Goal: Task Accomplishment & Management: Complete application form

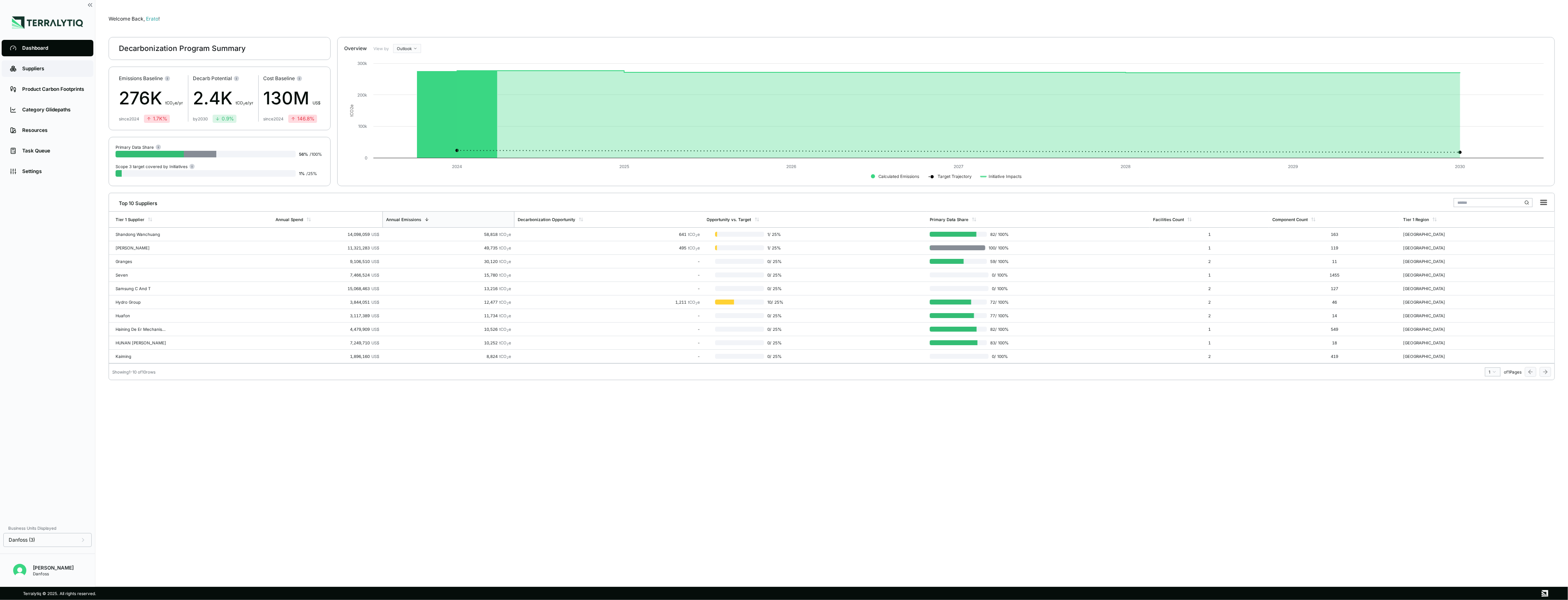
click at [43, 75] on link "Suppliers" at bounding box center [47, 68] width 92 height 16
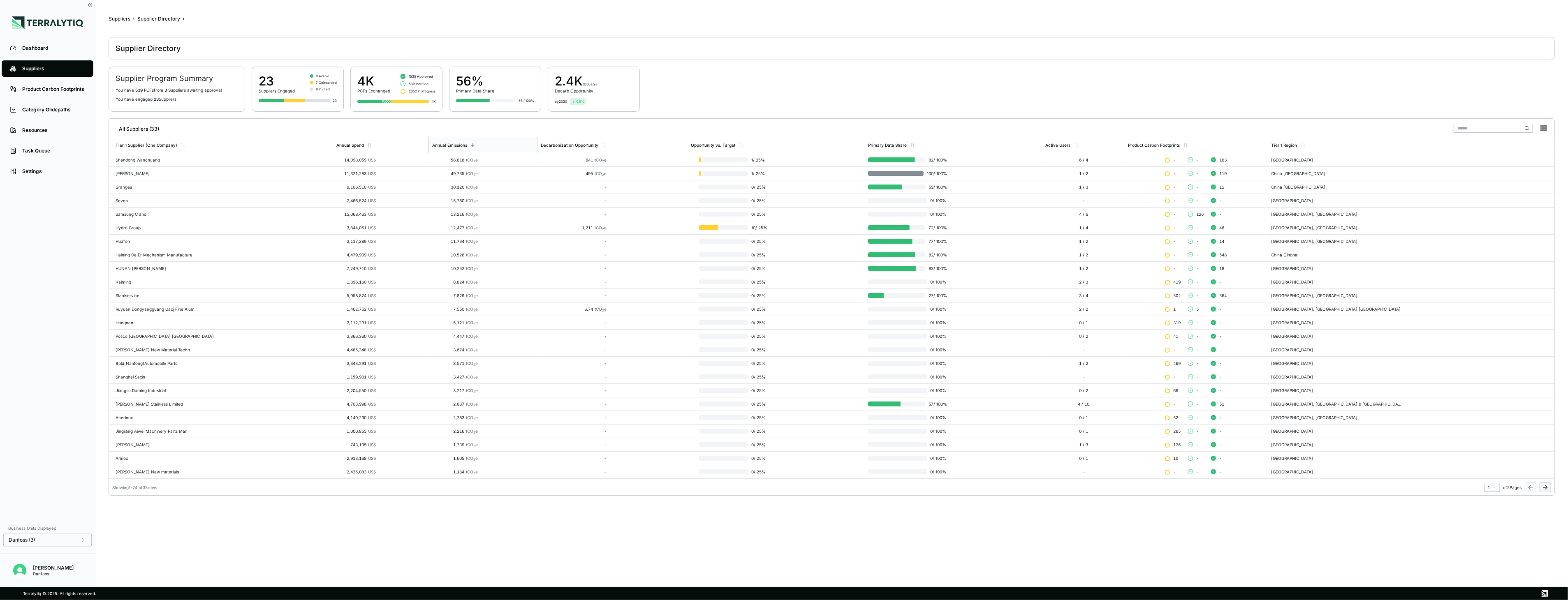
click at [873, 435] on icon at bounding box center [1545, 487] width 7 height 7
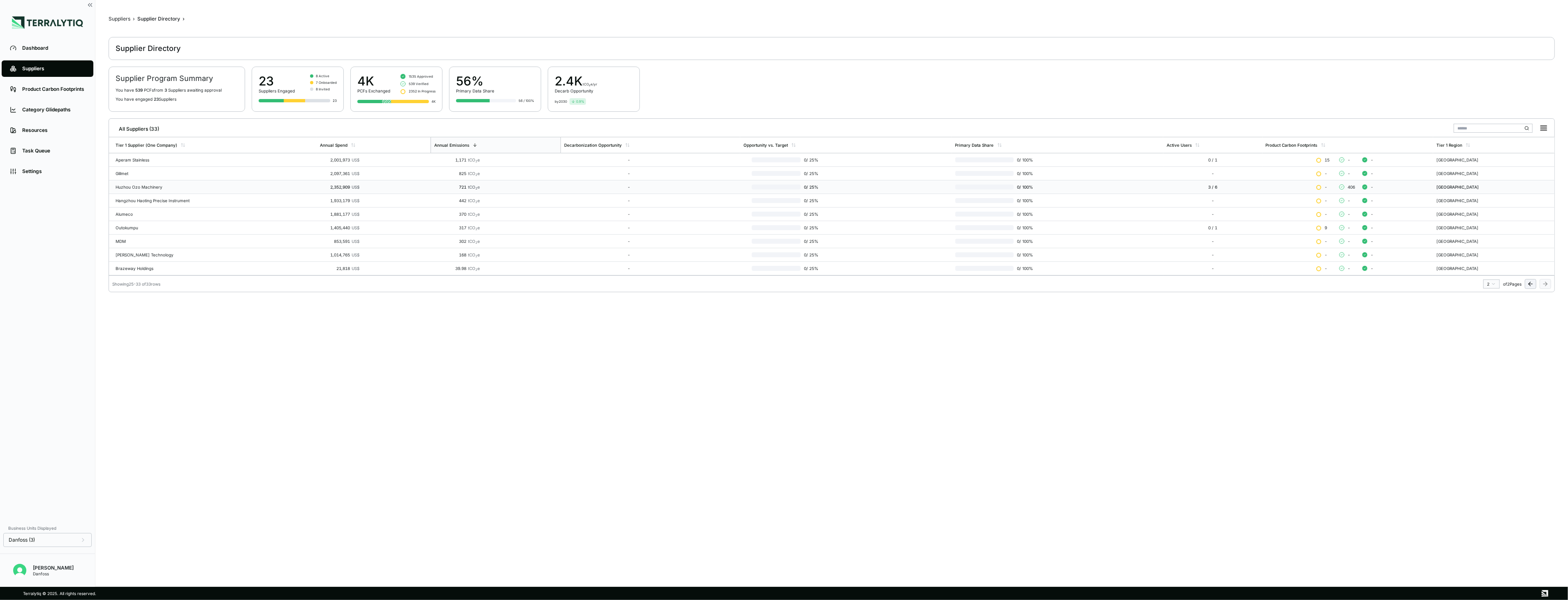
click at [306, 188] on div "Huzhou Ozo Machinery" at bounding box center [214, 187] width 198 height 5
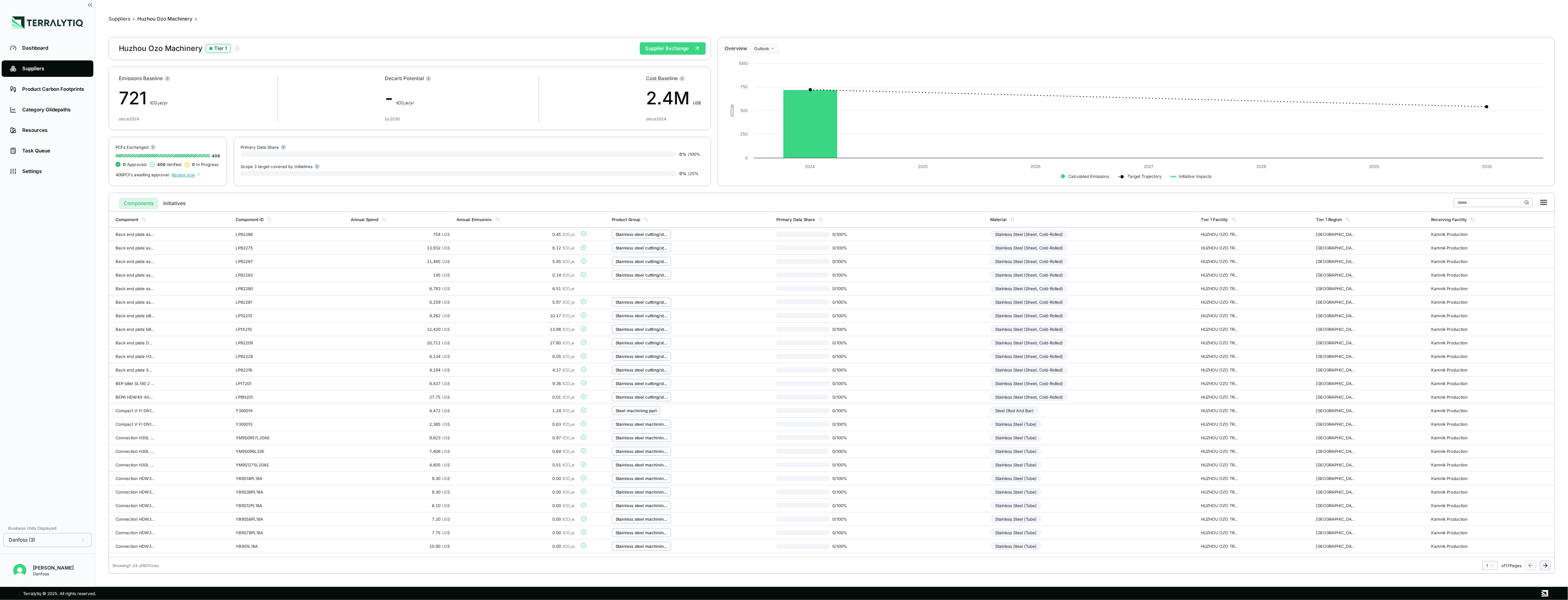
click at [650, 50] on button "Supplier Exchange" at bounding box center [673, 49] width 66 height 12
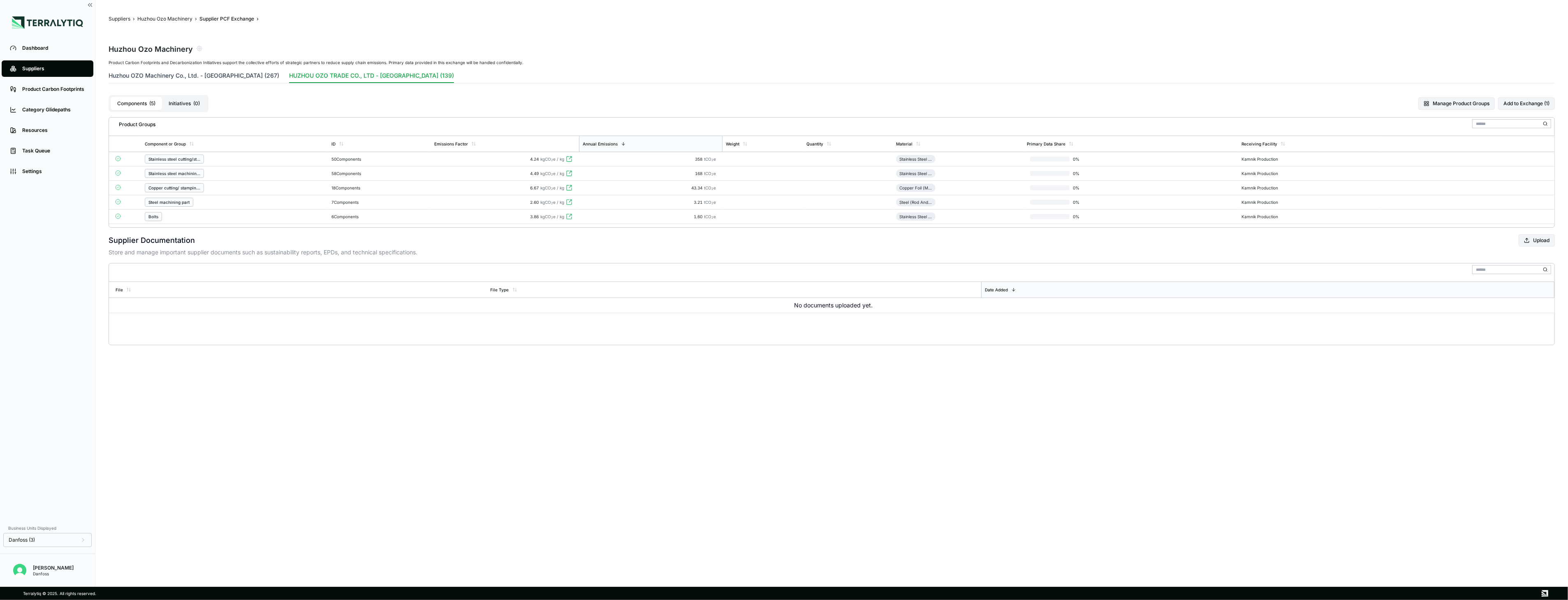
click at [222, 83] on button "Huzhou OZO Machinery Co., Ltd. - China (267)" at bounding box center [194, 77] width 170 height 12
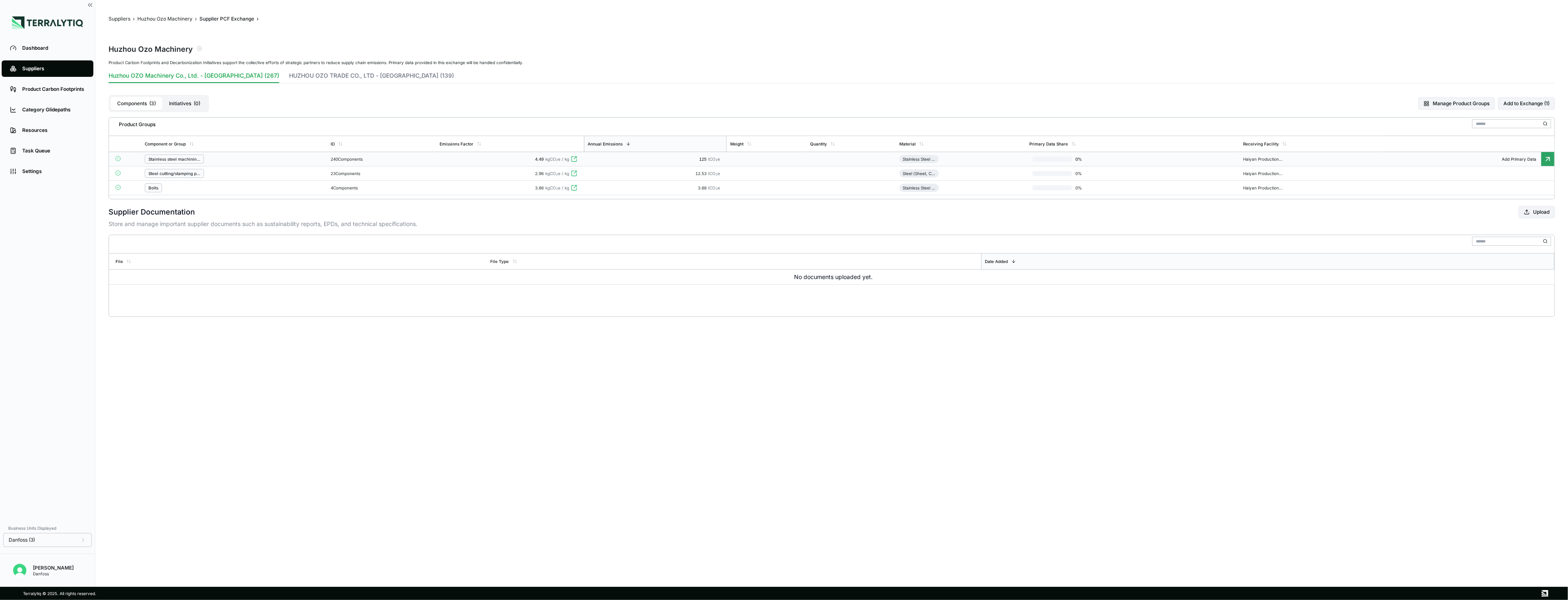
click at [271, 155] on div "Stainless steel machining part" at bounding box center [234, 159] width 180 height 9
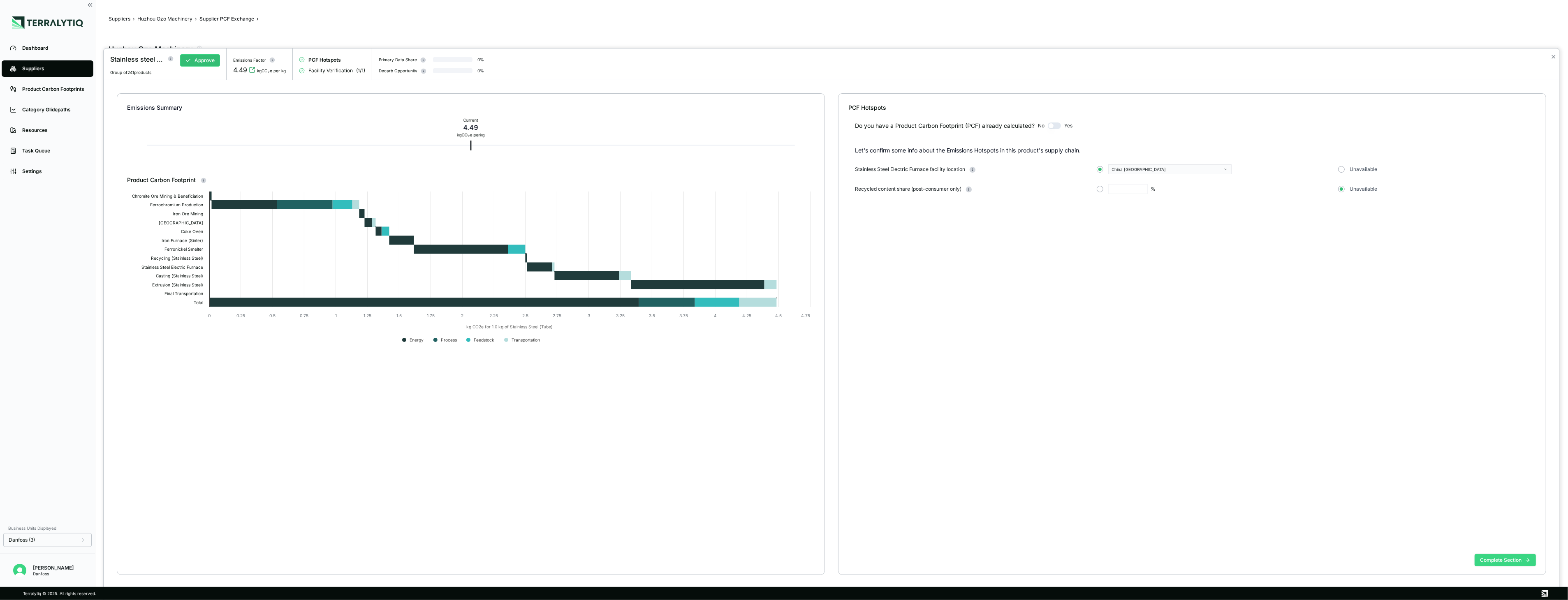
click at [873, 435] on button "Complete Section" at bounding box center [1505, 560] width 61 height 12
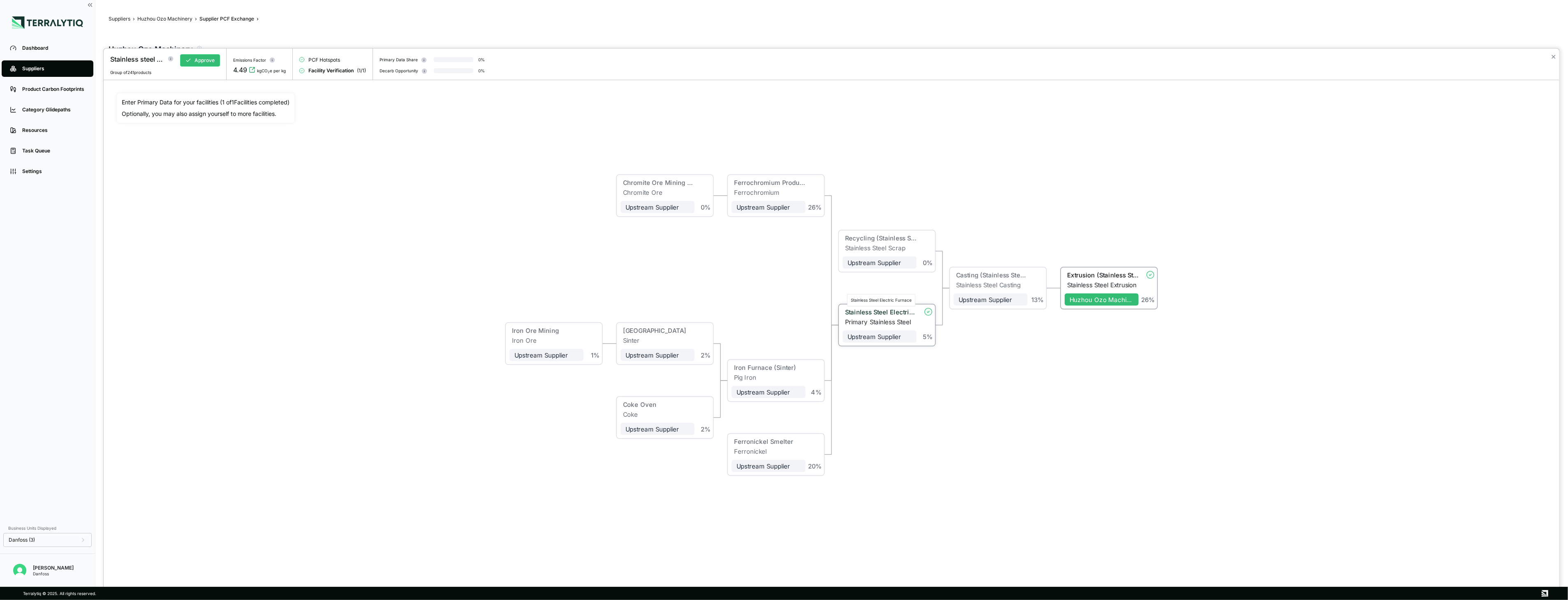
click at [873, 313] on div "Stainless Steel Electric Furnace" at bounding box center [881, 312] width 72 height 7
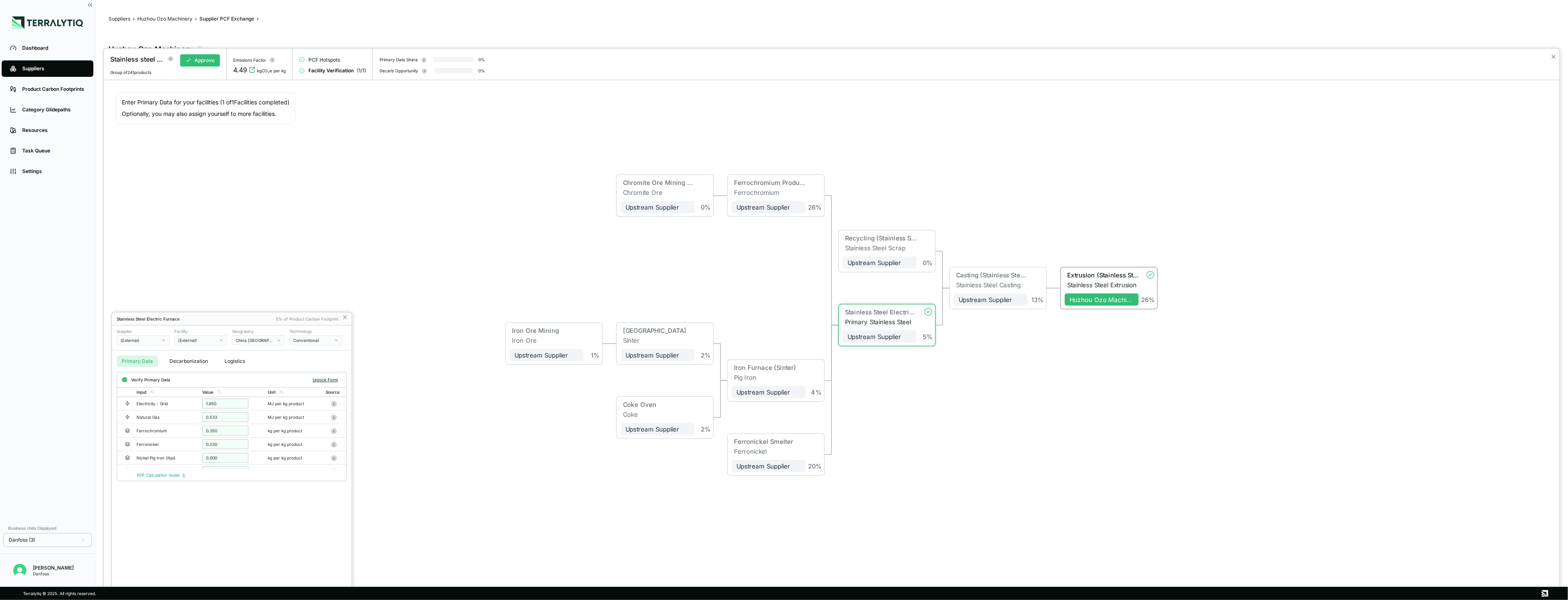
click at [320, 378] on button "Unlock Form" at bounding box center [325, 380] width 32 height 9
click at [332, 378] on button "Verify" at bounding box center [332, 380] width 19 height 9
click at [344, 321] on icon at bounding box center [345, 317] width 7 height 7
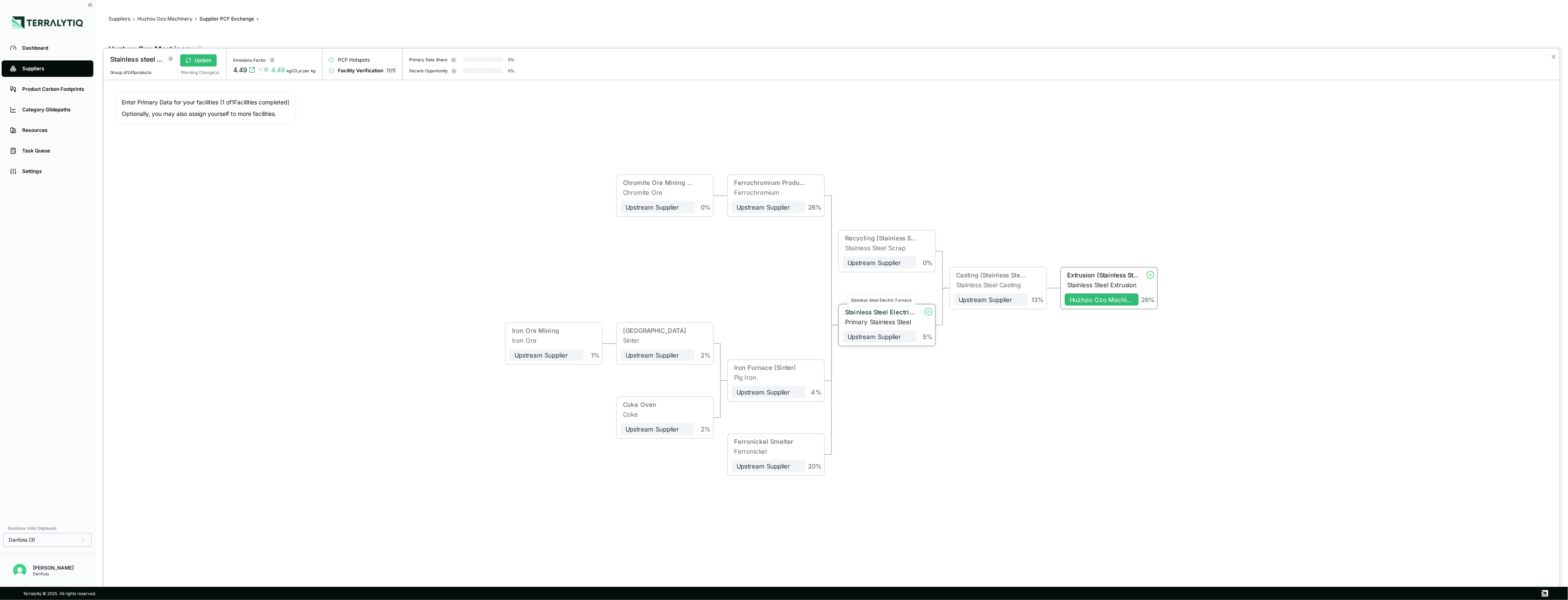
click at [865, 315] on div "Stainless Steel Electric Furnace" at bounding box center [881, 312] width 72 height 7
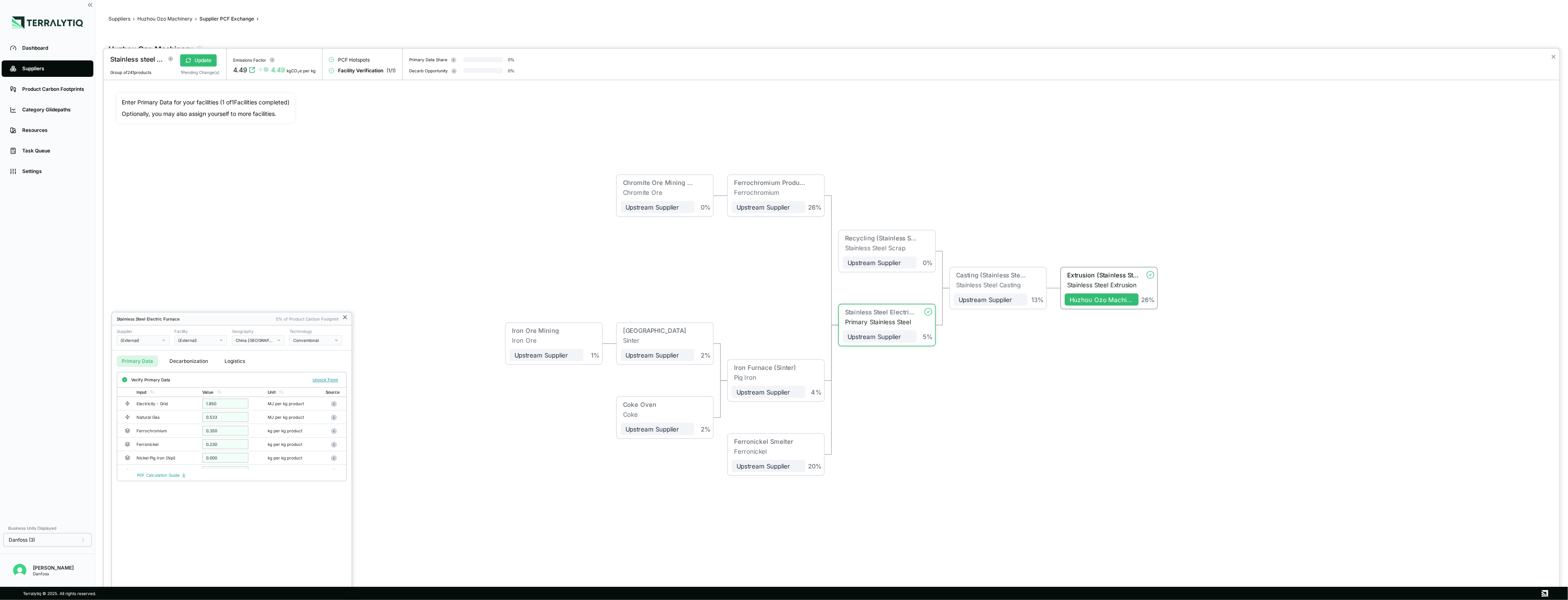
click at [343, 318] on icon at bounding box center [345, 317] width 7 height 7
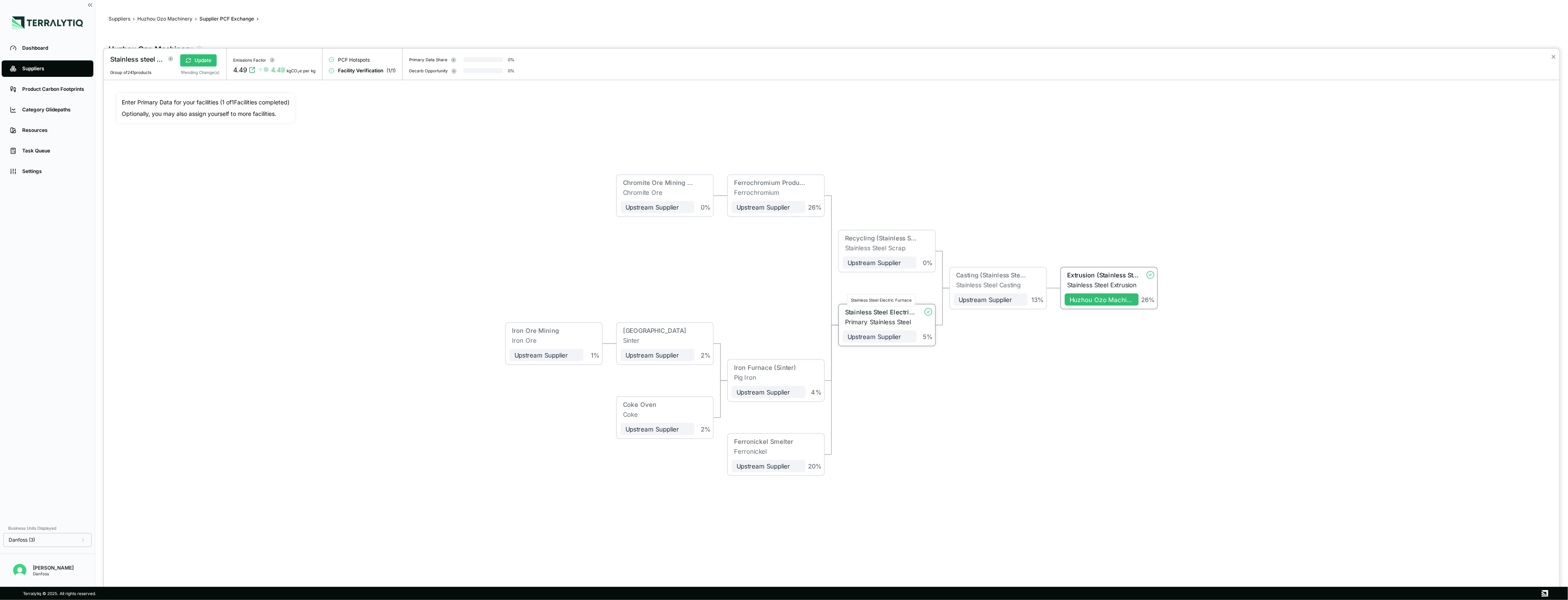
click at [873, 315] on div "Stainless Steel Electric Furnace" at bounding box center [881, 312] width 72 height 7
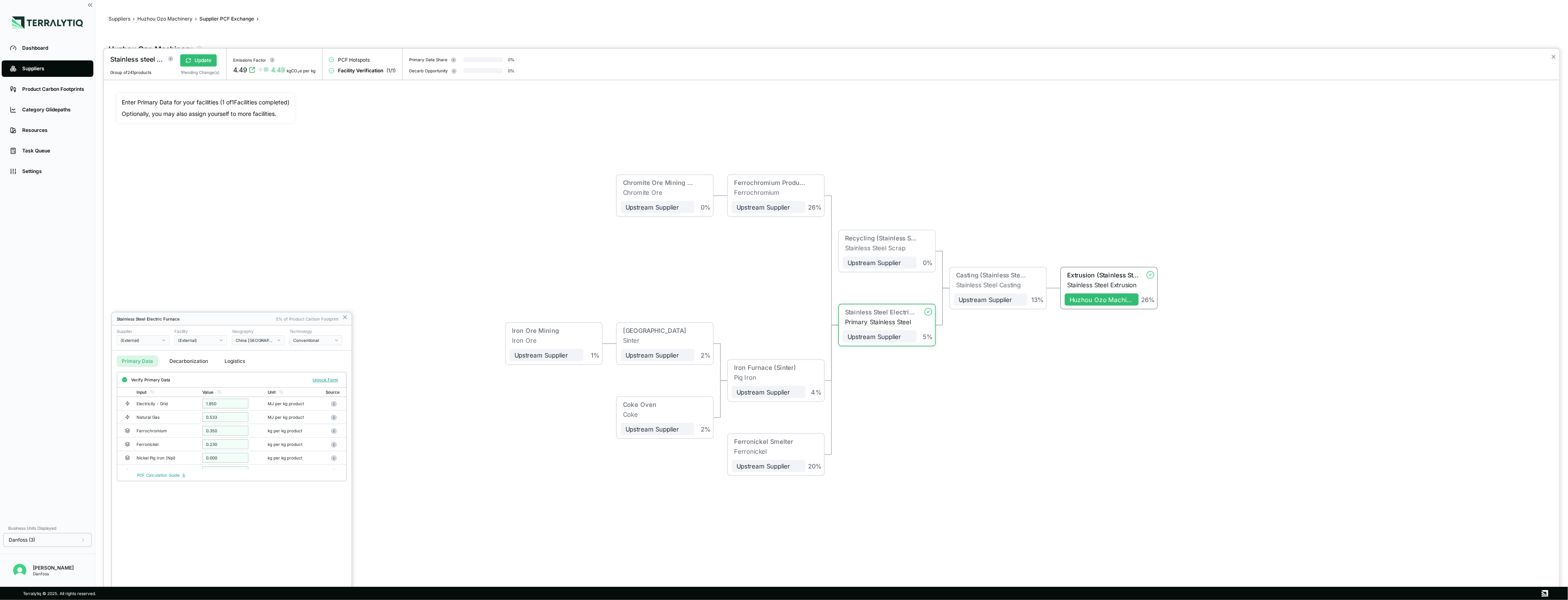
click at [345, 321] on div "Stainless Steel Electric Furnace 5% of Product Carbon Footprint" at bounding box center [232, 319] width 240 height 13
click at [348, 318] on icon at bounding box center [345, 317] width 7 height 7
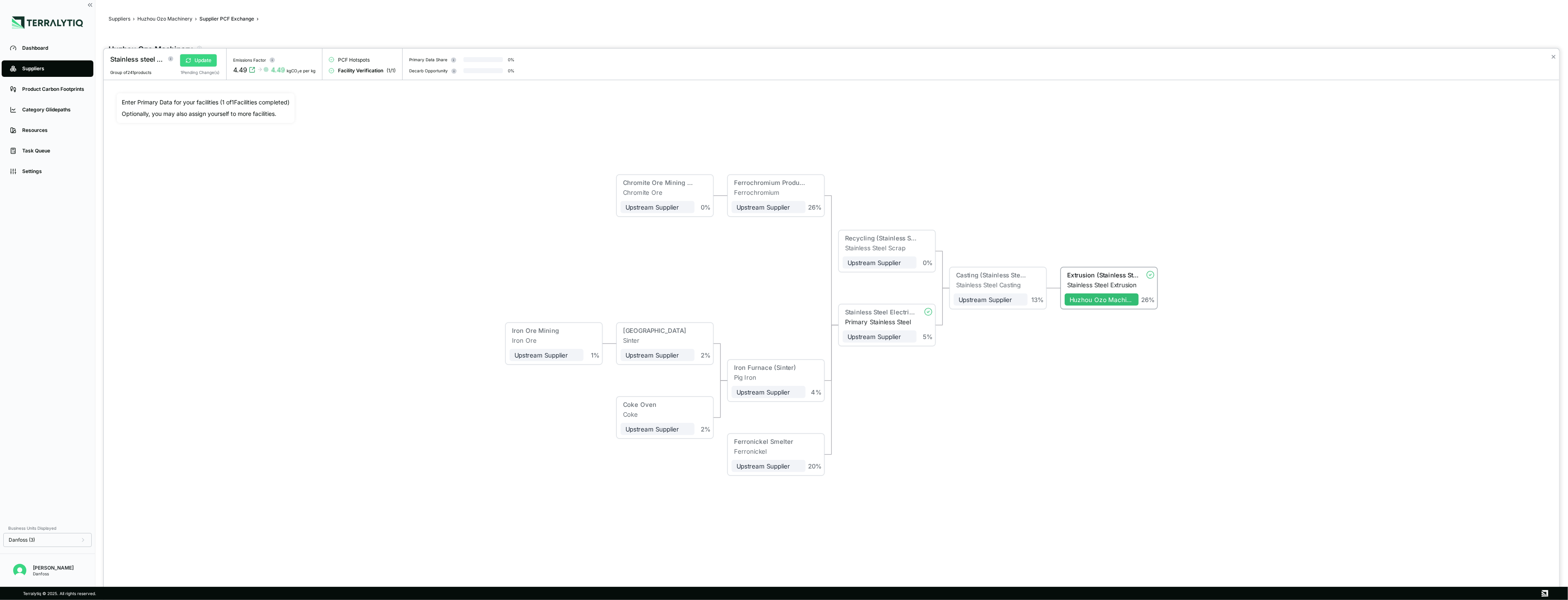
click at [201, 59] on button "Update" at bounding box center [198, 60] width 37 height 12
click at [873, 60] on button "✕" at bounding box center [1553, 57] width 5 height 10
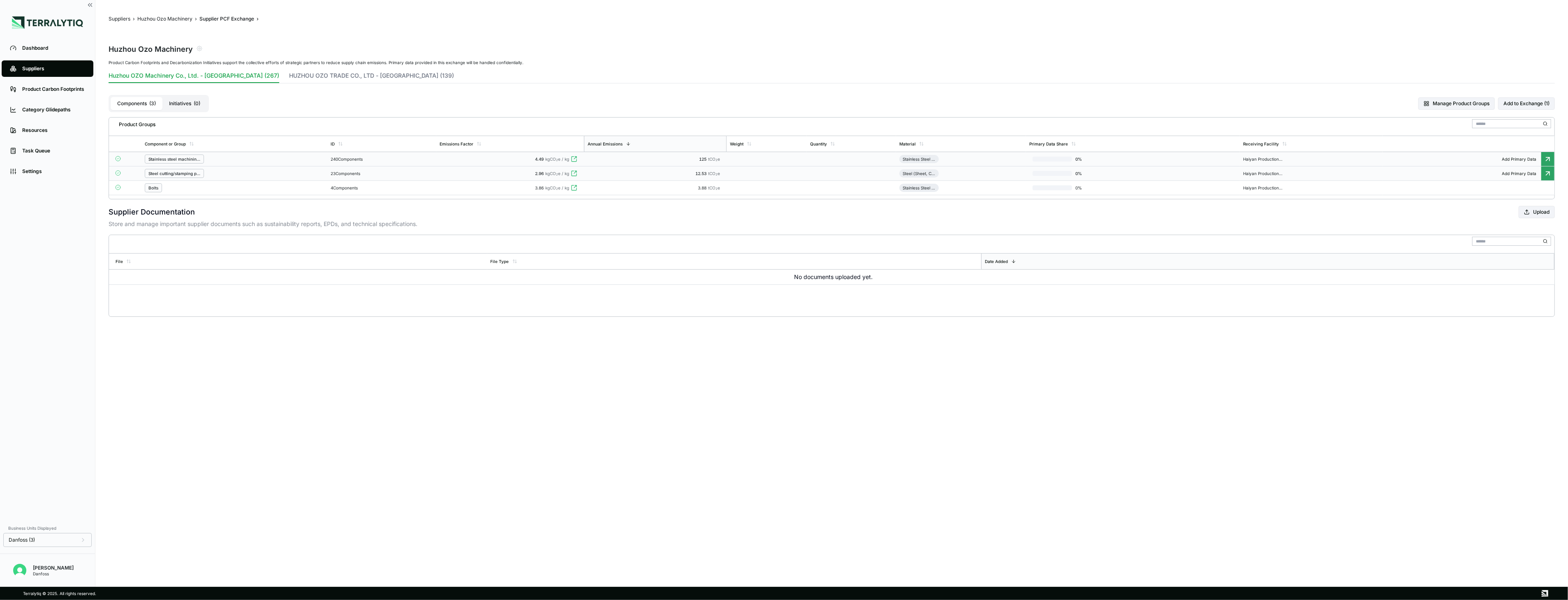
click at [478, 175] on div "2.96 kgCO 2 e / kg" at bounding box center [510, 173] width 141 height 5
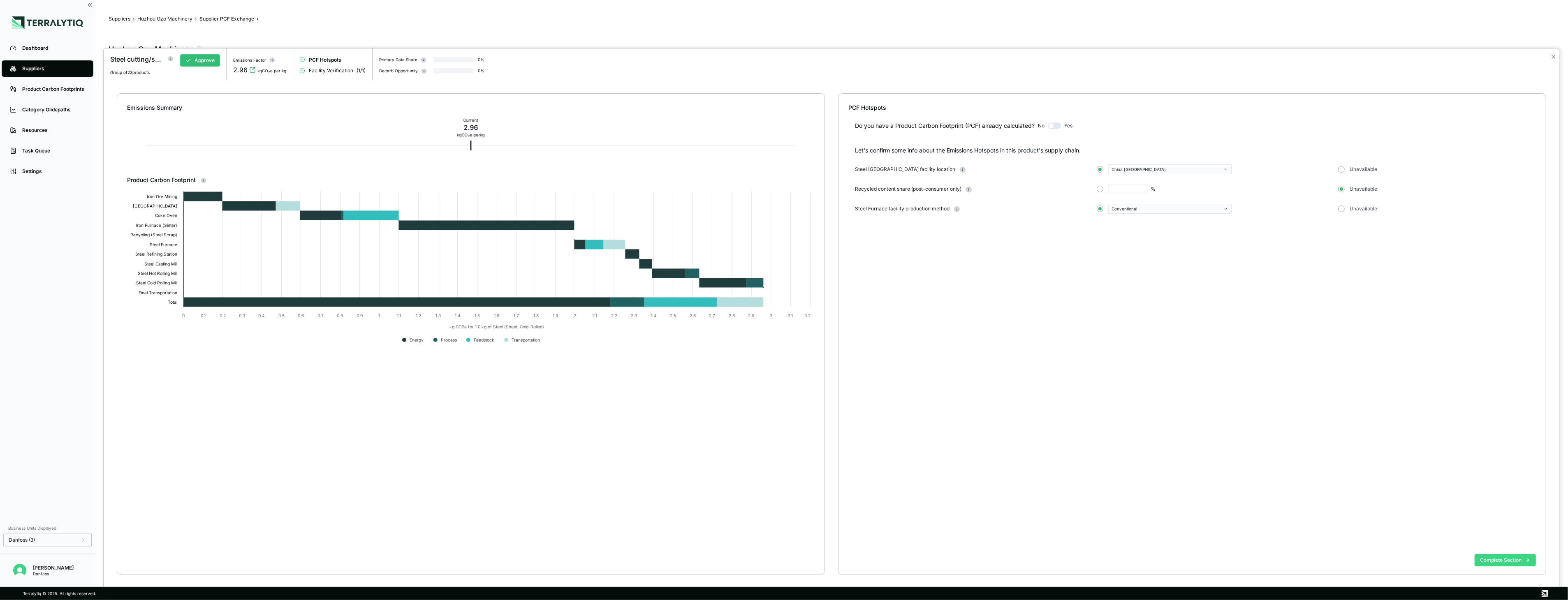
click at [873, 435] on button "Complete Section" at bounding box center [1505, 560] width 61 height 12
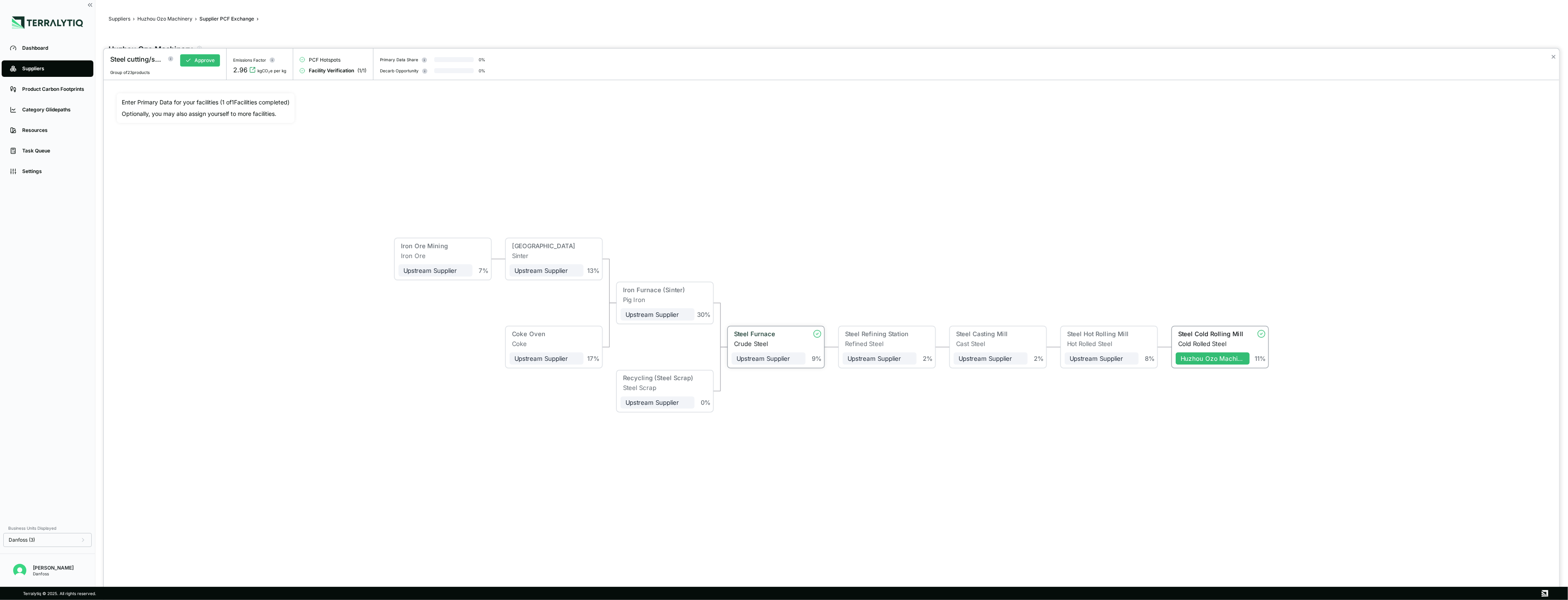
click at [766, 342] on div "Crude Steel" at bounding box center [770, 344] width 72 height 7
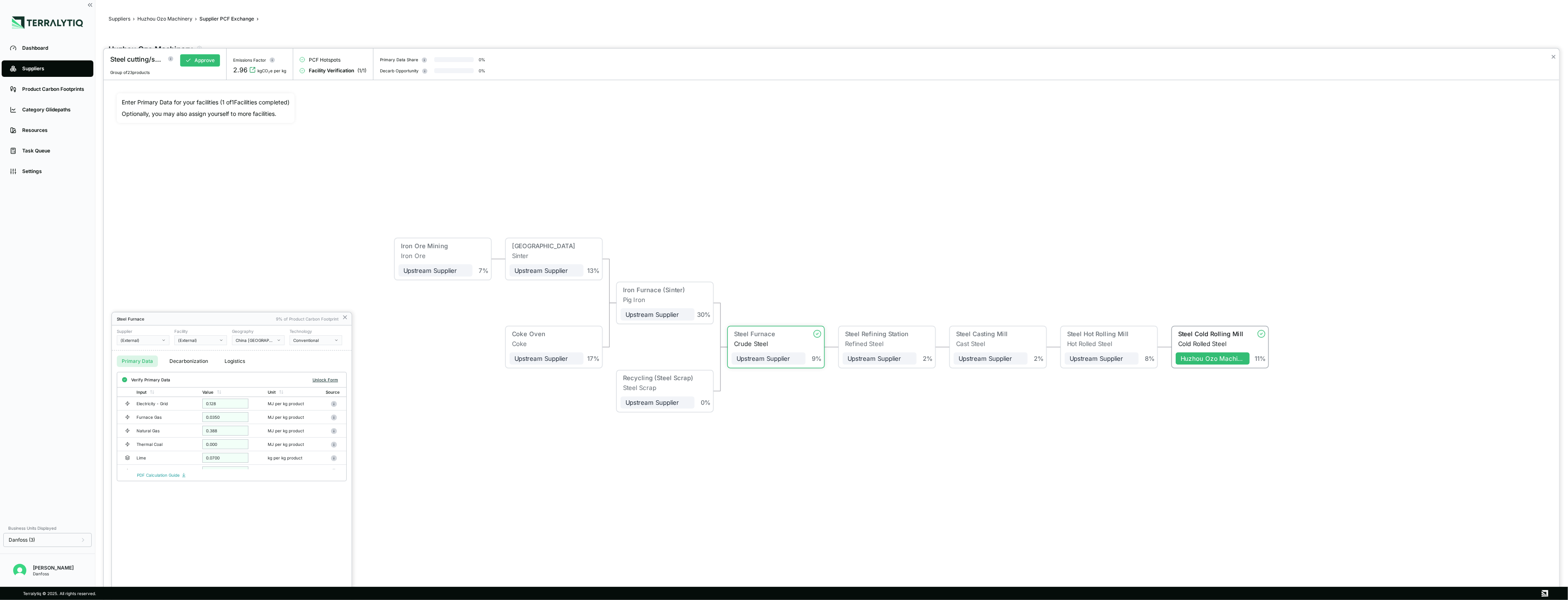
click at [338, 380] on button "Unlock Form" at bounding box center [325, 380] width 32 height 9
click at [338, 380] on button "Verify" at bounding box center [332, 380] width 19 height 9
click at [345, 318] on icon at bounding box center [345, 317] width 7 height 7
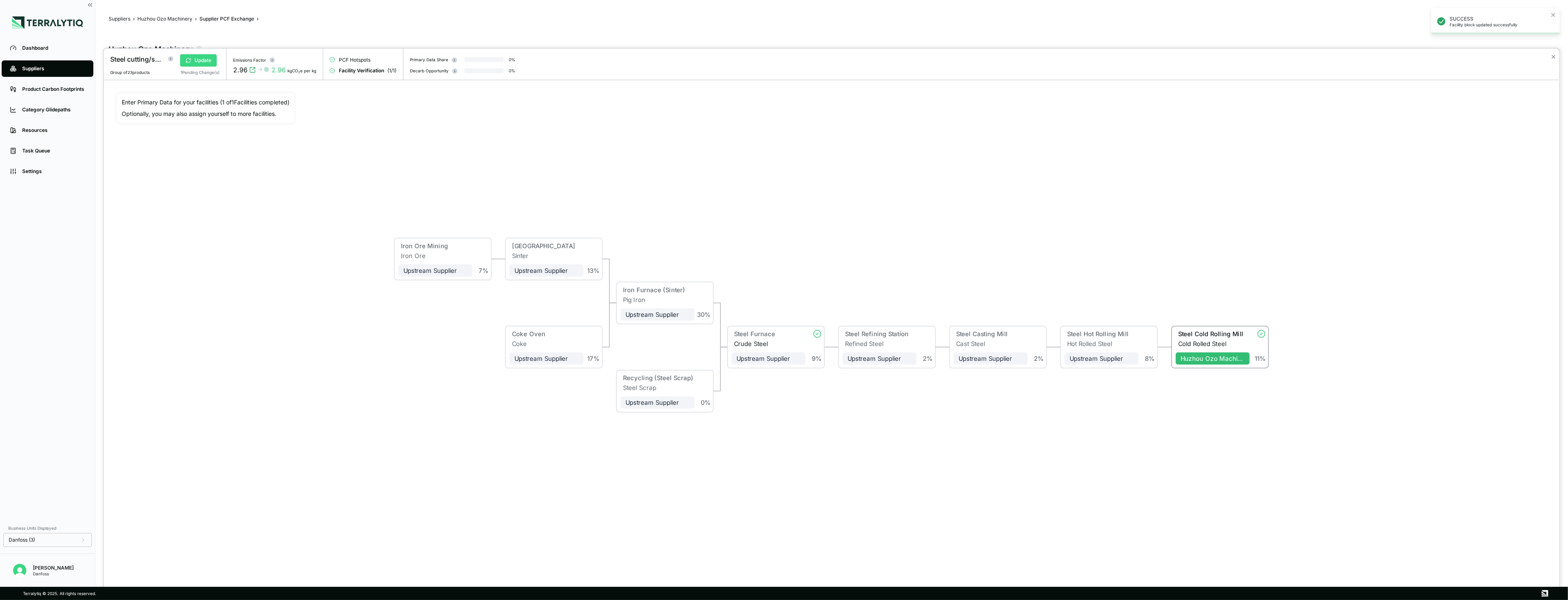
click at [207, 60] on button "Update" at bounding box center [198, 60] width 37 height 12
click at [873, 60] on button "✕" at bounding box center [1553, 57] width 5 height 10
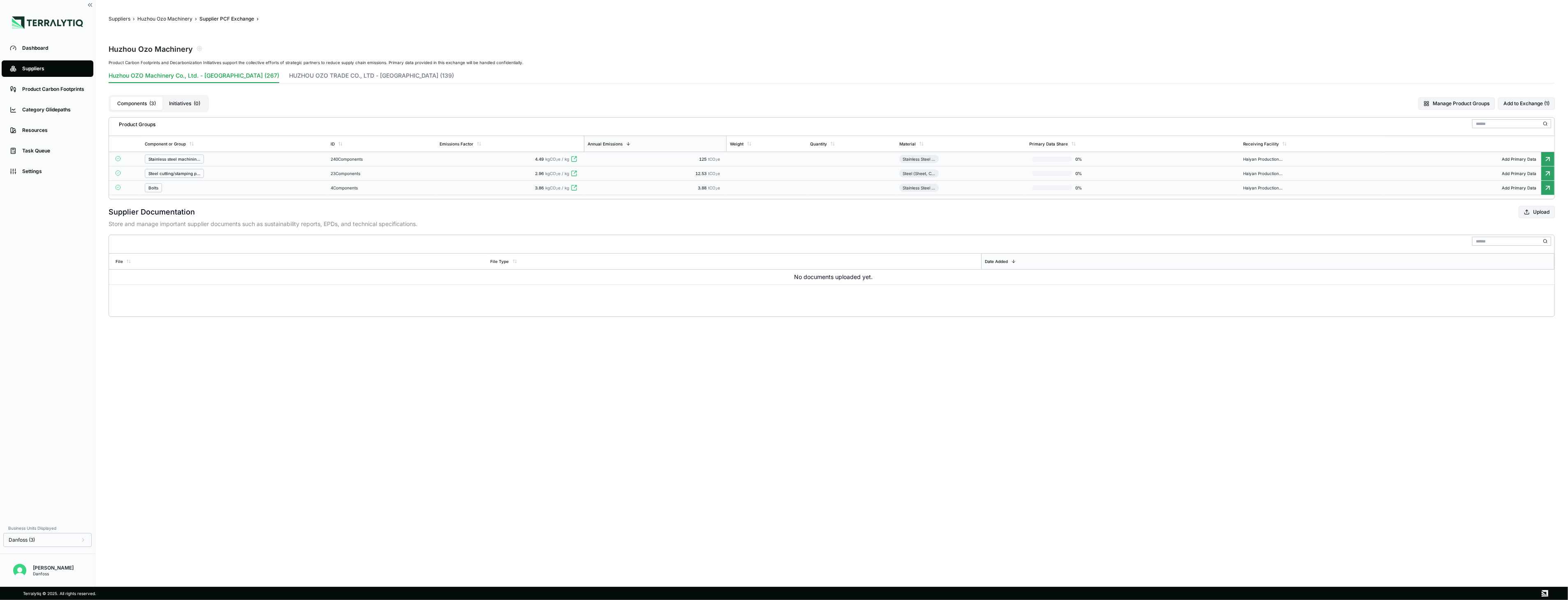
click at [383, 190] on div "4 Components" at bounding box center [382, 188] width 102 height 5
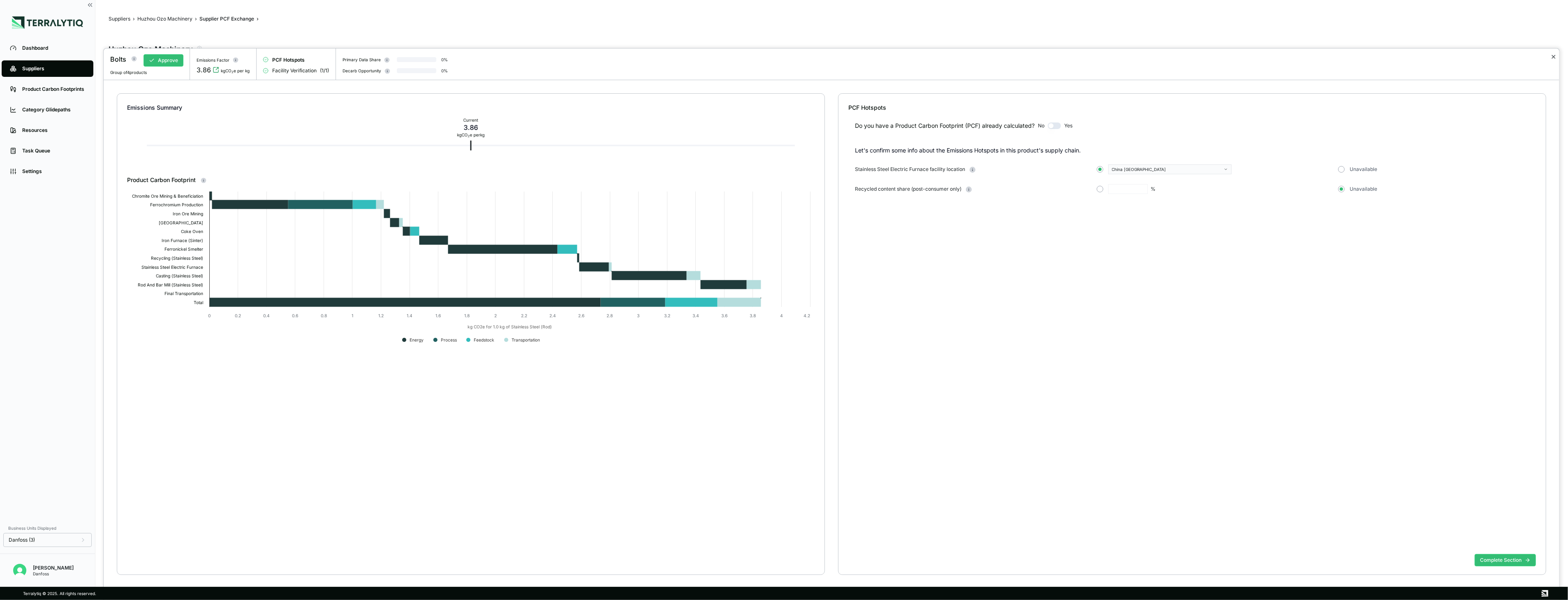
click at [873, 57] on button "✕" at bounding box center [1553, 57] width 5 height 10
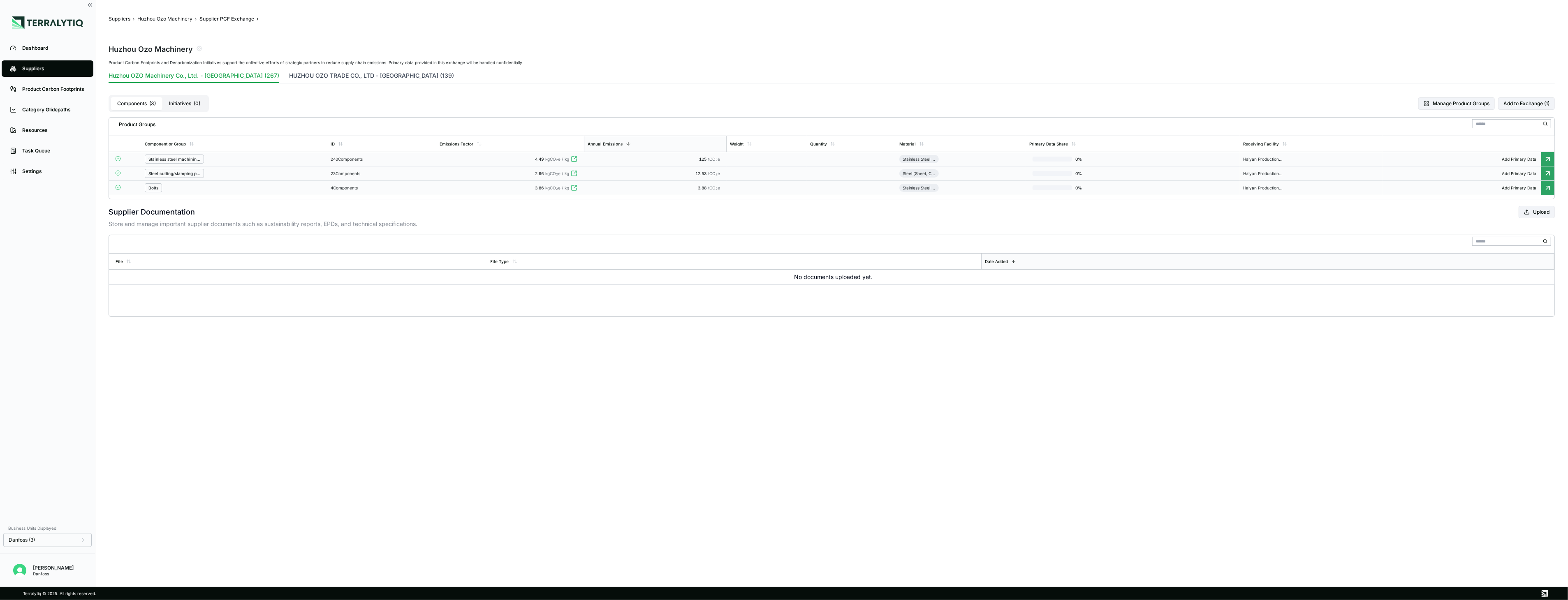
click at [355, 77] on button "HUZHOU OZO TRADE CO., LTD - China (139)" at bounding box center [371, 77] width 165 height 12
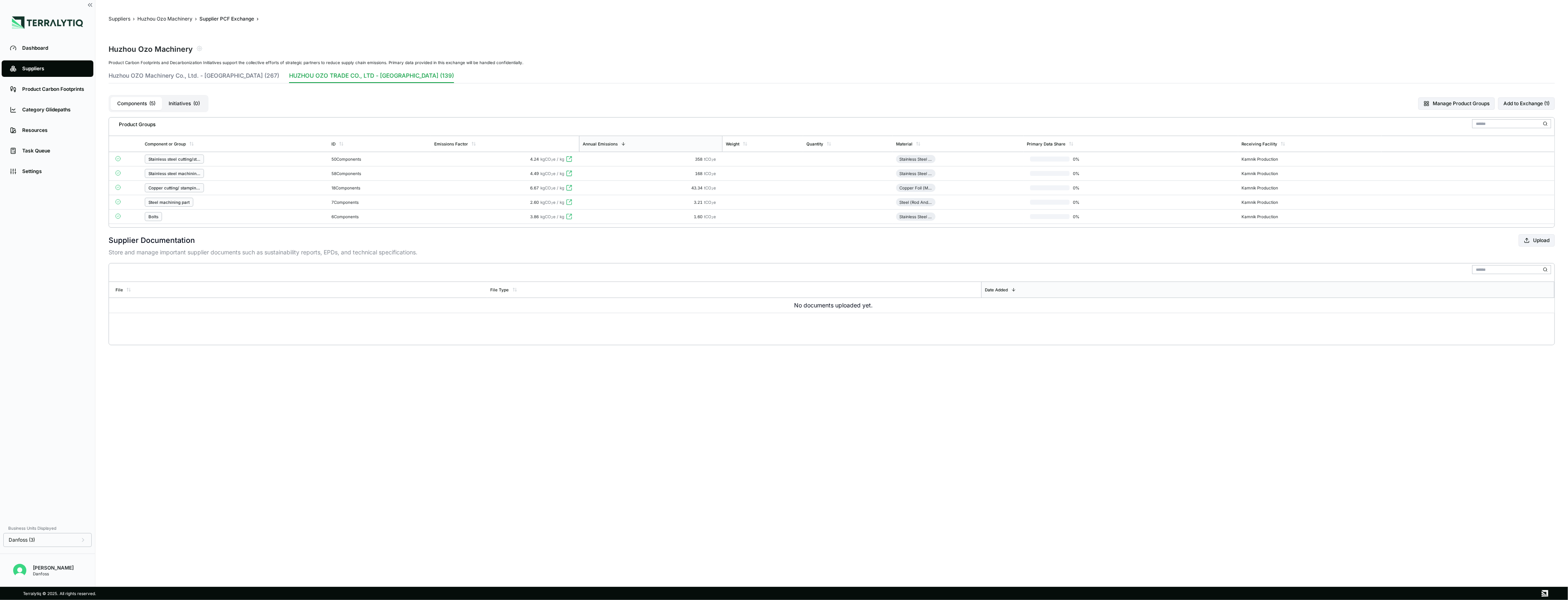
click at [291, 162] on div "Stainless steel cutting/stamping part" at bounding box center [235, 159] width 180 height 9
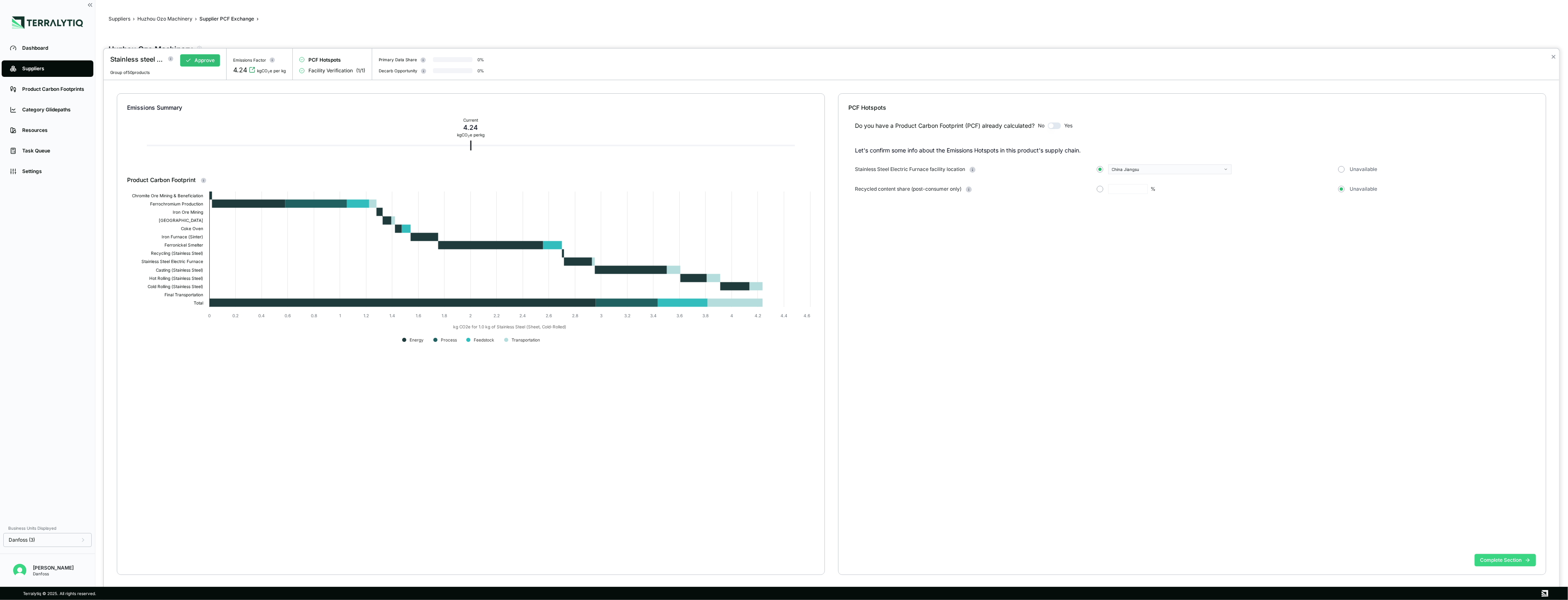
click at [873, 435] on button "Complete Section" at bounding box center [1505, 560] width 61 height 12
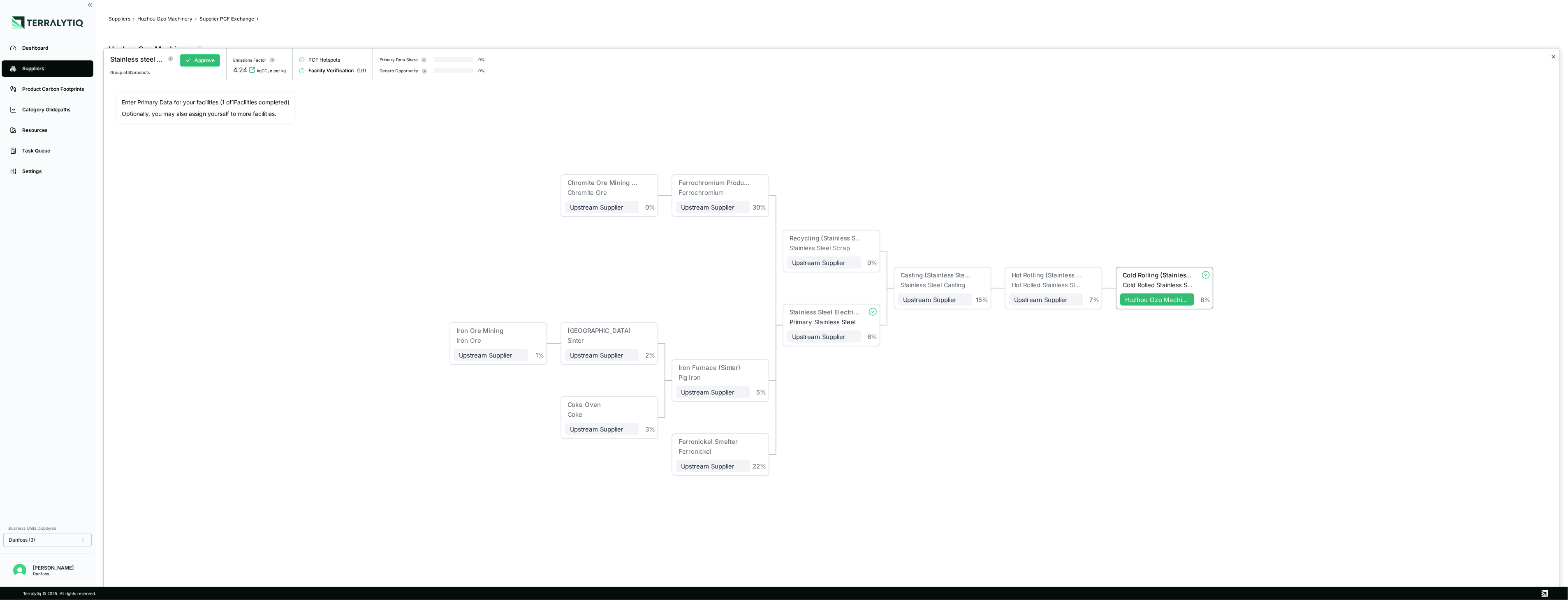
click at [873, 56] on button "✕" at bounding box center [1553, 57] width 5 height 10
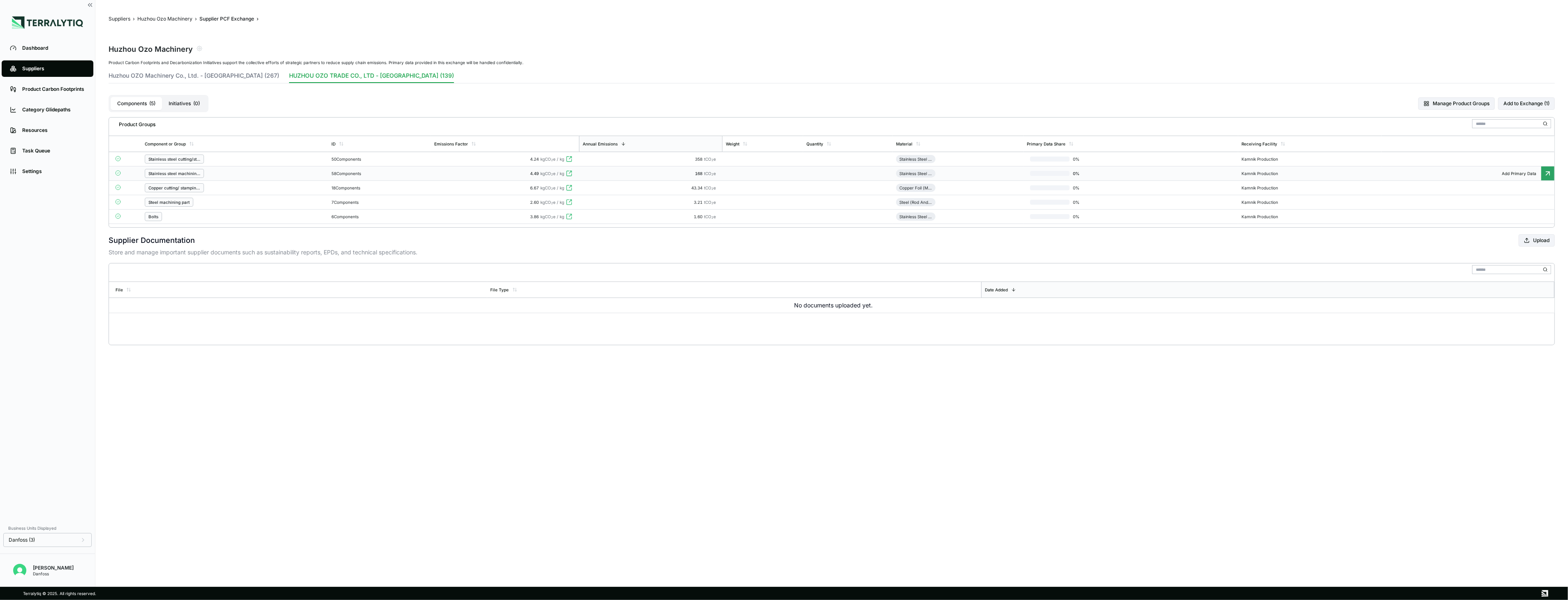
click at [687, 175] on div "168 tCO 2 e" at bounding box center [651, 173] width 137 height 5
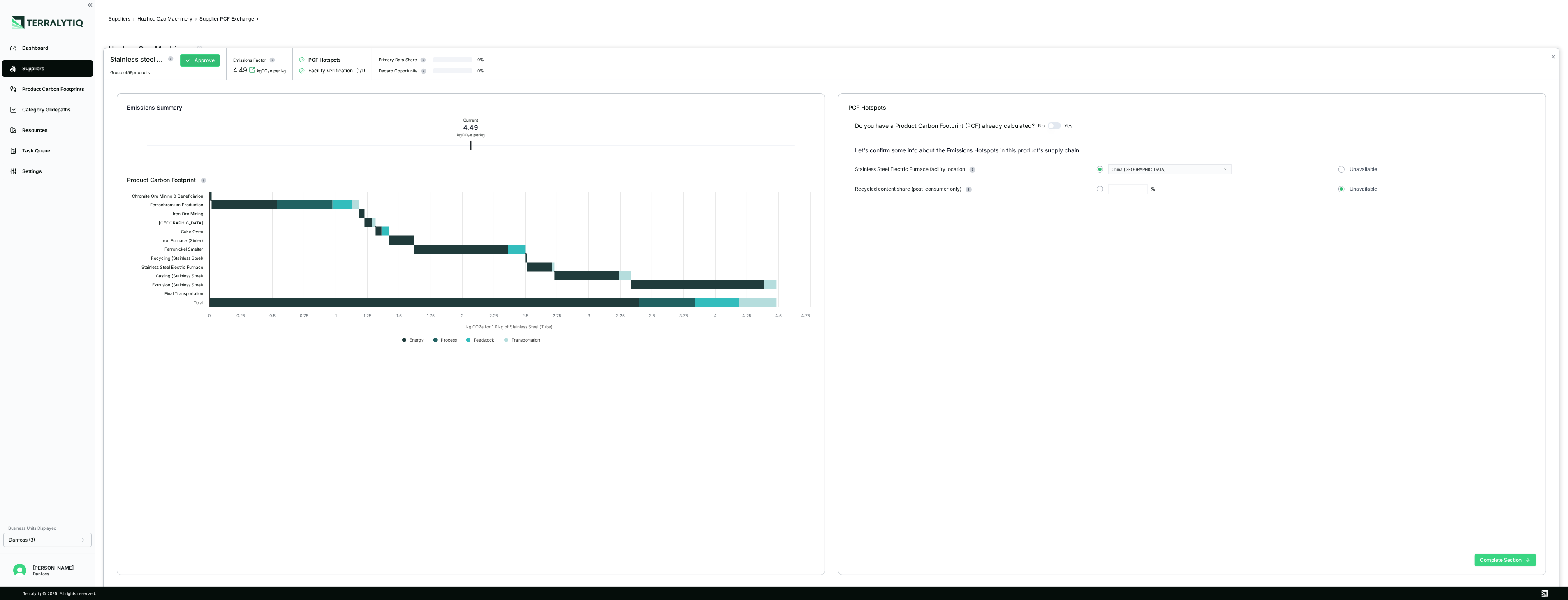
click at [873, 435] on button "Complete Section" at bounding box center [1505, 560] width 61 height 12
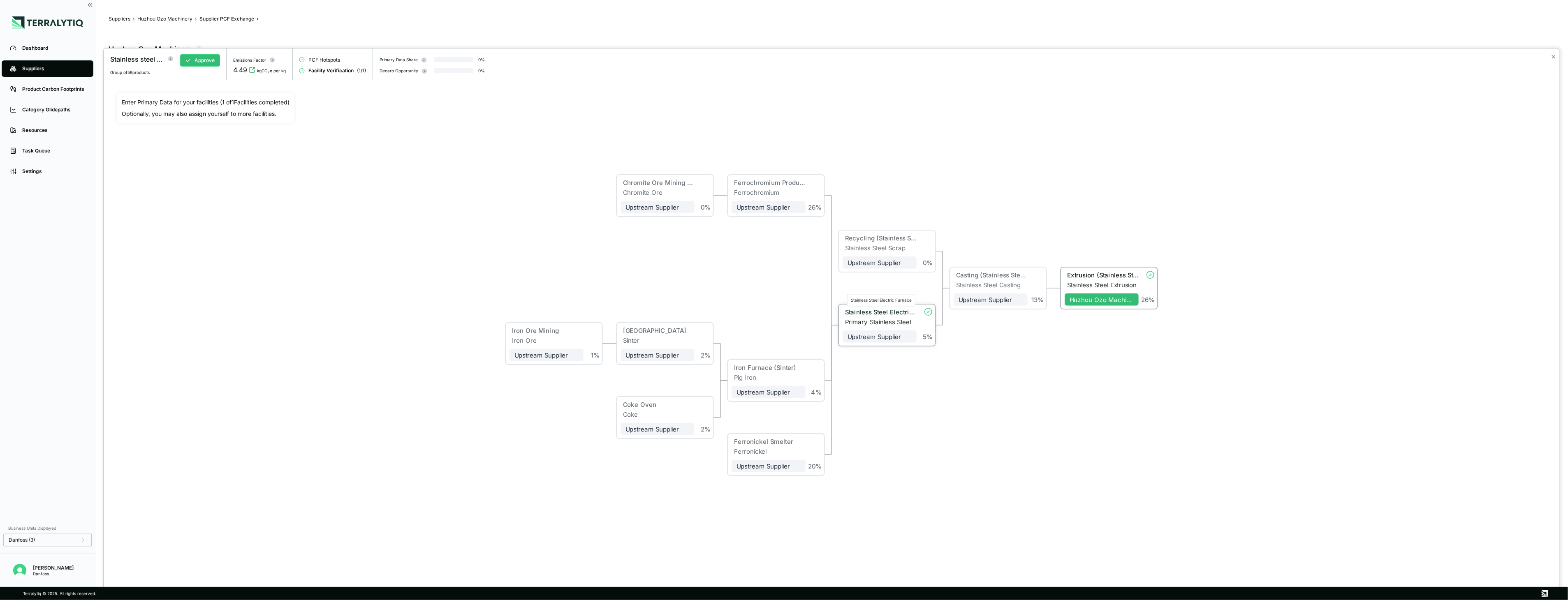
click at [873, 313] on div "Stainless Steel Electric Furnace" at bounding box center [881, 312] width 72 height 7
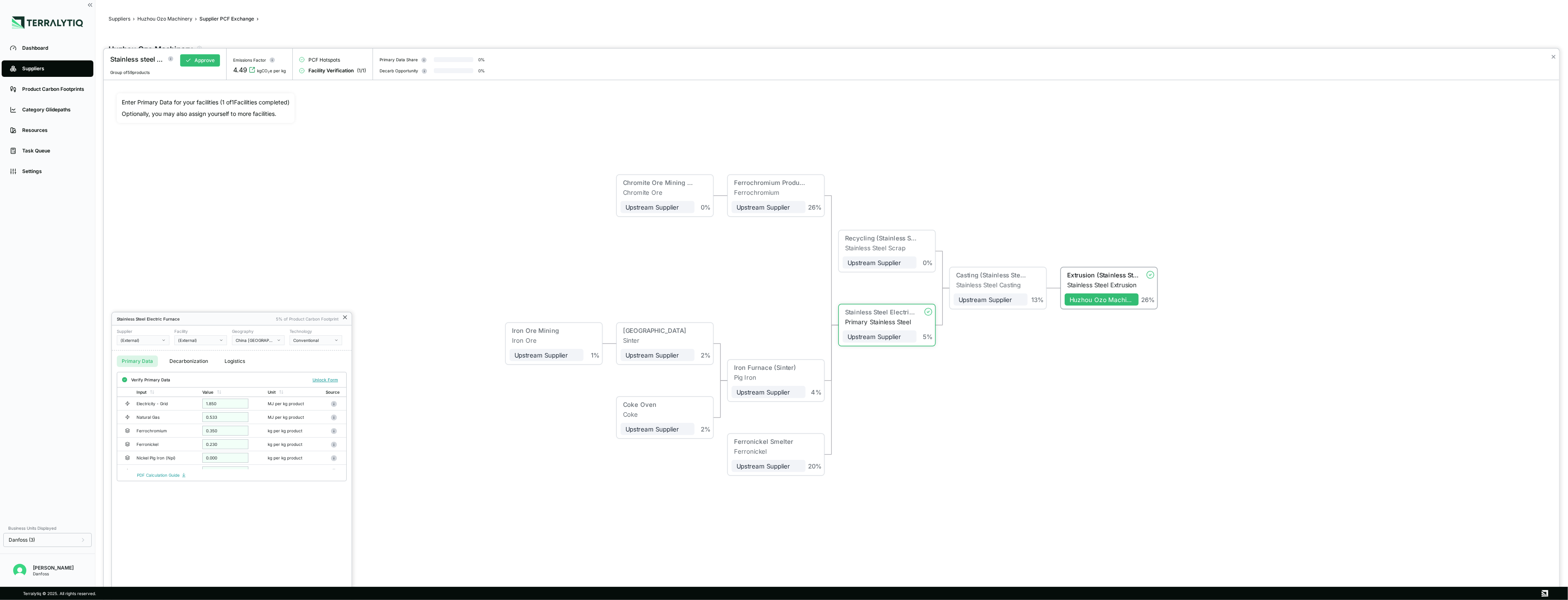
click at [344, 318] on icon at bounding box center [345, 317] width 3 height 3
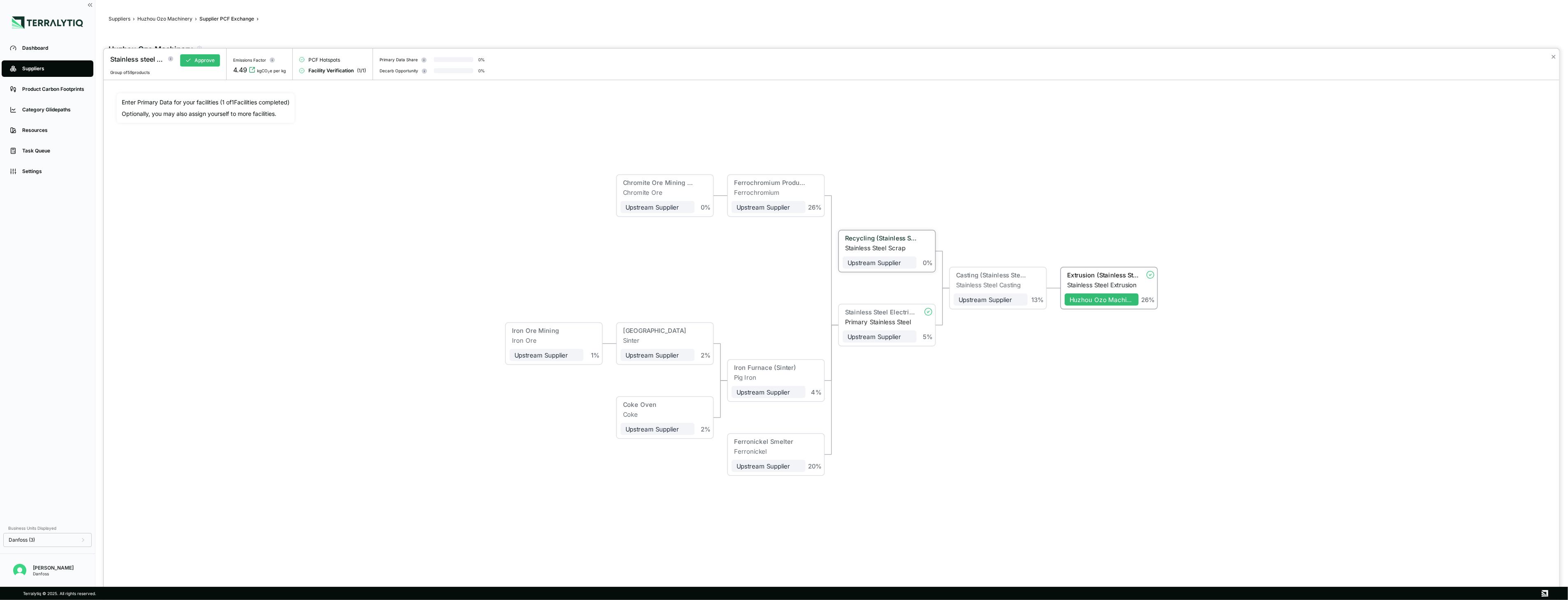
click at [873, 243] on div "Recycling (Stainless Steel)" at bounding box center [880, 239] width 74 height 10
click at [345, 319] on icon at bounding box center [345, 317] width 7 height 7
click at [873, 55] on button "✕" at bounding box center [1553, 57] width 5 height 10
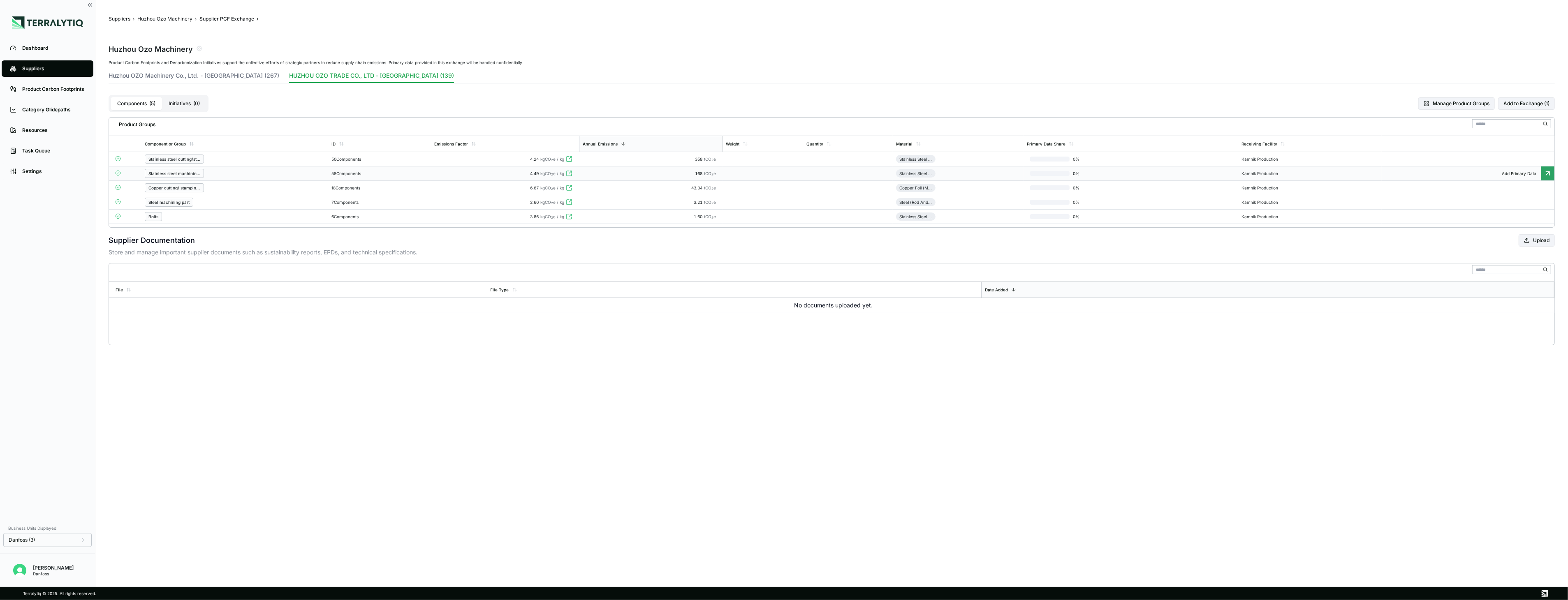
click at [453, 174] on div "4.49 kgCO 2 e / kg" at bounding box center [505, 173] width 141 height 5
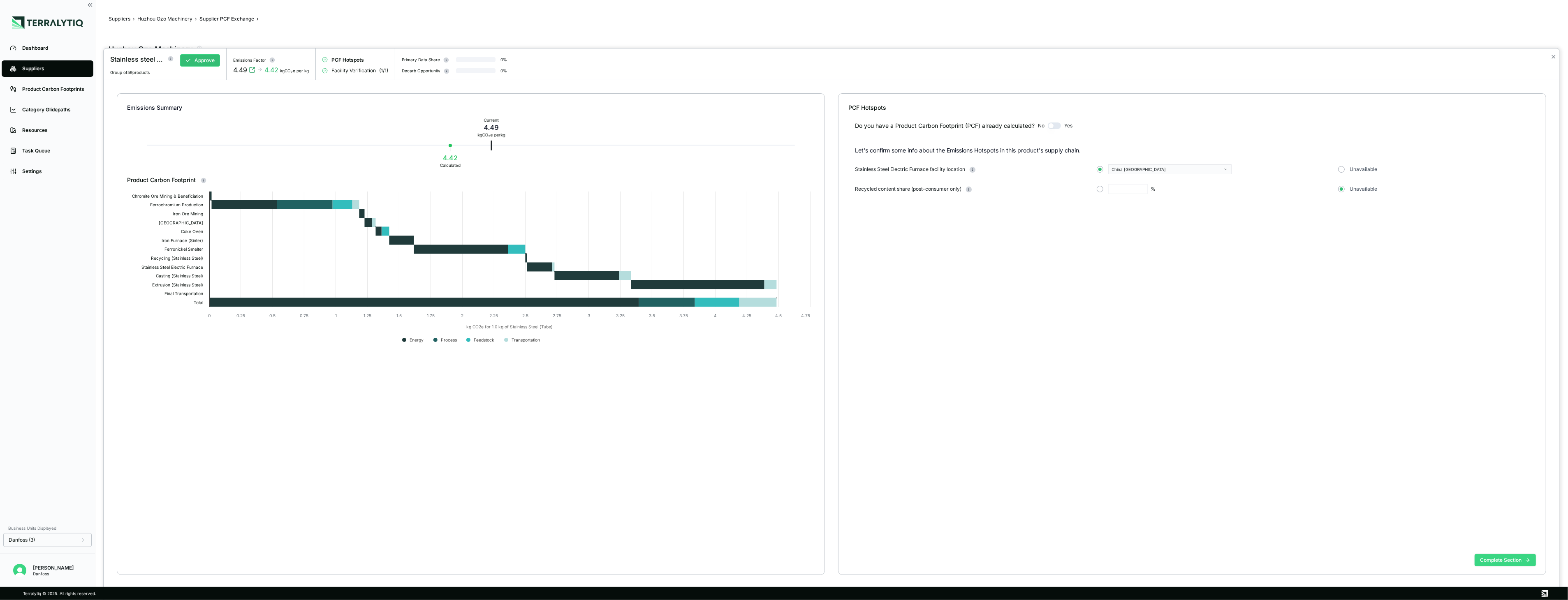
click at [873, 435] on button "Complete Section" at bounding box center [1505, 560] width 61 height 12
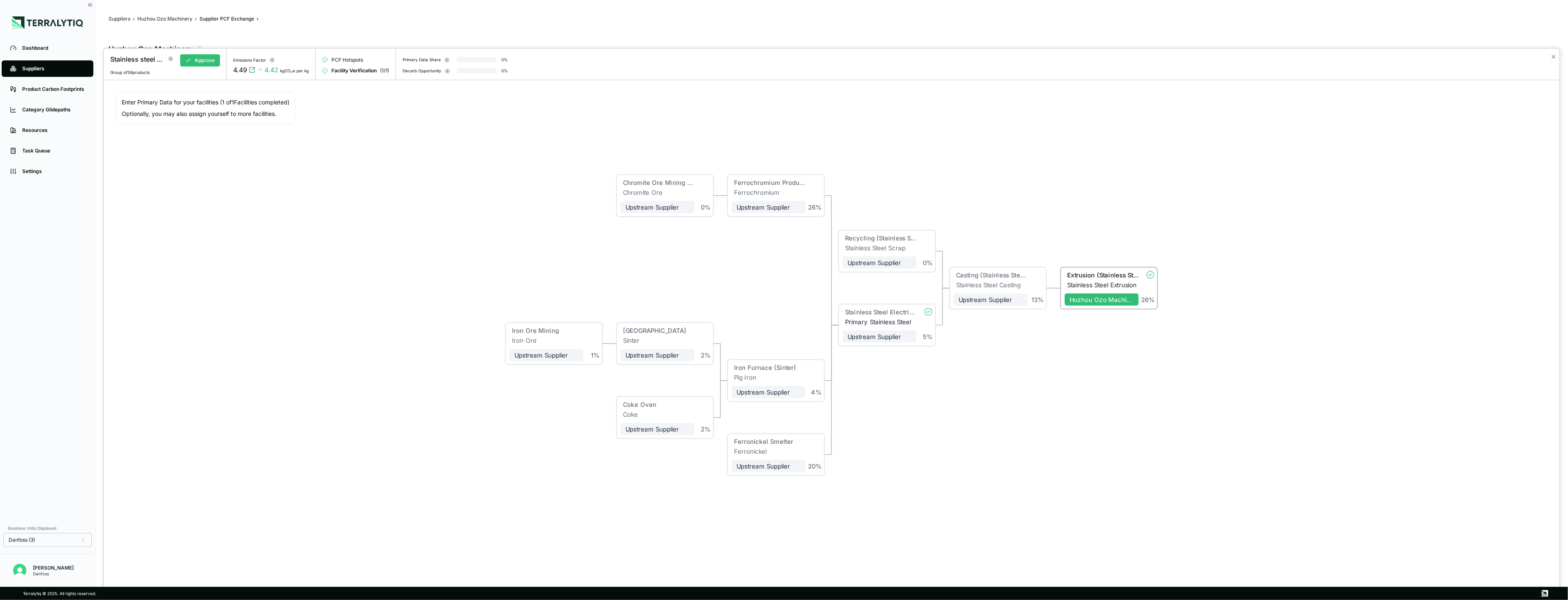
click at [873, 56] on div "✕" at bounding box center [1553, 65] width 12 height 32
click at [873, 57] on button "✕" at bounding box center [1553, 57] width 5 height 10
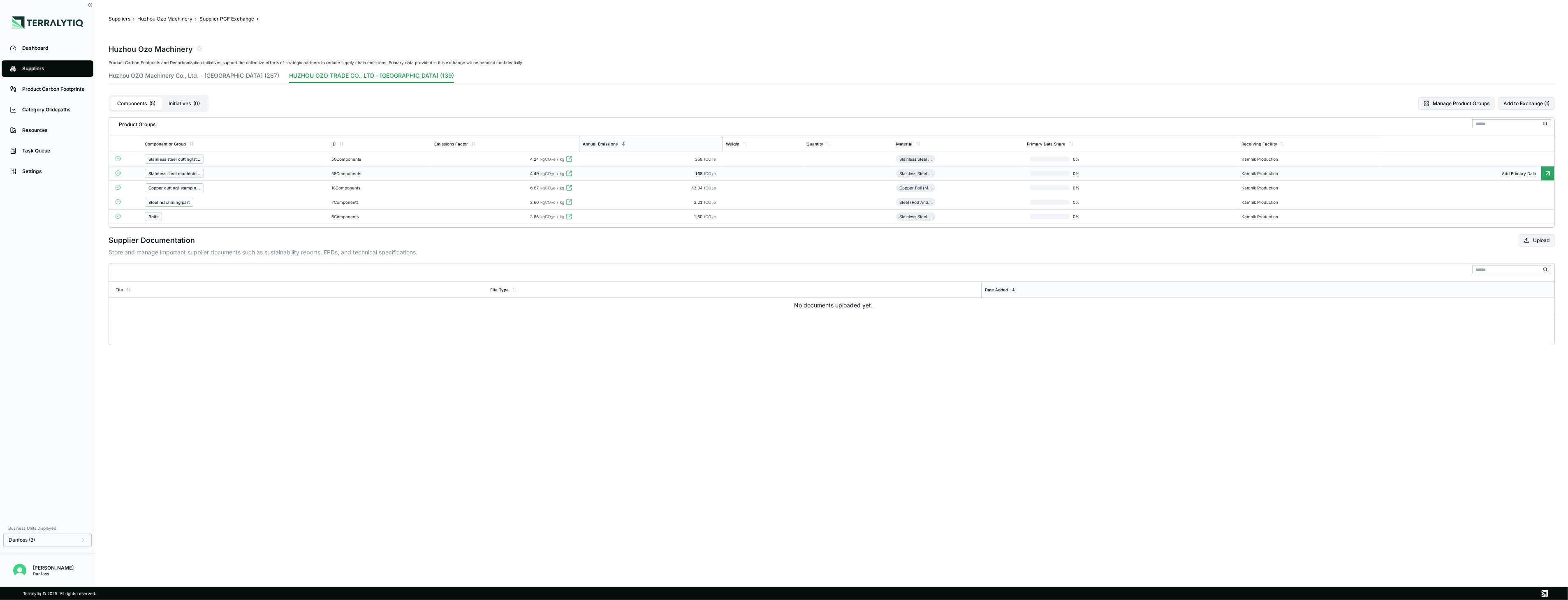
click at [403, 175] on div "58 Components" at bounding box center [380, 173] width 96 height 5
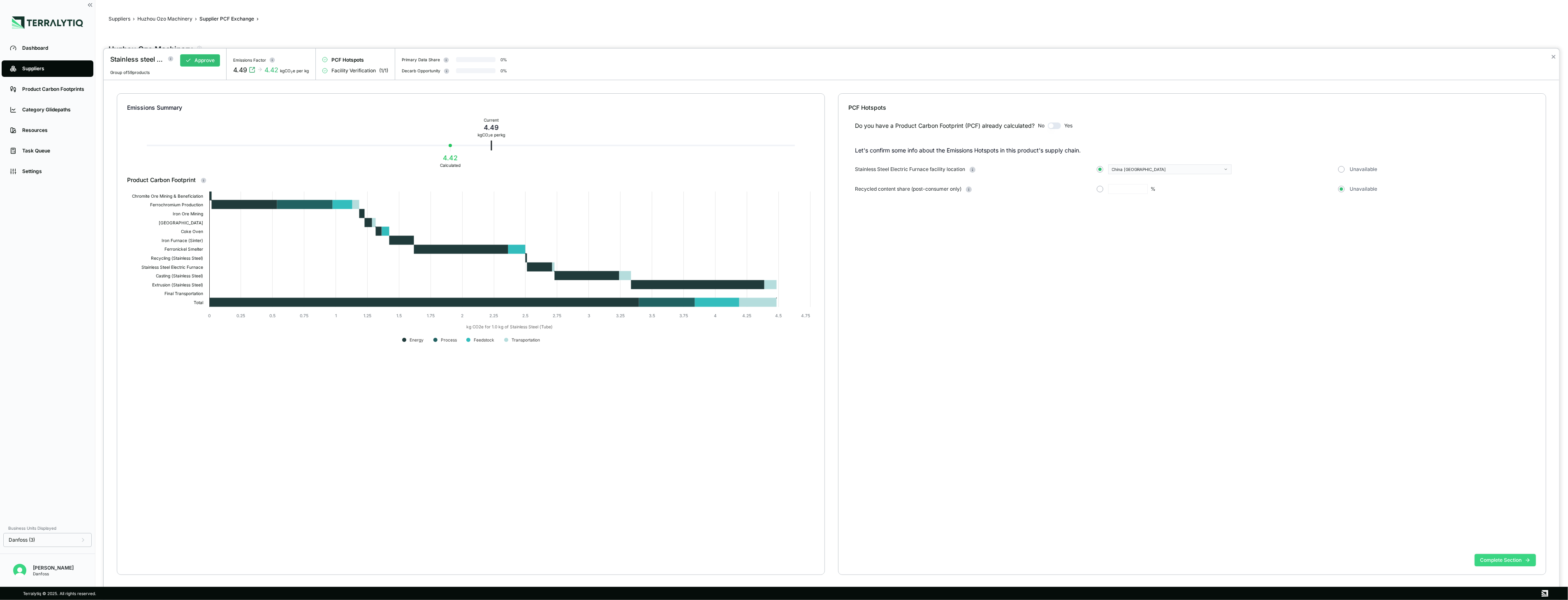
click at [873, 435] on button "Complete Section" at bounding box center [1505, 560] width 61 height 12
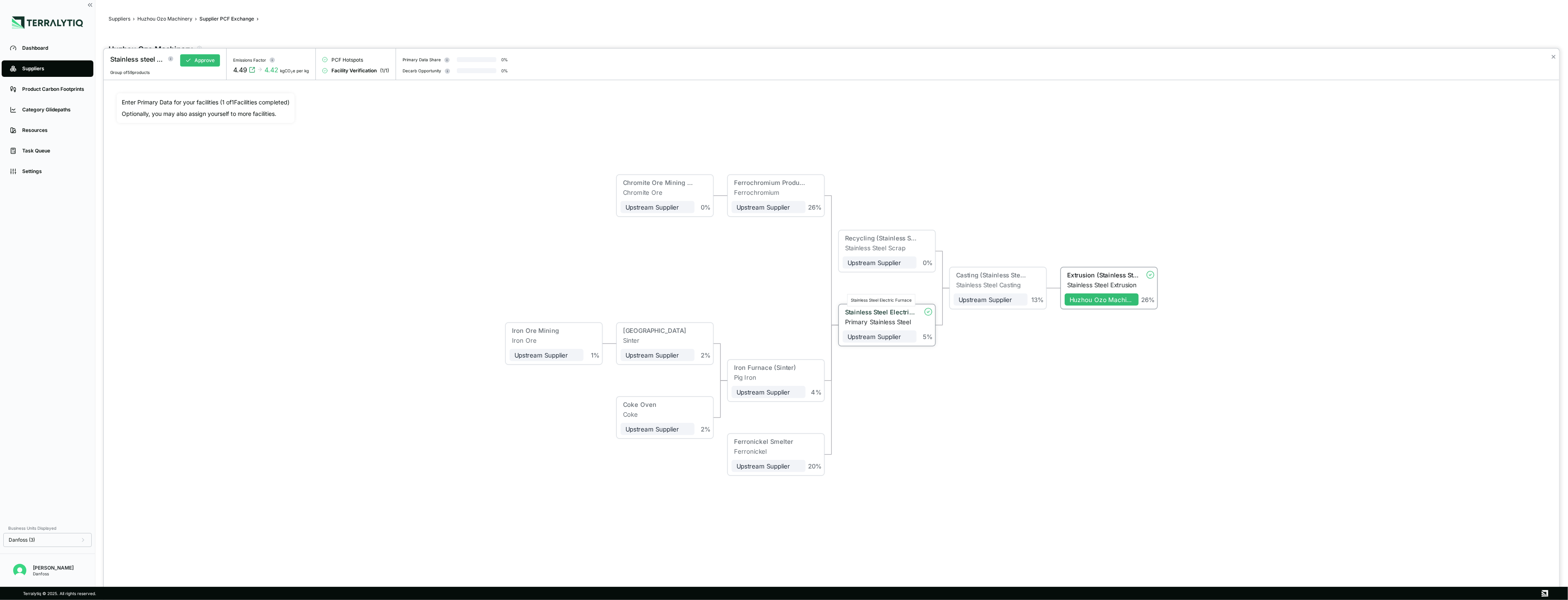
click at [873, 315] on div "Stainless Steel Electric Furnace" at bounding box center [881, 312] width 72 height 7
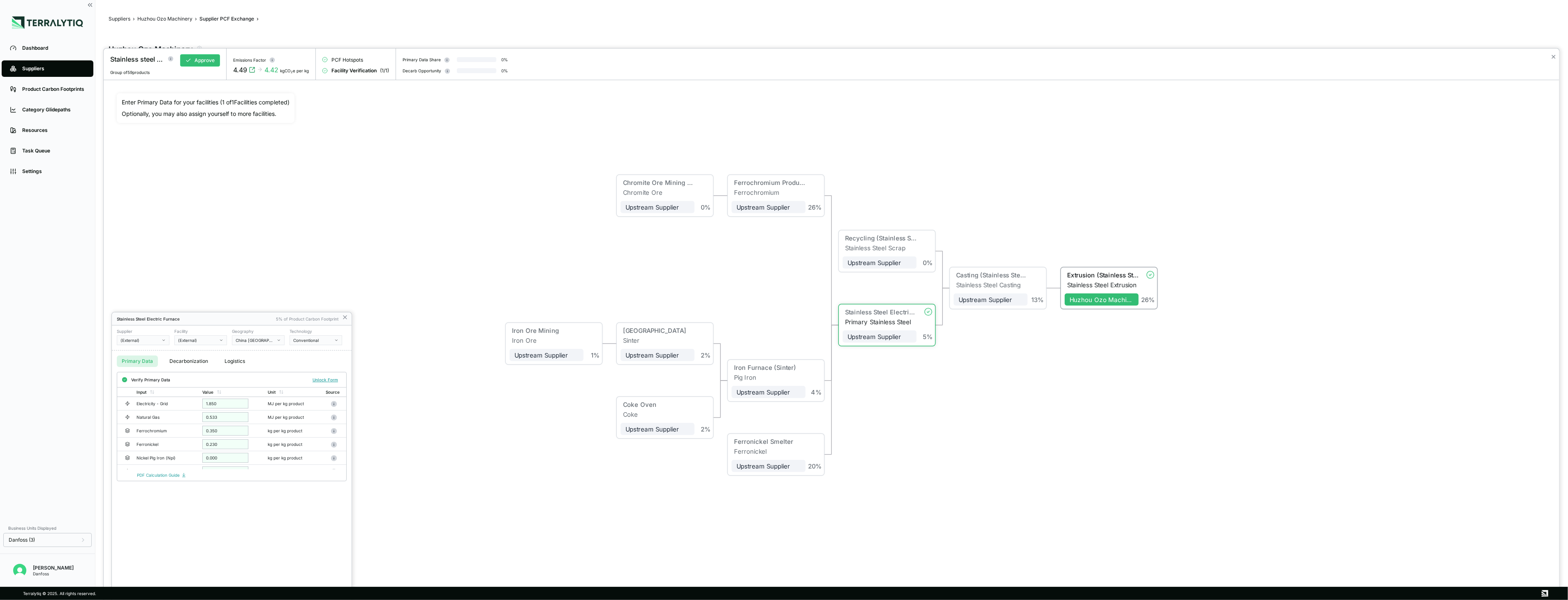
click at [469, 278] on div at bounding box center [831, 324] width 1456 height 552
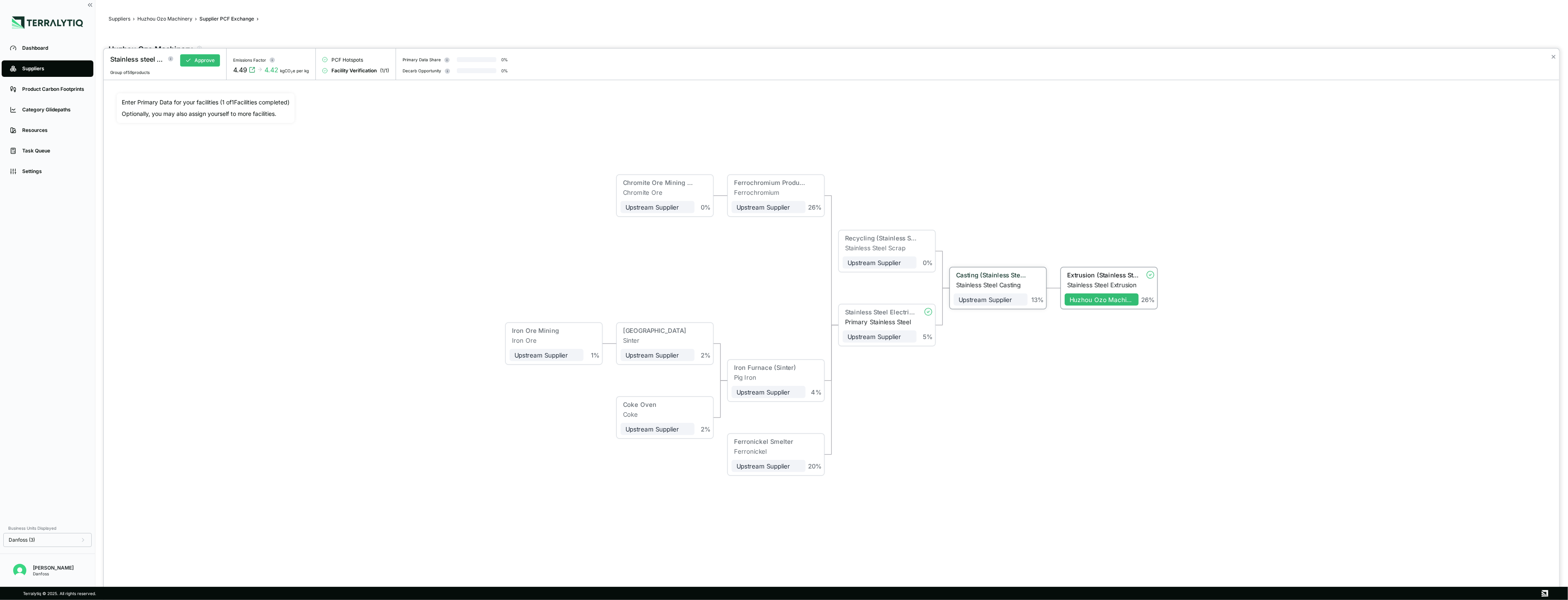
click at [873, 277] on div "Casting (Stainless Steel)" at bounding box center [992, 275] width 72 height 7
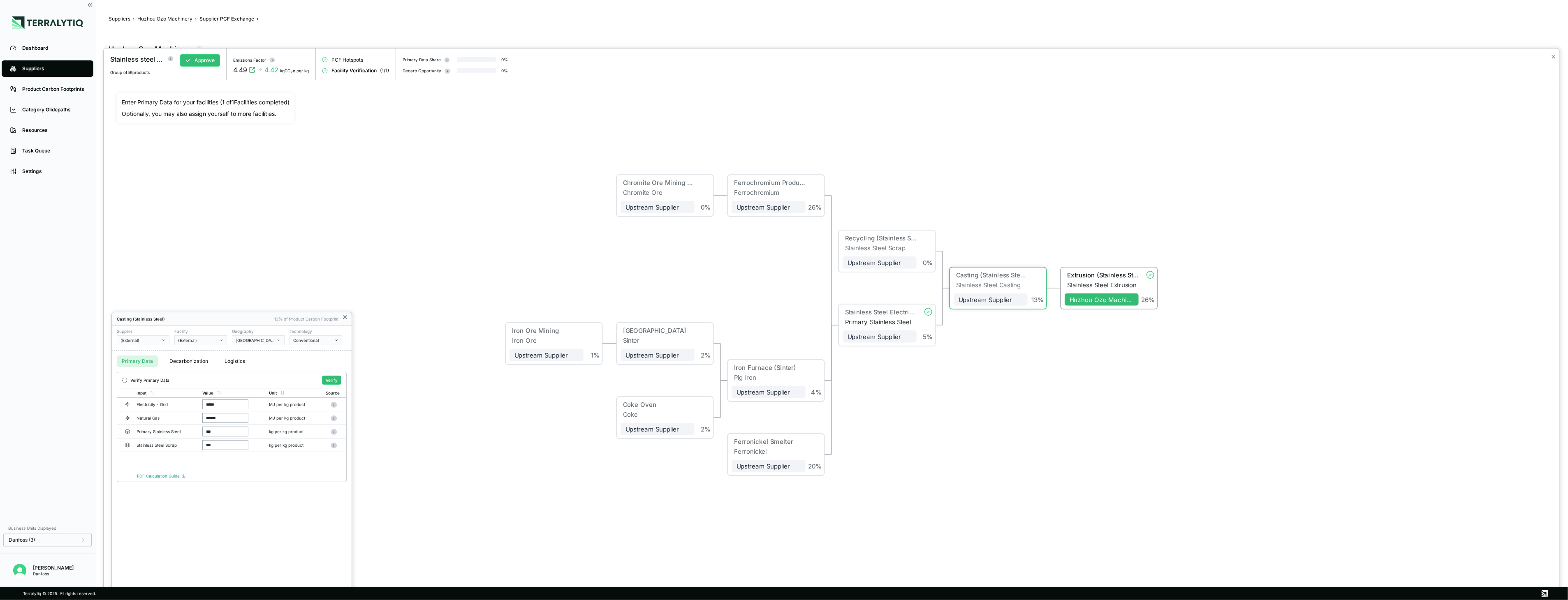
click at [346, 319] on icon at bounding box center [345, 317] width 7 height 7
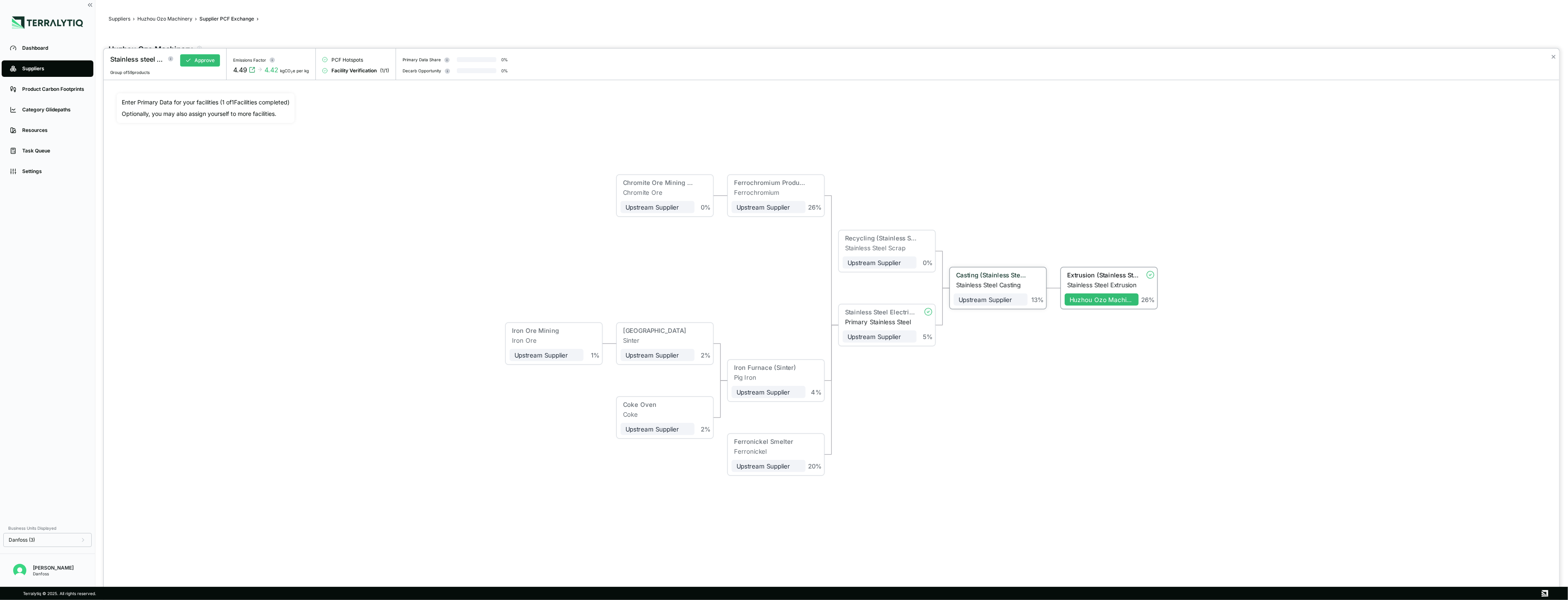
click at [873, 279] on div "Casting (Stainless Steel)" at bounding box center [991, 276] width 74 height 10
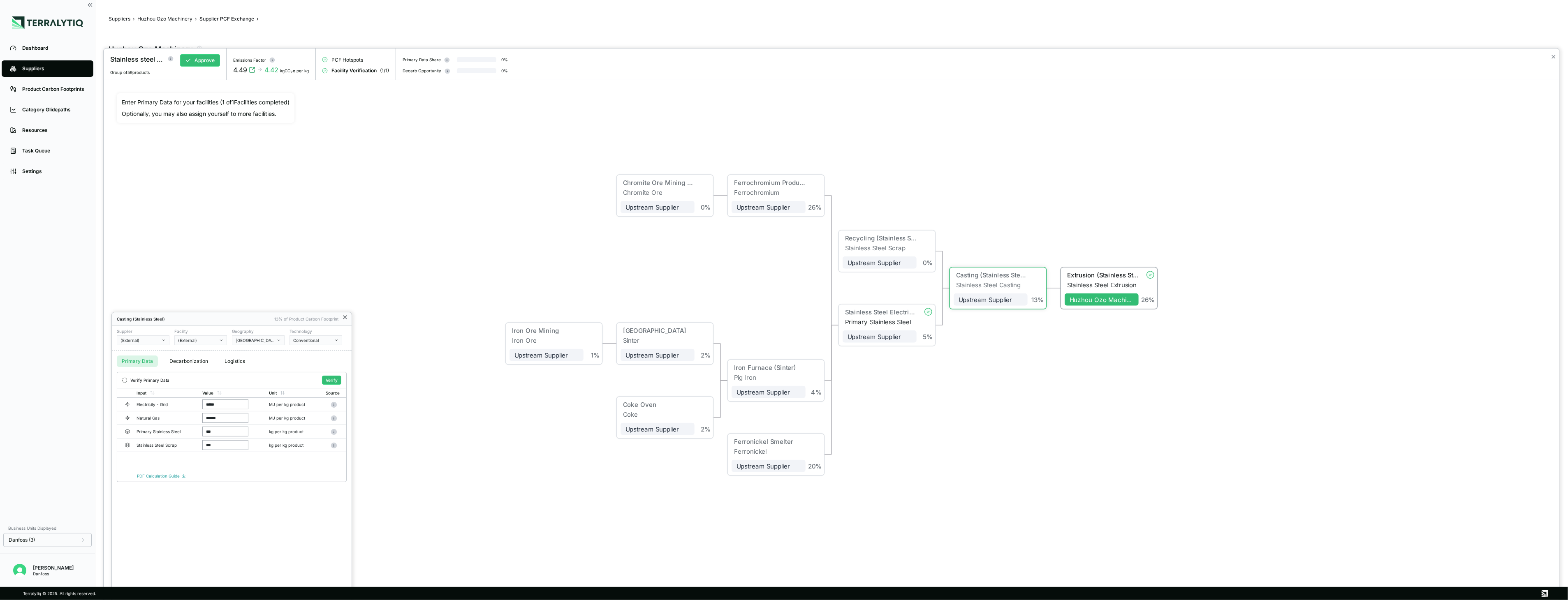
click at [347, 319] on icon at bounding box center [345, 317] width 7 height 7
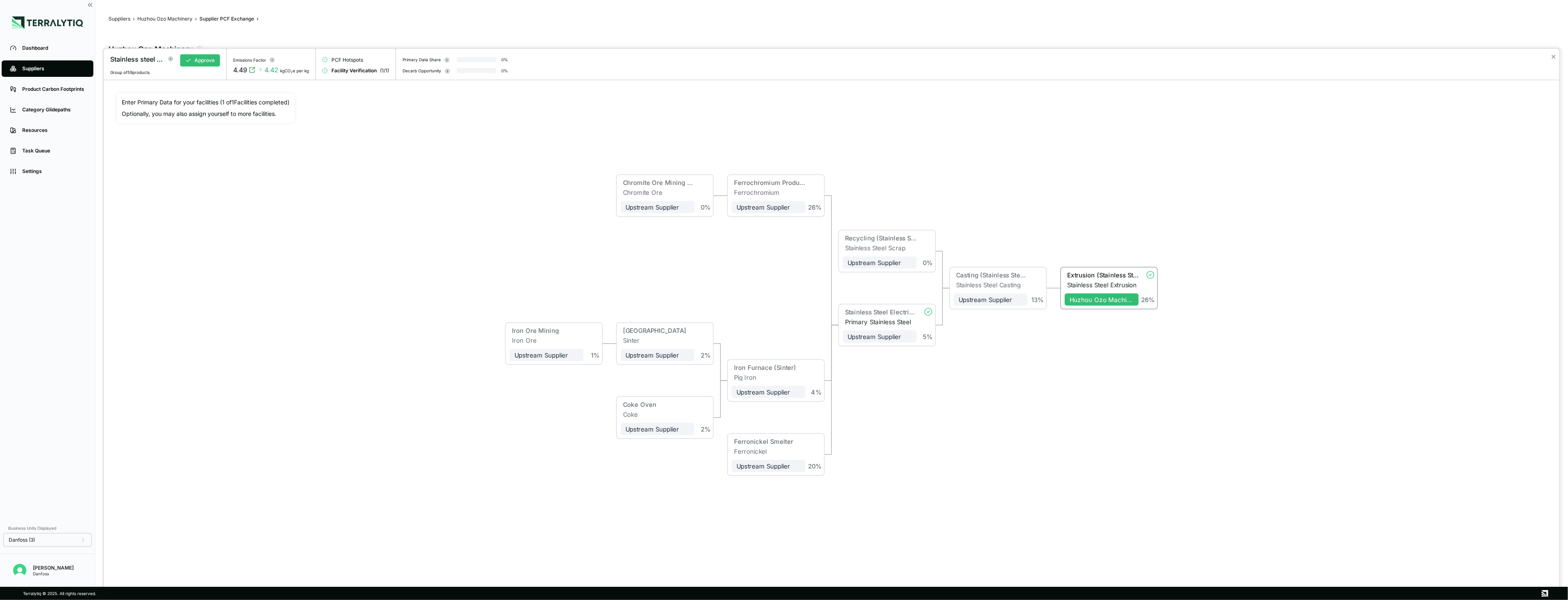
click at [303, 15] on div at bounding box center [784, 300] width 1568 height 600
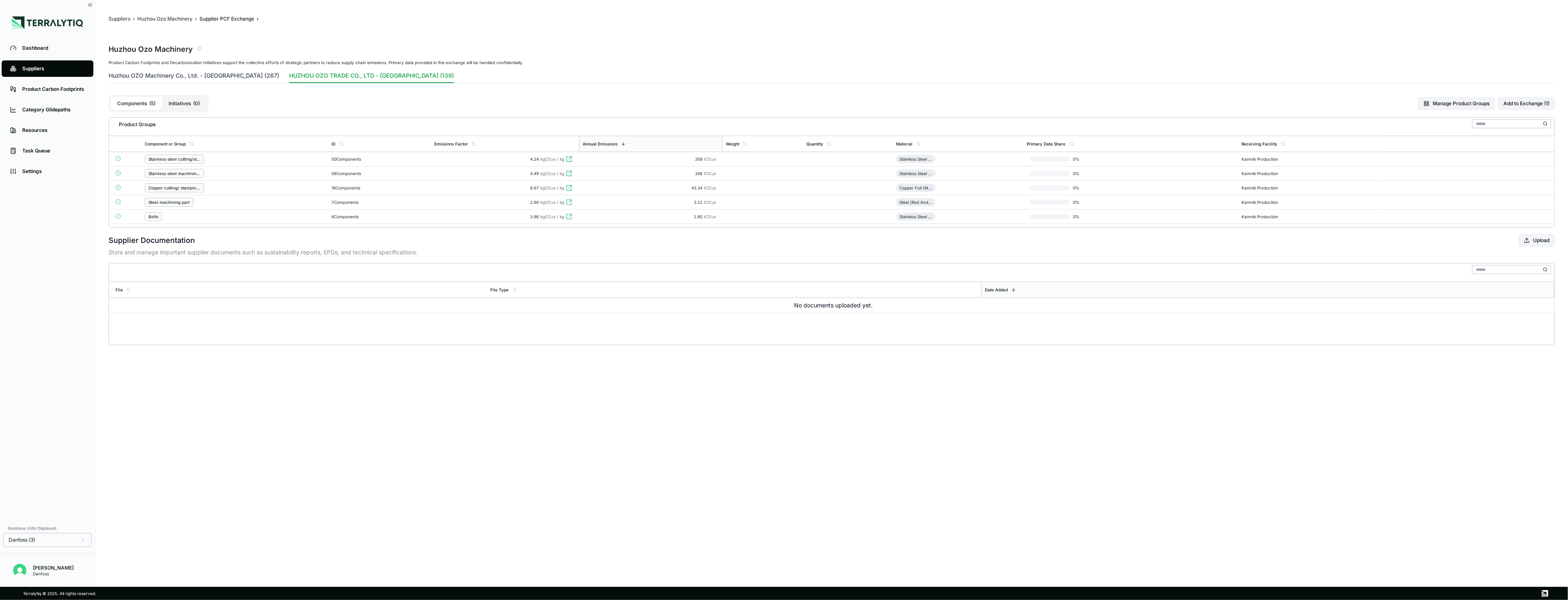
click at [186, 73] on button "Huzhou OZO Machinery Co., Ltd. - [GEOGRAPHIC_DATA] (267)" at bounding box center [194, 77] width 170 height 12
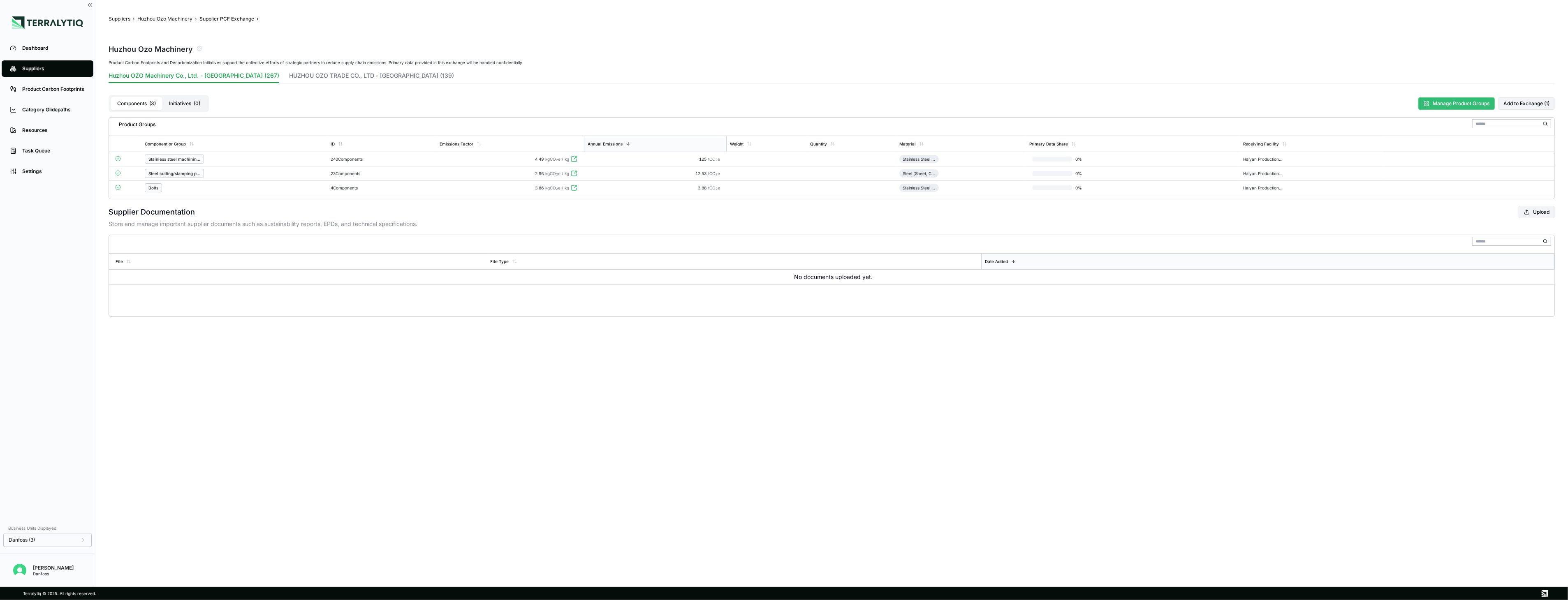
click at [1430, 108] on button "Manage Product Groups" at bounding box center [1457, 103] width 77 height 12
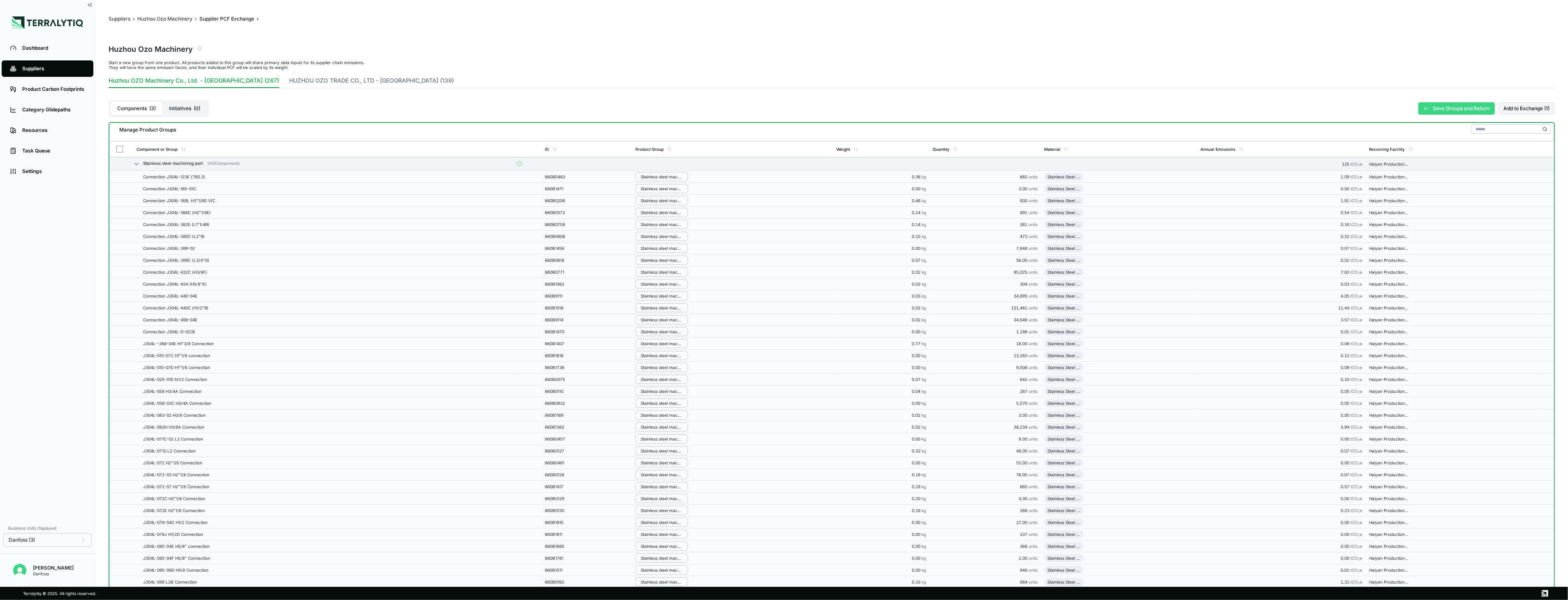
click at [1455, 107] on button "Save Groups and Return" at bounding box center [1457, 108] width 77 height 12
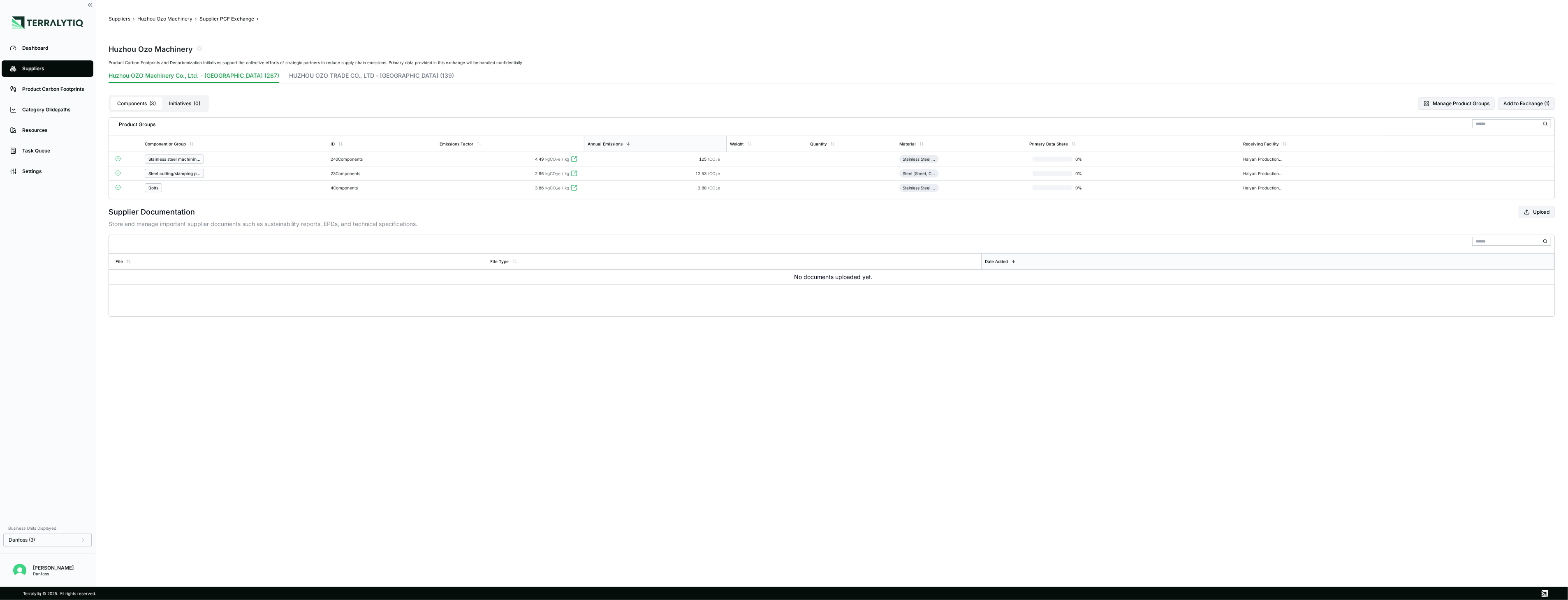
click at [219, 163] on div "Stainless steel machining part" at bounding box center [234, 159] width 180 height 9
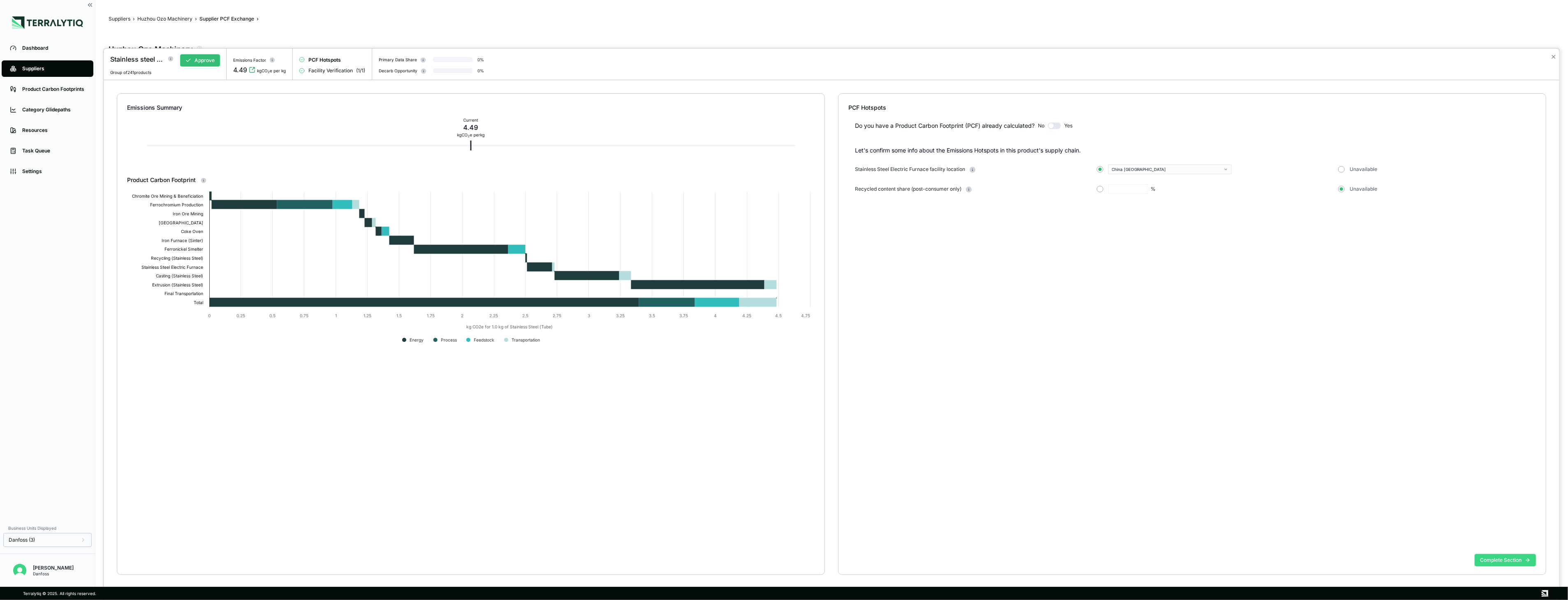
click at [1500, 565] on button "Complete Section" at bounding box center [1505, 560] width 61 height 12
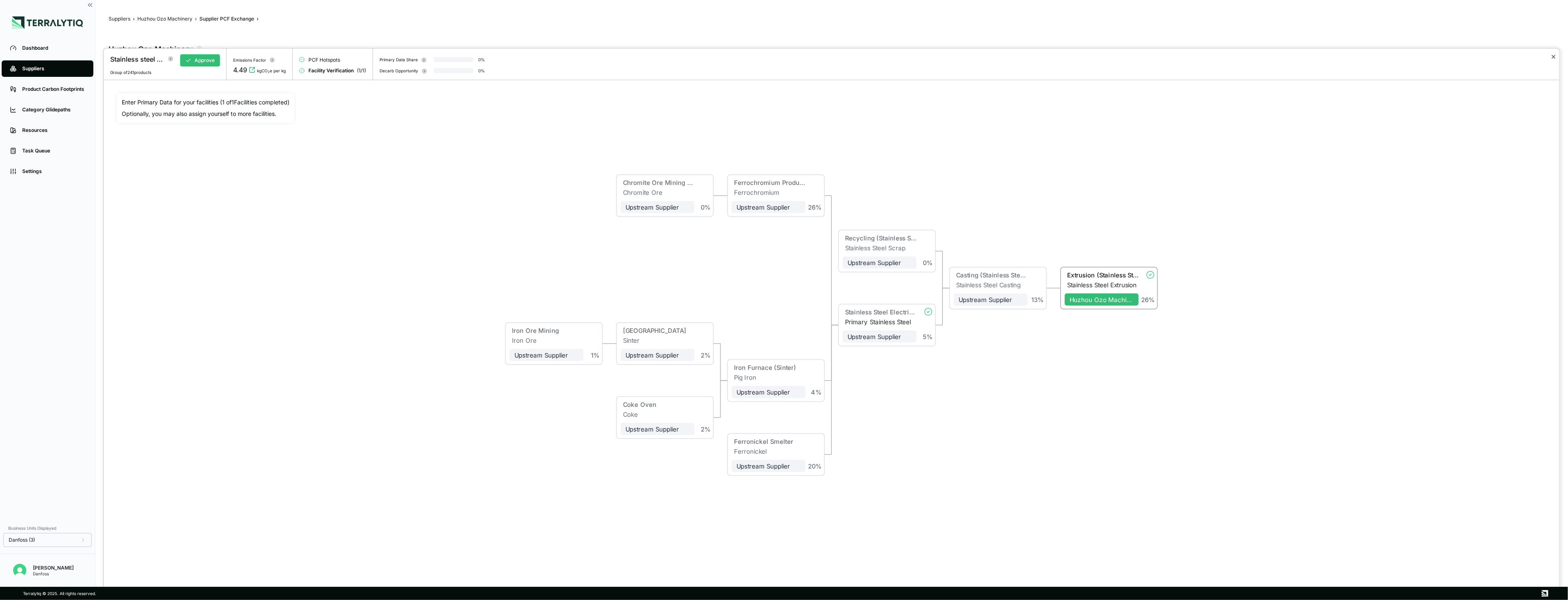
click at [1553, 60] on button "✕" at bounding box center [1553, 57] width 5 height 10
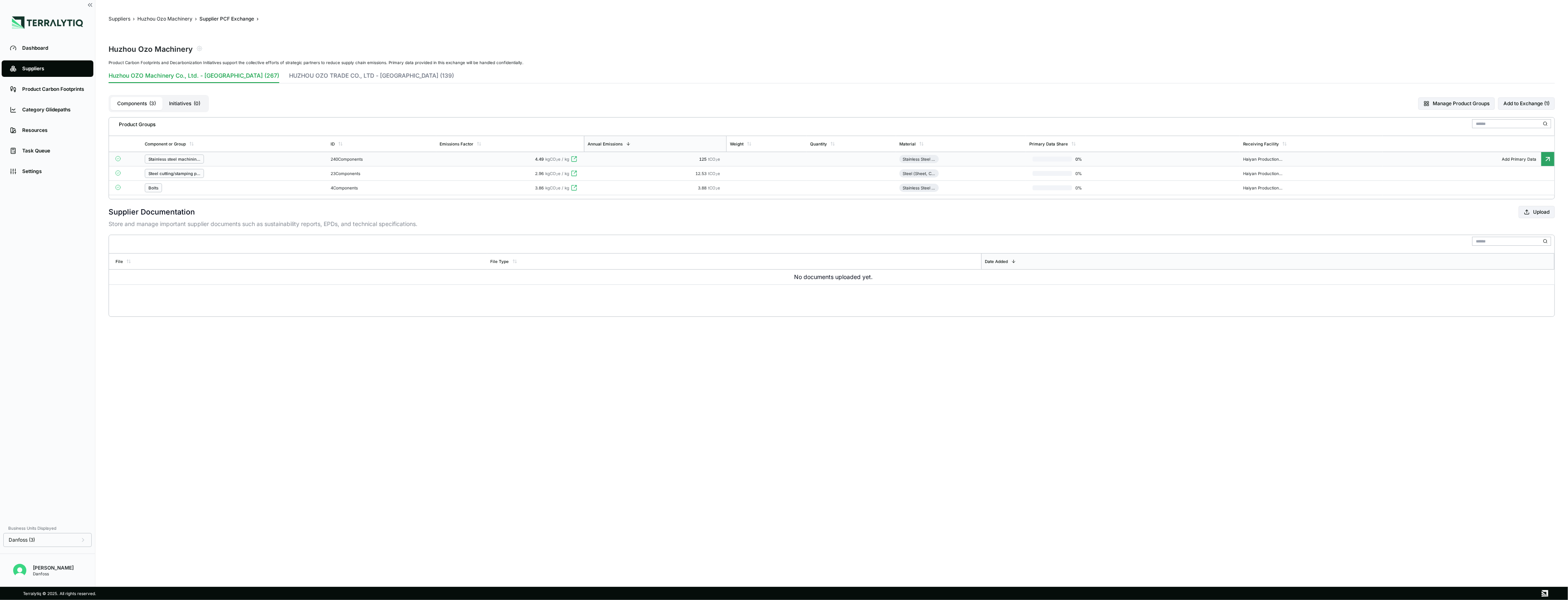
click at [597, 159] on div "125 tCO 2 e" at bounding box center [656, 159] width 136 height 5
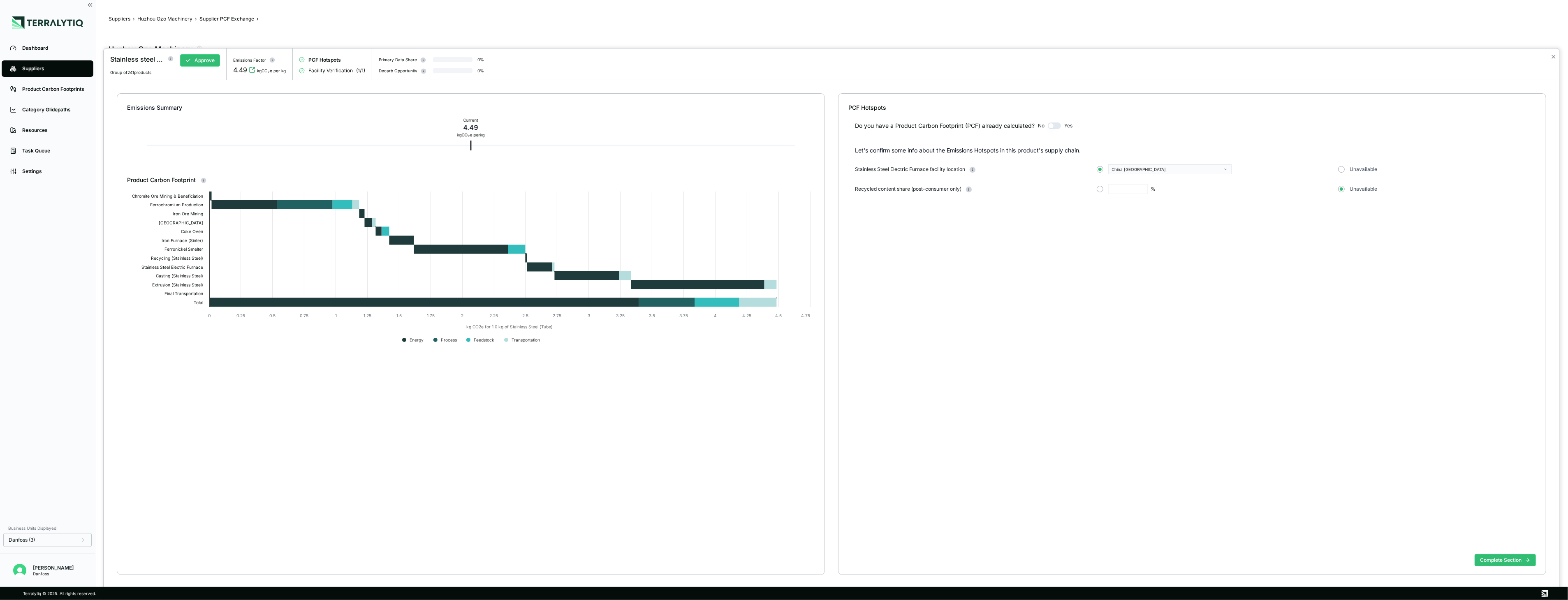
click at [1062, 128] on div "Do you have a Product Carbon Footprint (PCF) already calculated? No Yes" at bounding box center [1192, 121] width 688 height 18
click at [1058, 125] on button "button" at bounding box center [1054, 125] width 13 height 7
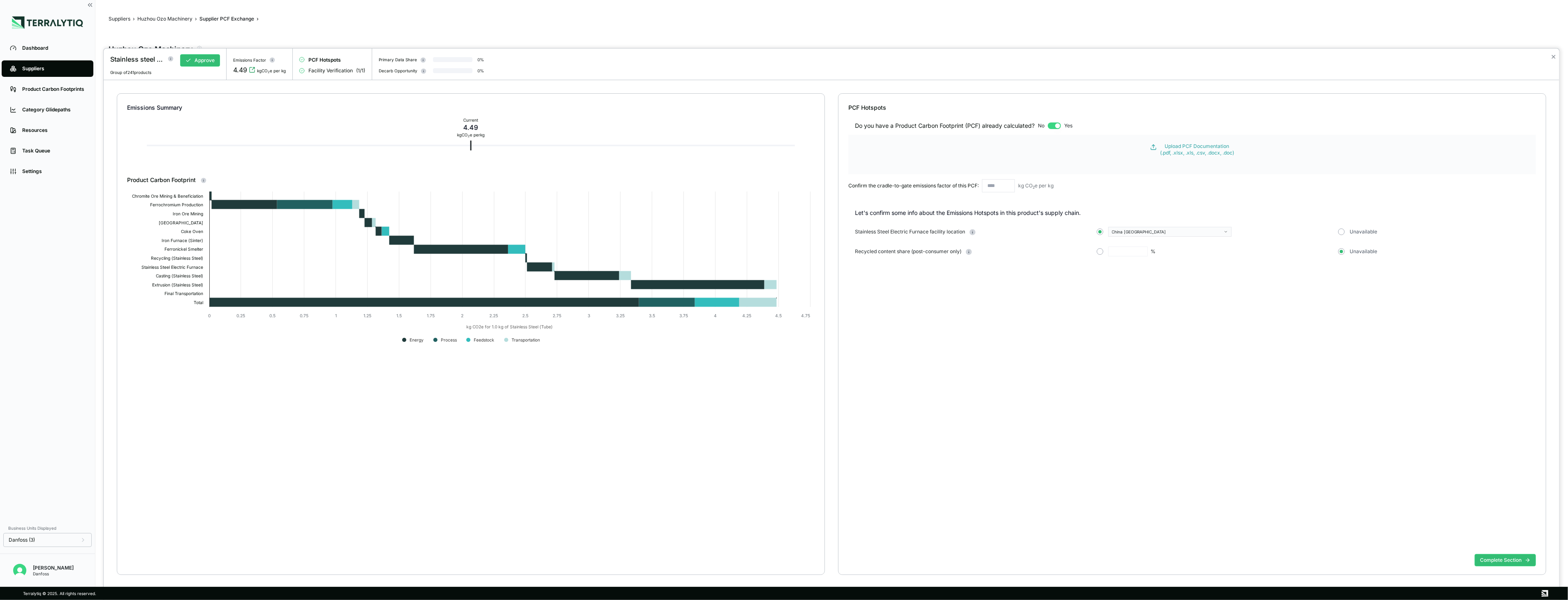
click at [1013, 189] on input "text" at bounding box center [998, 186] width 33 height 13
click at [1051, 127] on button "button" at bounding box center [1054, 125] width 13 height 7
click at [1052, 126] on button "button" at bounding box center [1054, 125] width 13 height 7
click at [1060, 125] on button "button" at bounding box center [1054, 125] width 13 height 7
click at [1052, 127] on button "button" at bounding box center [1054, 125] width 13 height 7
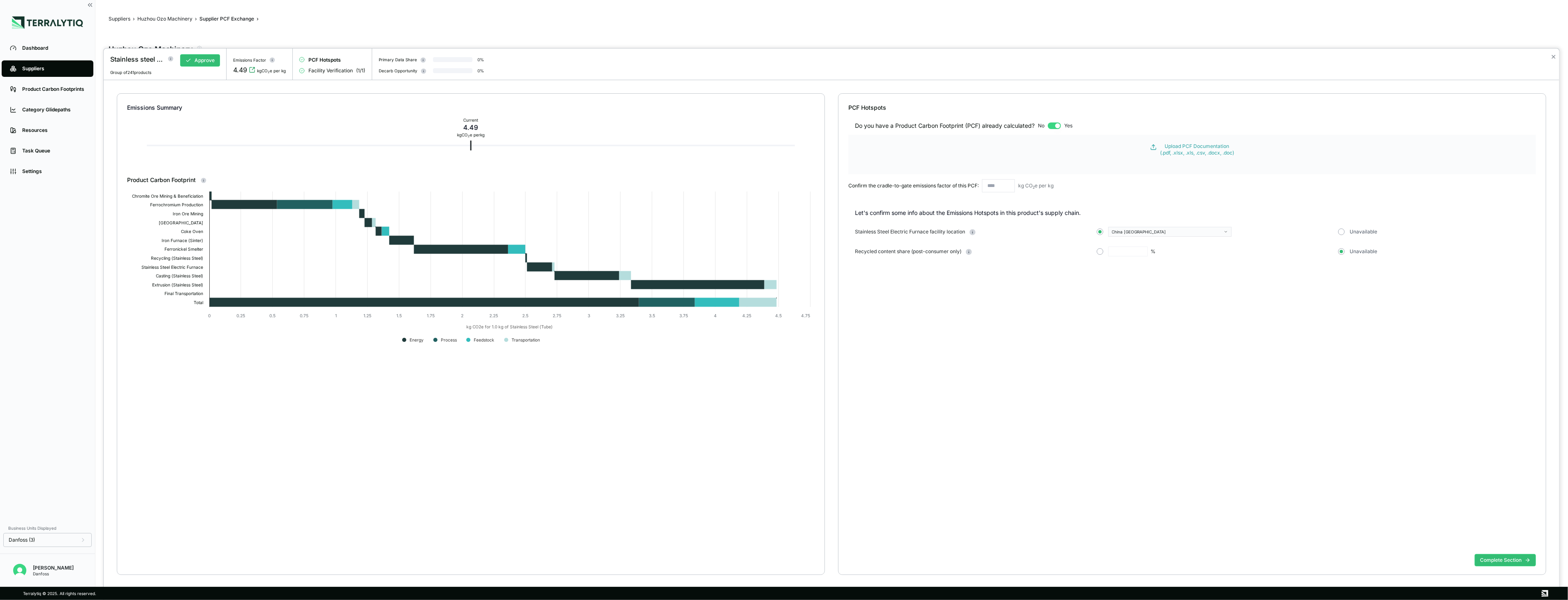
click at [1001, 188] on input "text" at bounding box center [998, 186] width 33 height 13
type input "***"
click at [1075, 317] on div "Do you have a Product Carbon Footprint (PCF) already calculated? No Yes Upload …" at bounding box center [1192, 332] width 688 height 439
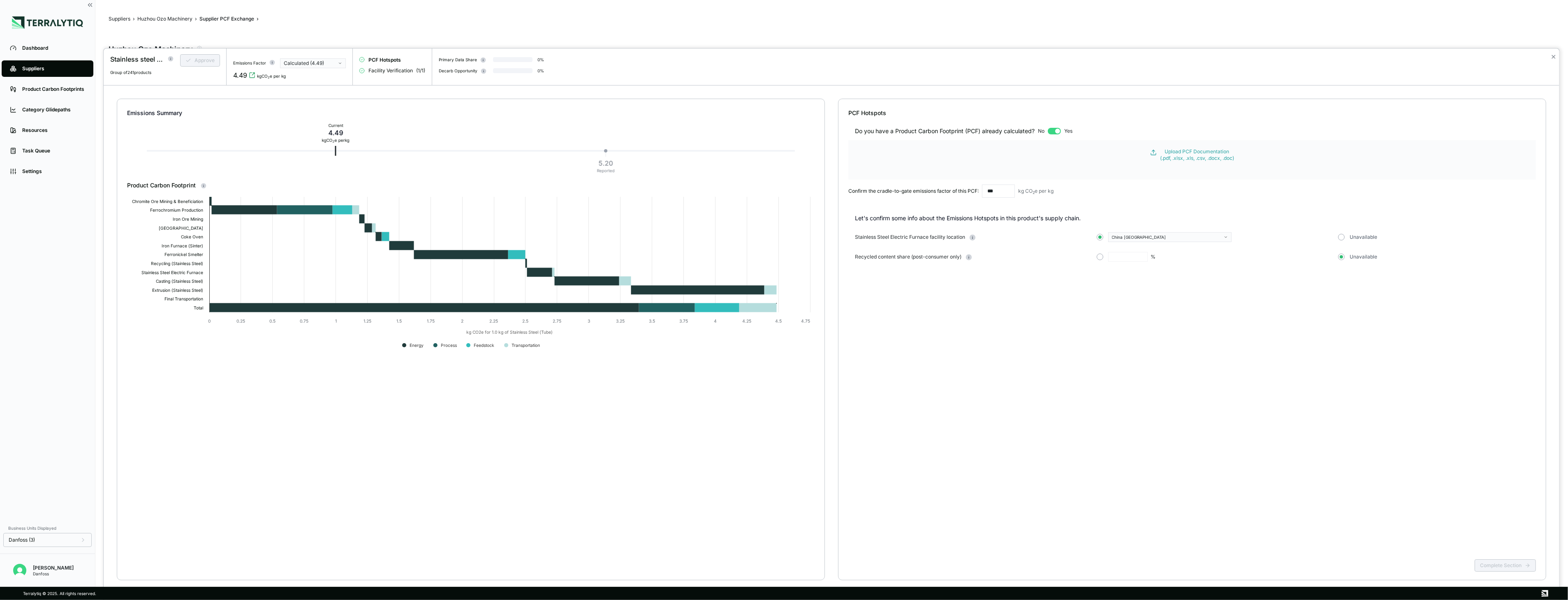
click at [1001, 194] on input "***" at bounding box center [998, 191] width 33 height 13
click at [1553, 59] on button "✕" at bounding box center [1553, 57] width 5 height 10
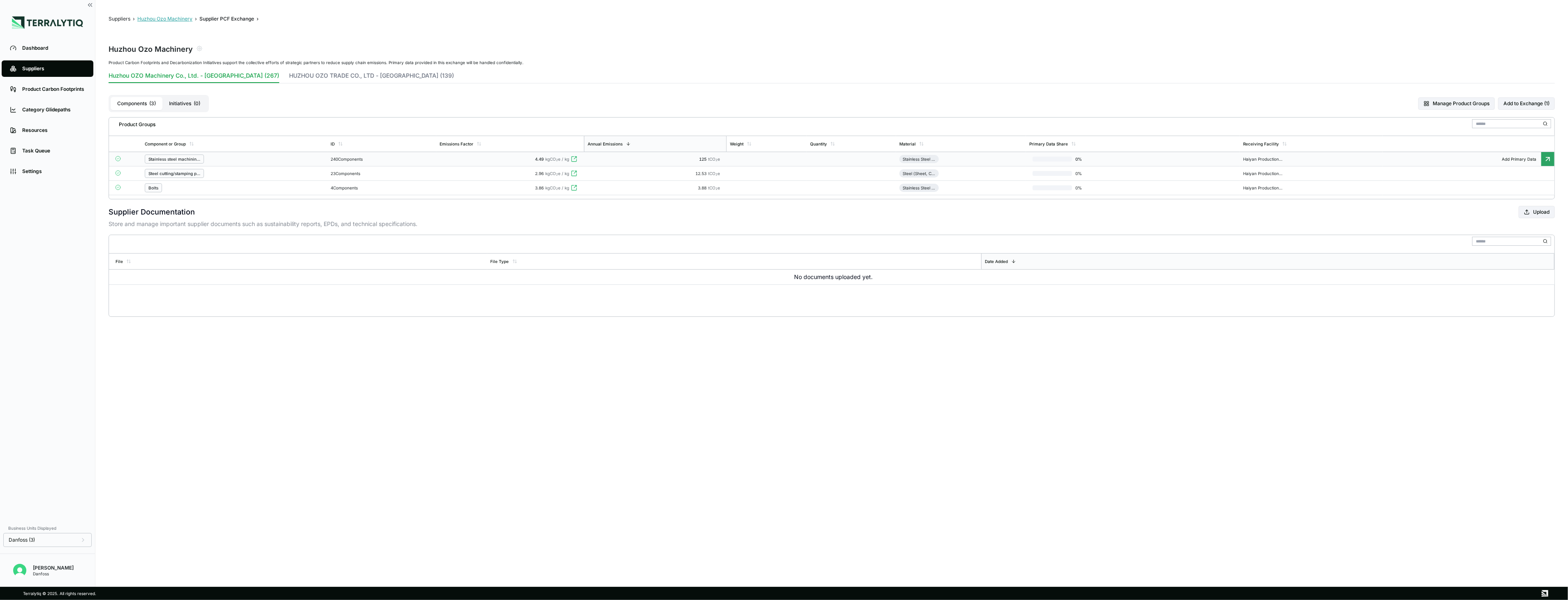
click at [167, 18] on button "Huzhou Ozo Machinery" at bounding box center [165, 19] width 55 height 7
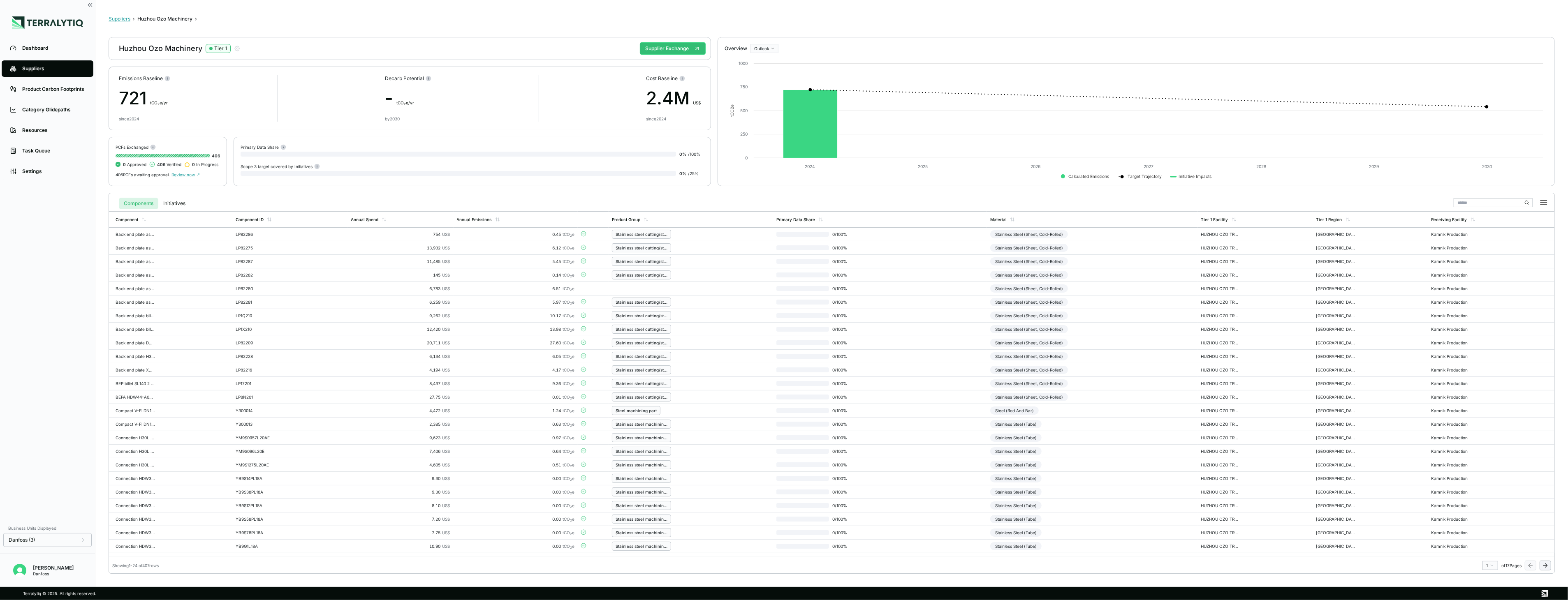
click at [120, 18] on button "Suppliers" at bounding box center [119, 19] width 22 height 7
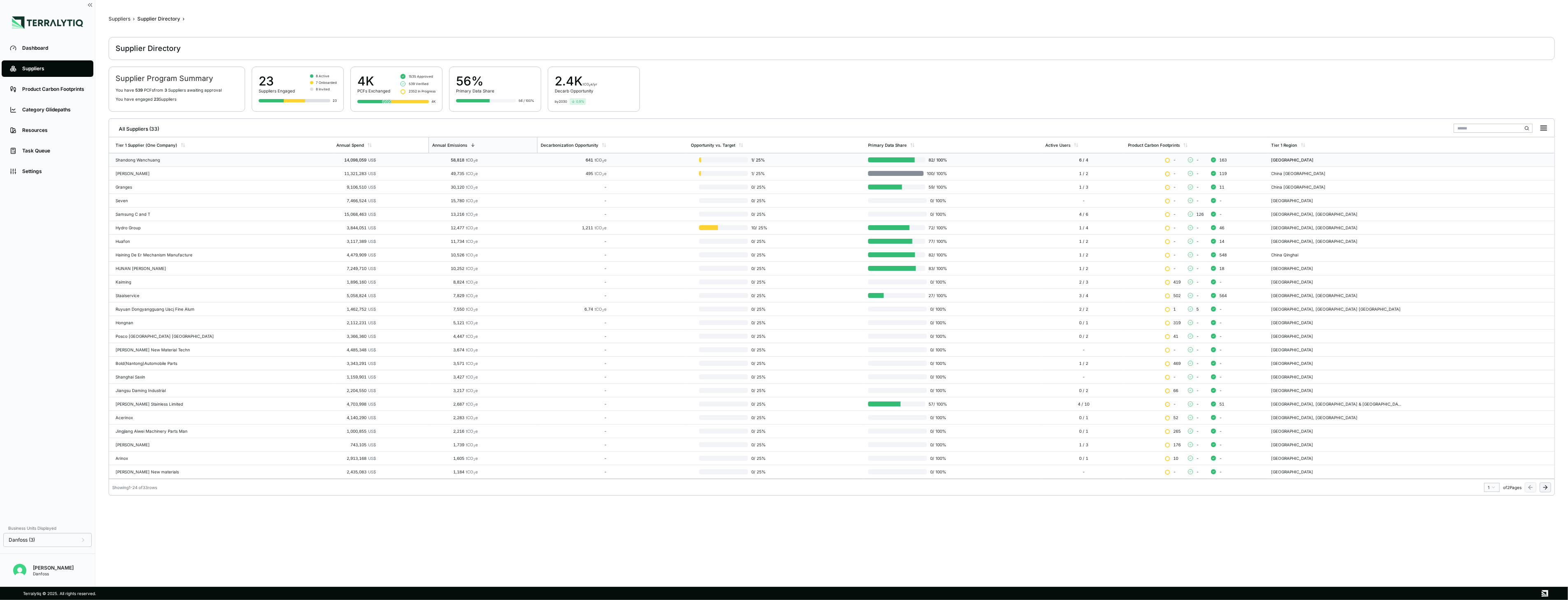
click at [223, 158] on div "Shandong Wanchuang" at bounding box center [223, 160] width 214 height 5
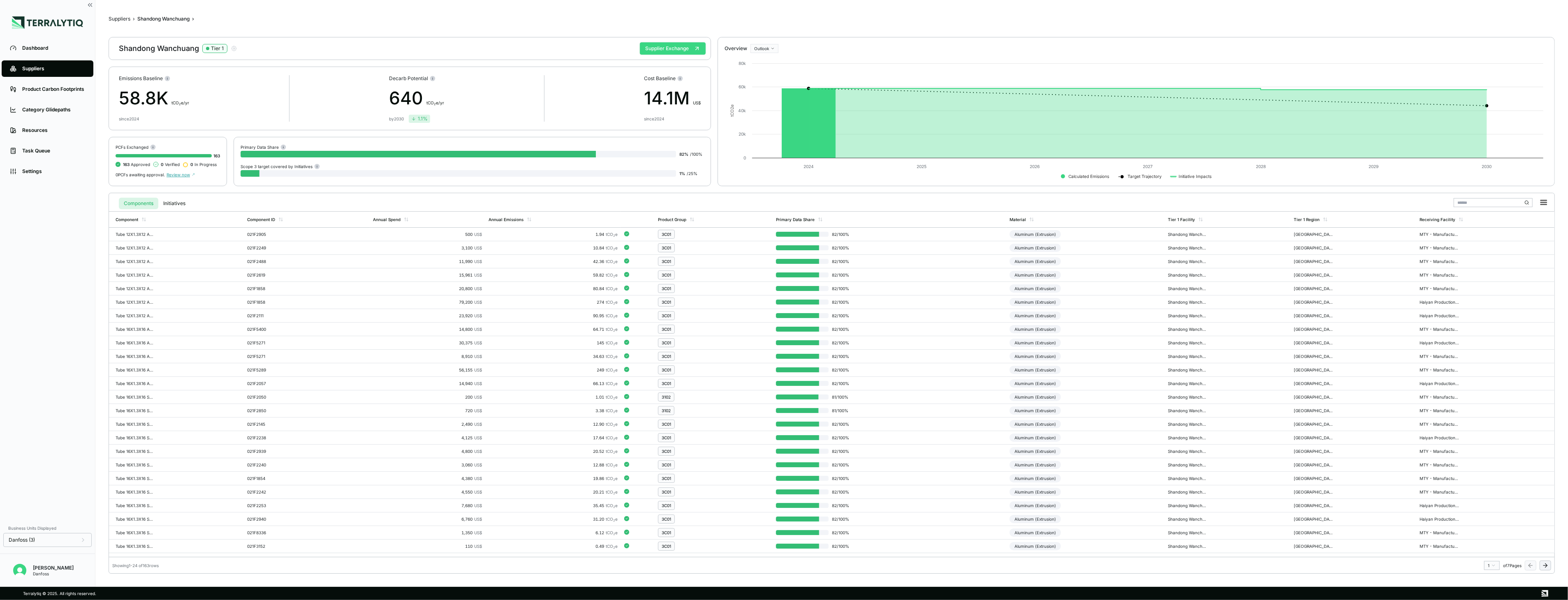
click at [663, 50] on button "Supplier Exchange" at bounding box center [673, 49] width 66 height 12
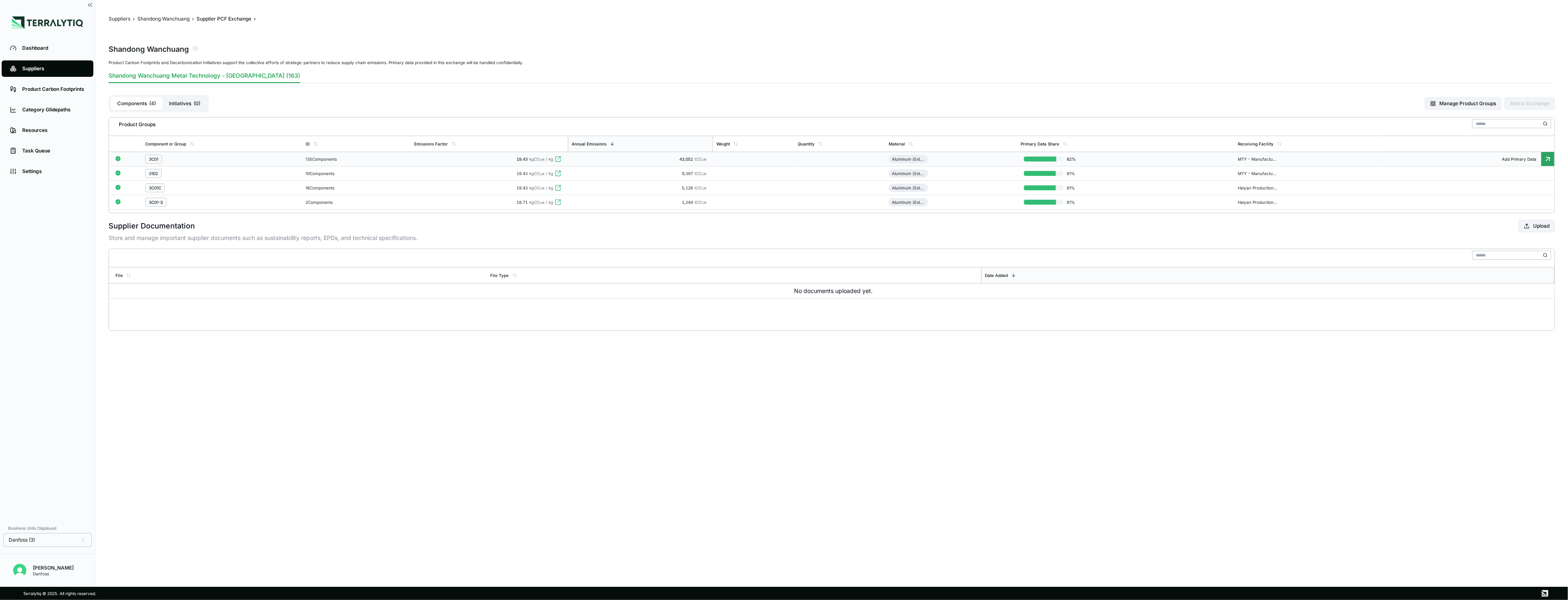
click at [233, 159] on div "3C01" at bounding box center [222, 159] width 154 height 9
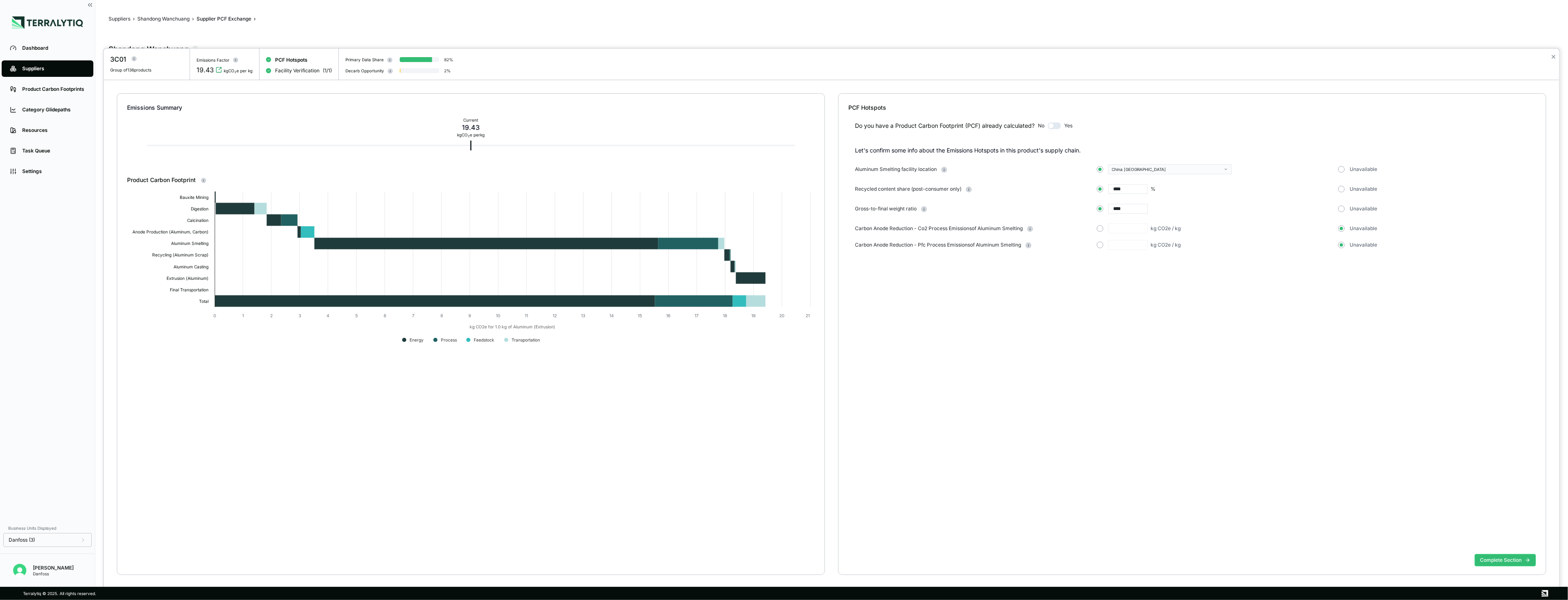
click at [1057, 124] on button "button" at bounding box center [1054, 125] width 13 height 7
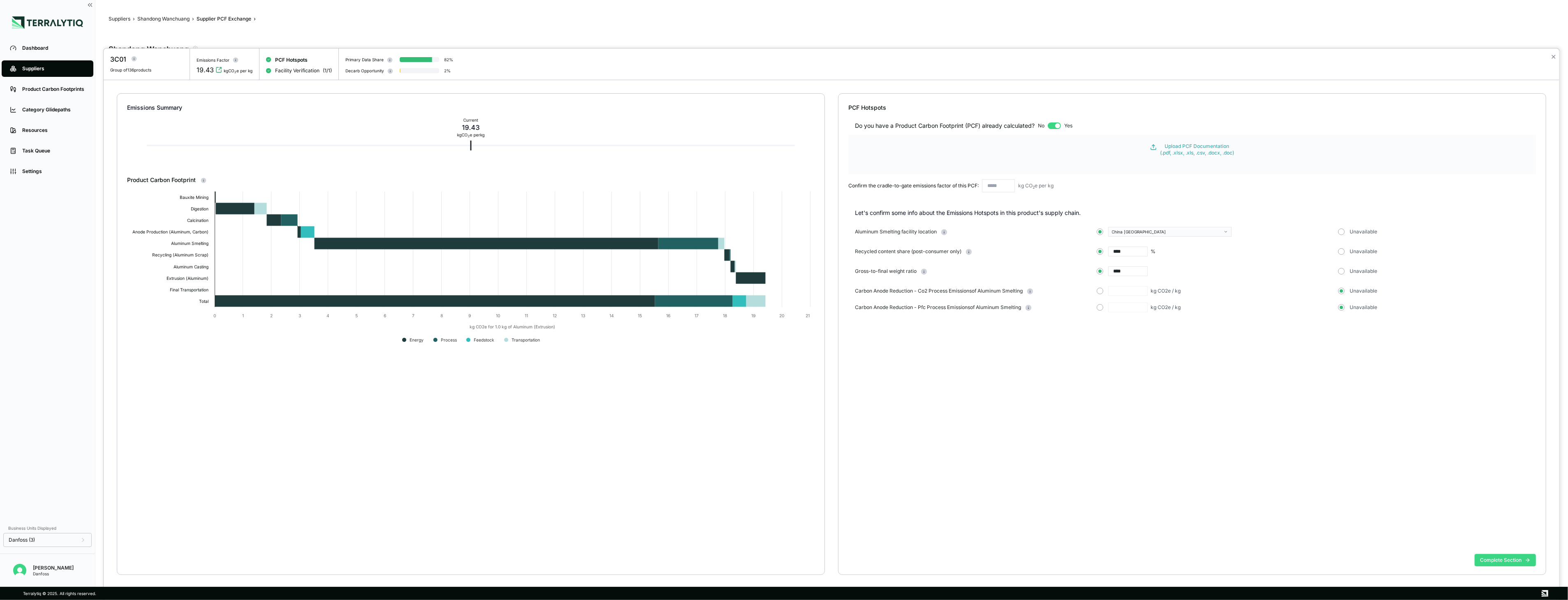
click at [1508, 557] on button "Complete Section" at bounding box center [1505, 560] width 61 height 12
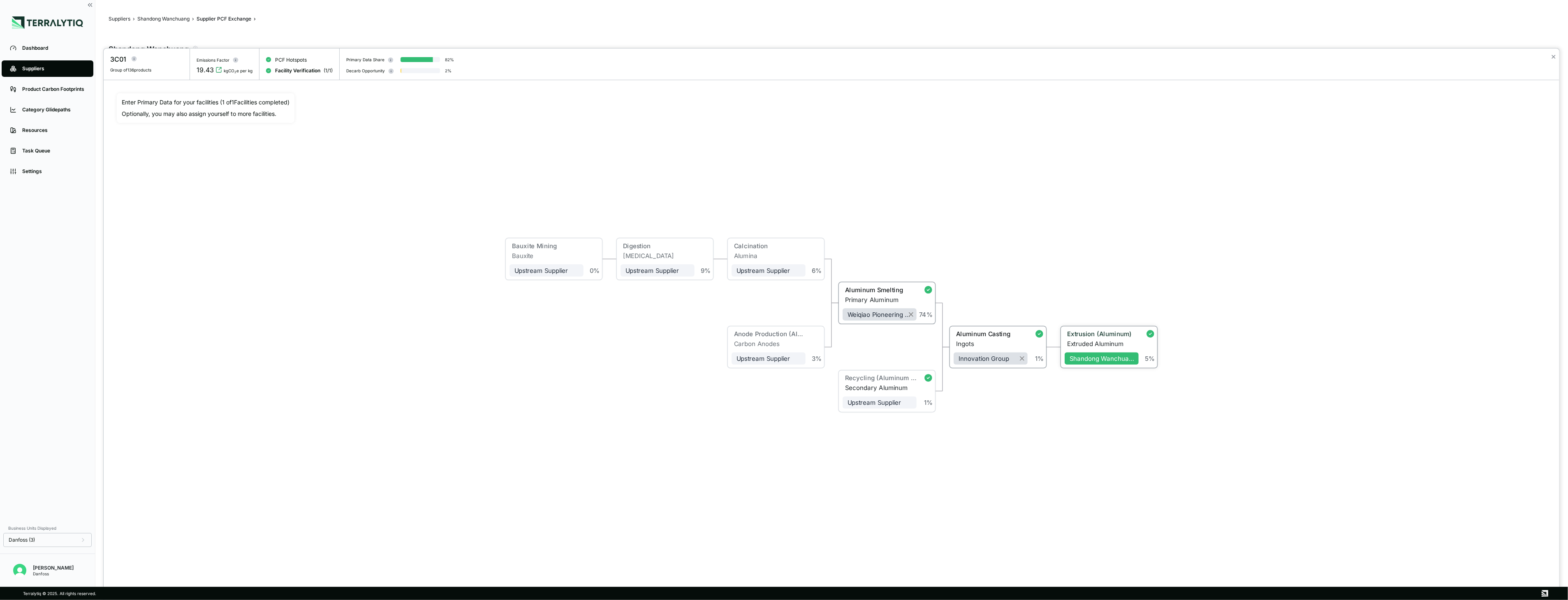
click at [1071, 337] on div "Extrusion (Aluminum)" at bounding box center [1100, 334] width 66 height 7
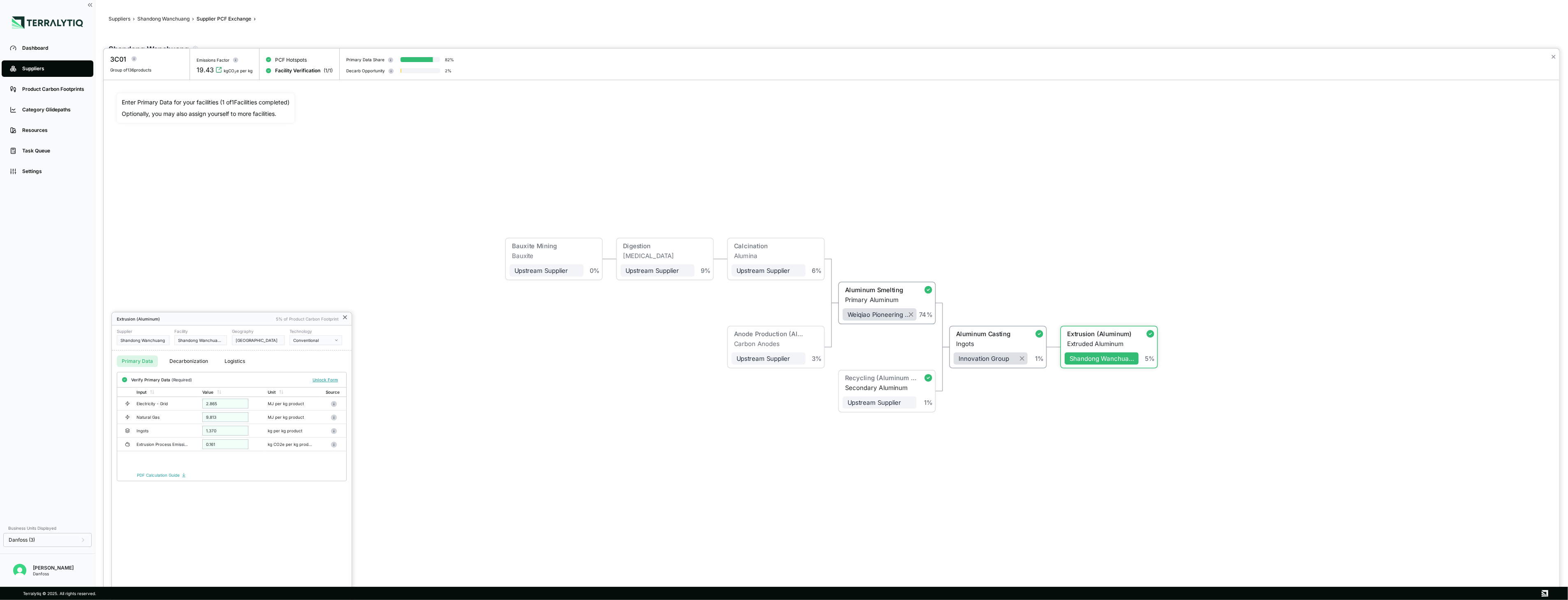
click at [347, 316] on icon at bounding box center [345, 317] width 7 height 7
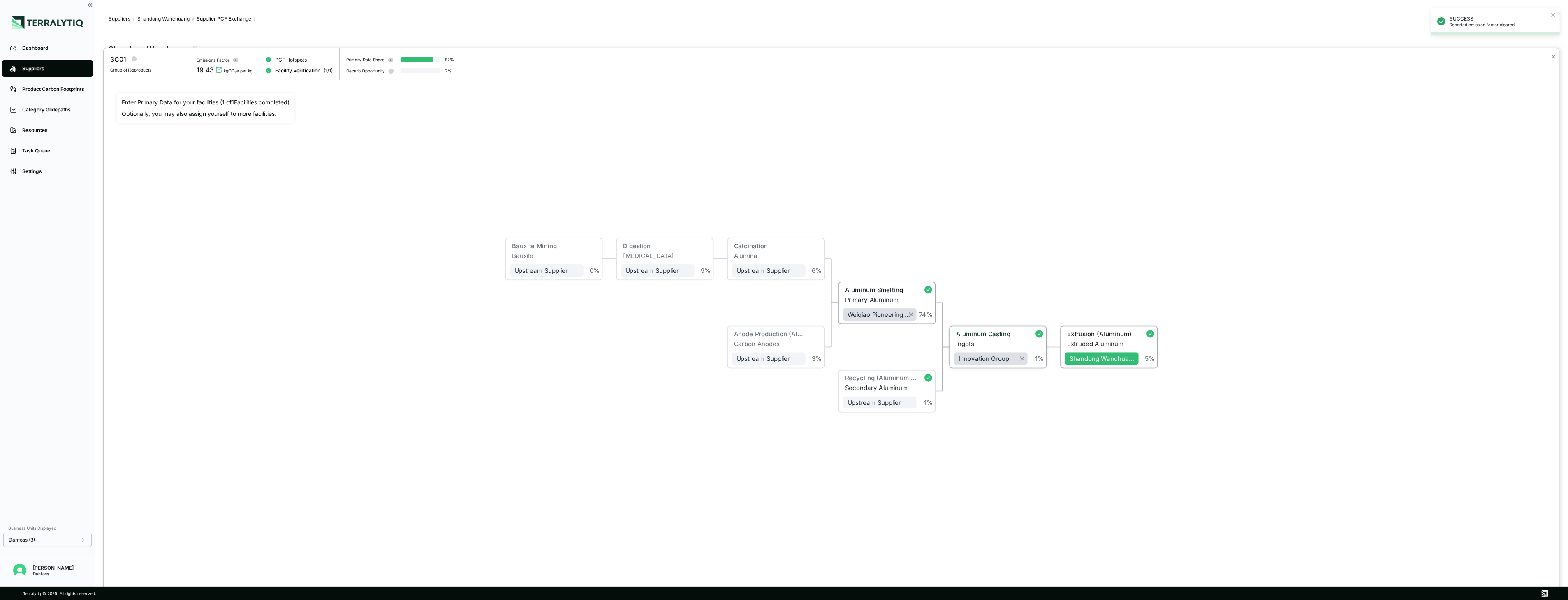
click at [998, 343] on div "Ingots" at bounding box center [992, 344] width 72 height 7
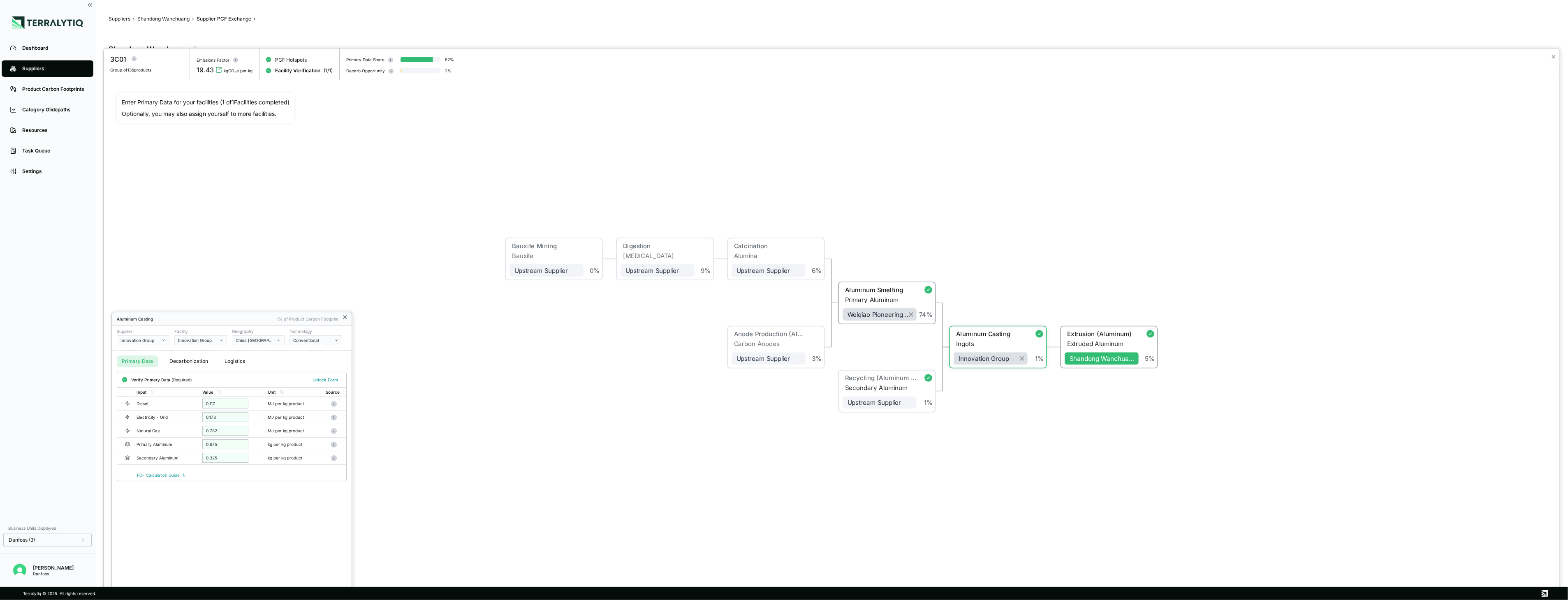
click at [344, 315] on icon at bounding box center [345, 317] width 7 height 7
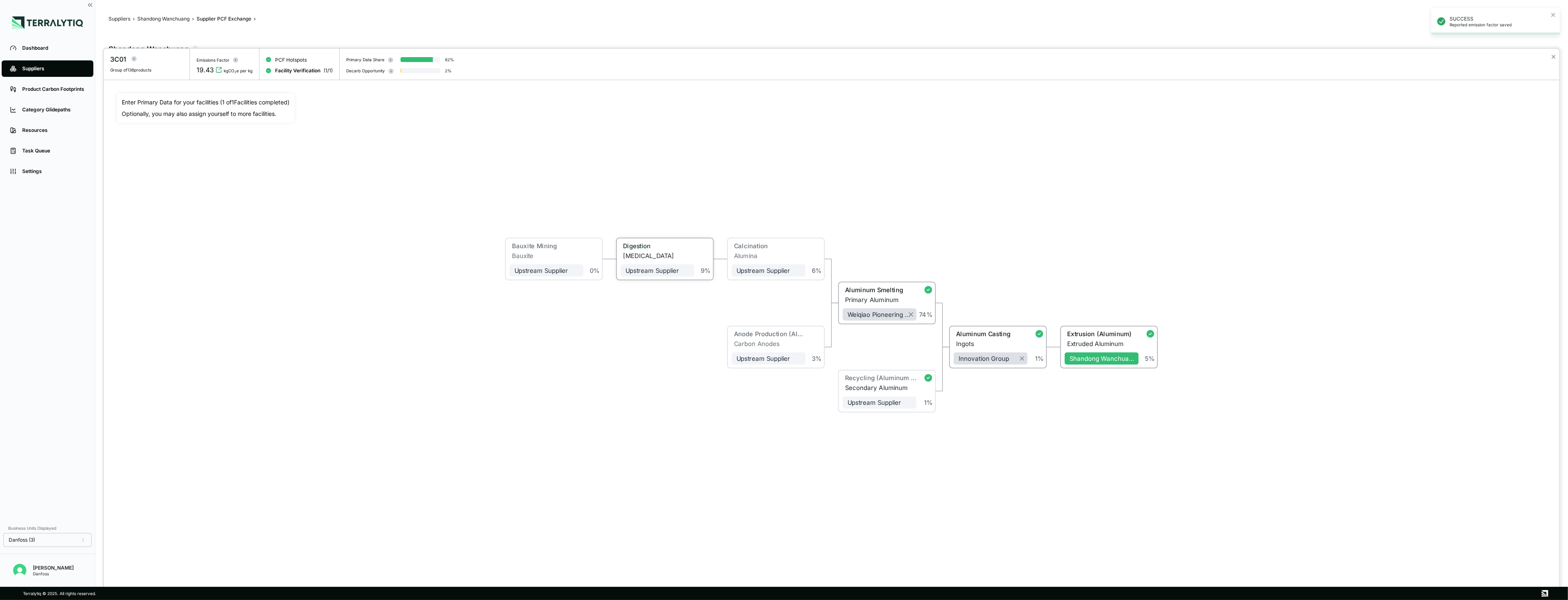
click at [667, 253] on div "[MEDICAL_DATA]" at bounding box center [659, 256] width 72 height 7
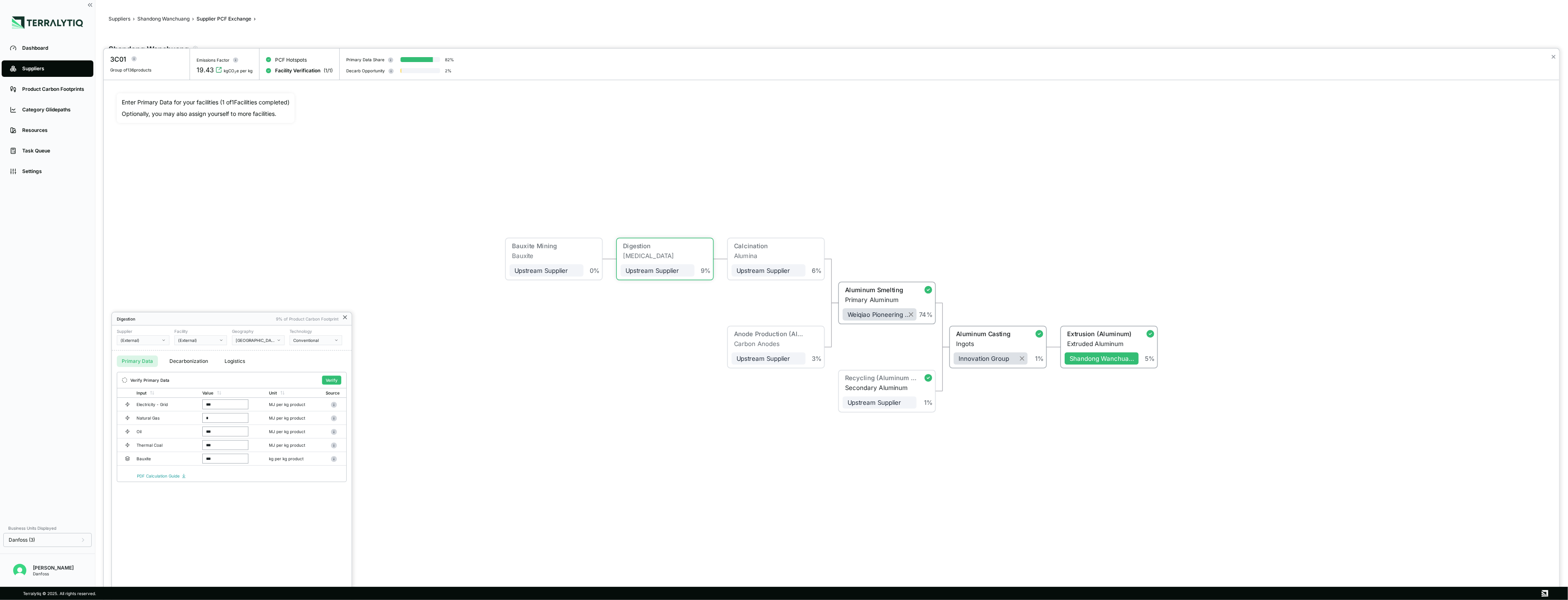
click at [348, 319] on icon at bounding box center [345, 317] width 7 height 7
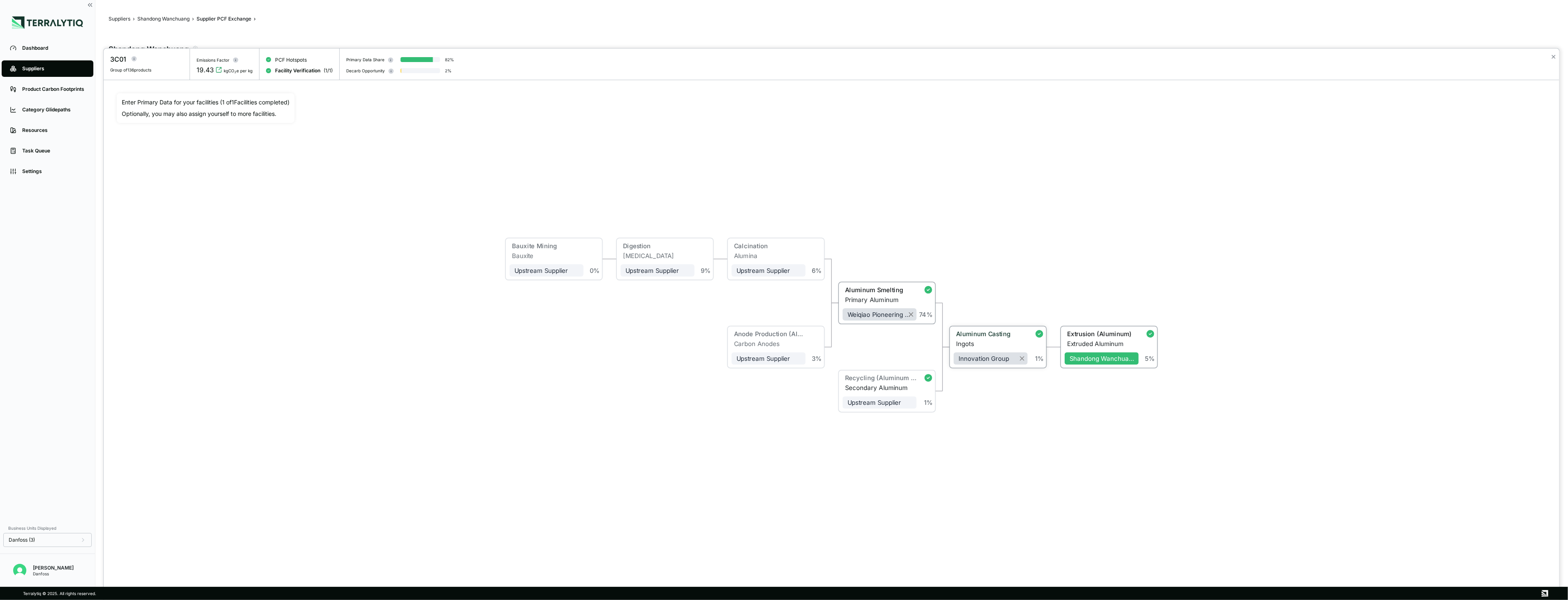
click at [982, 338] on div "Aluminum Casting" at bounding box center [988, 335] width 69 height 10
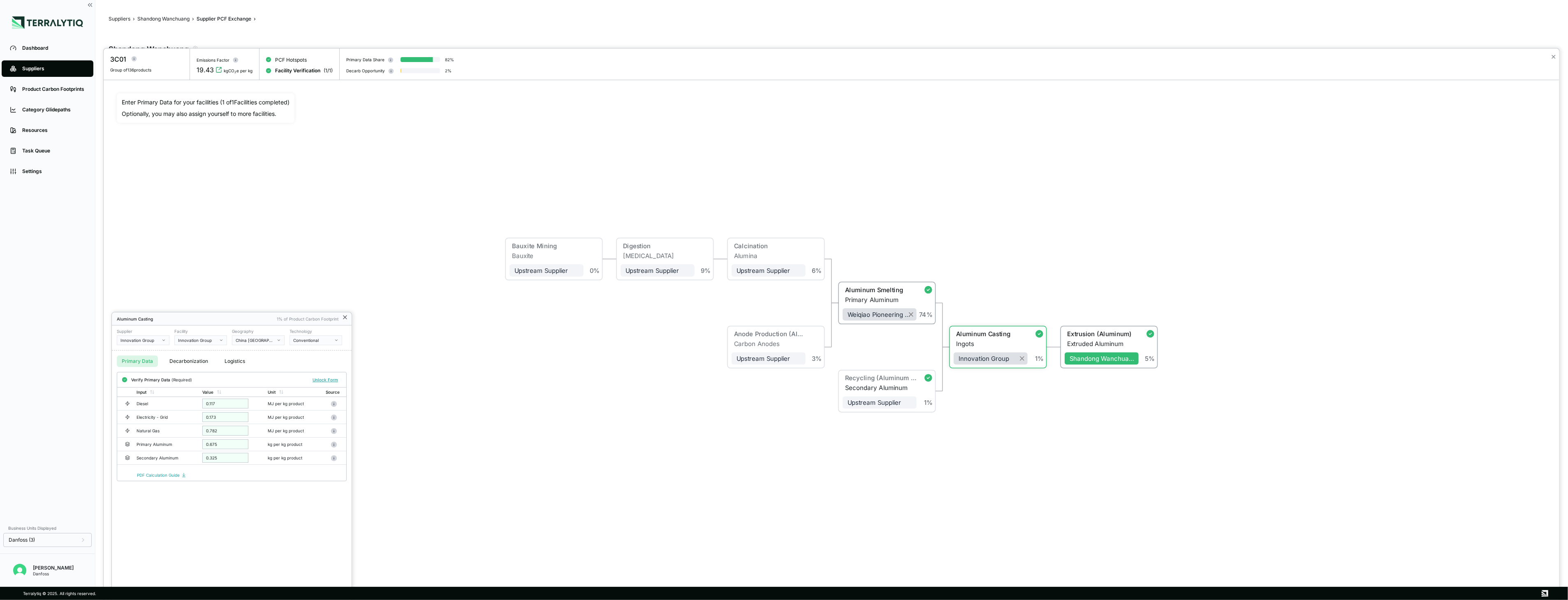
click at [345, 318] on icon at bounding box center [345, 317] width 7 height 7
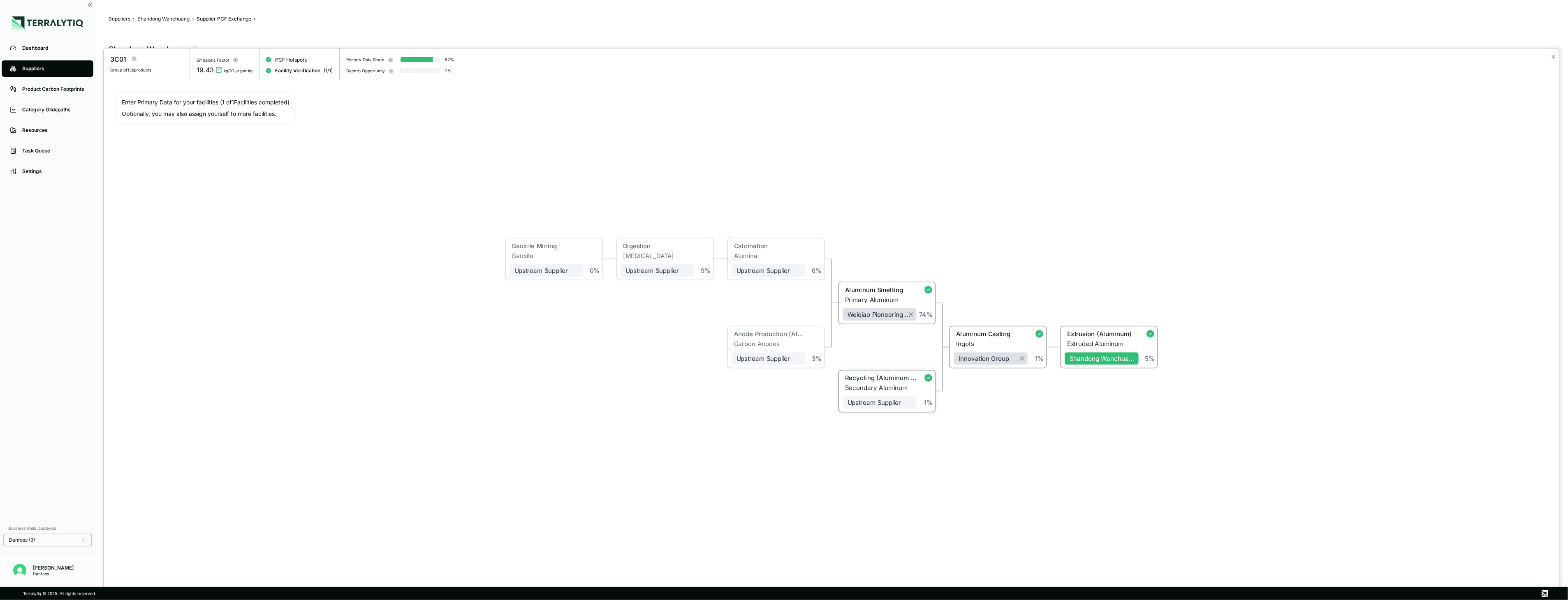
click at [879, 385] on div "Secondary Aluminum" at bounding box center [881, 388] width 72 height 7
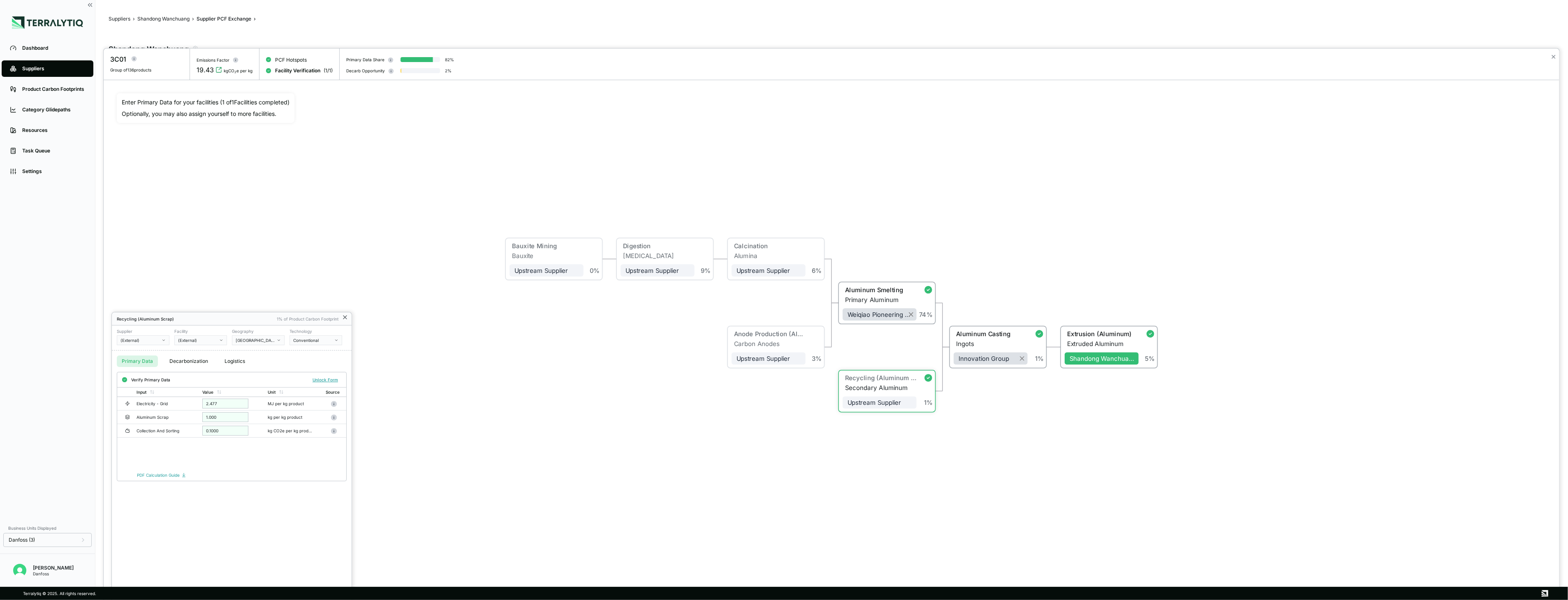
click at [344, 319] on icon at bounding box center [345, 317] width 7 height 7
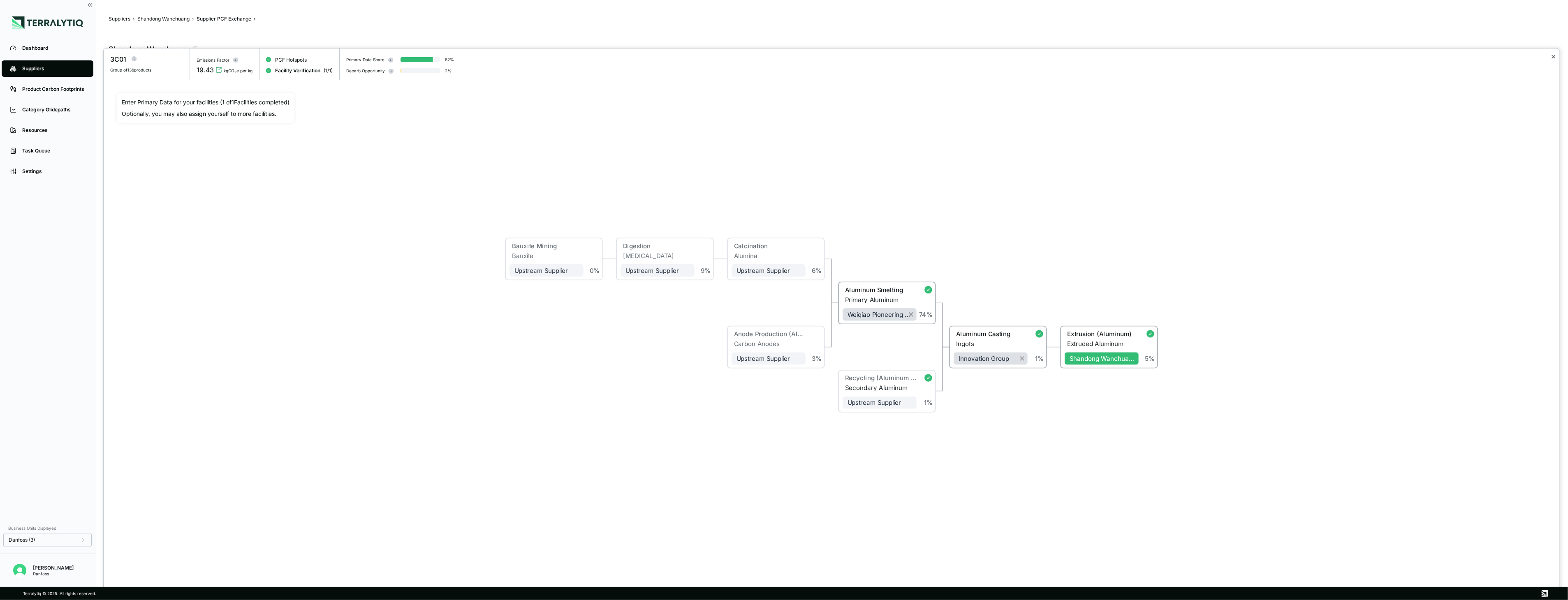
click at [1553, 58] on button "✕" at bounding box center [1553, 57] width 5 height 10
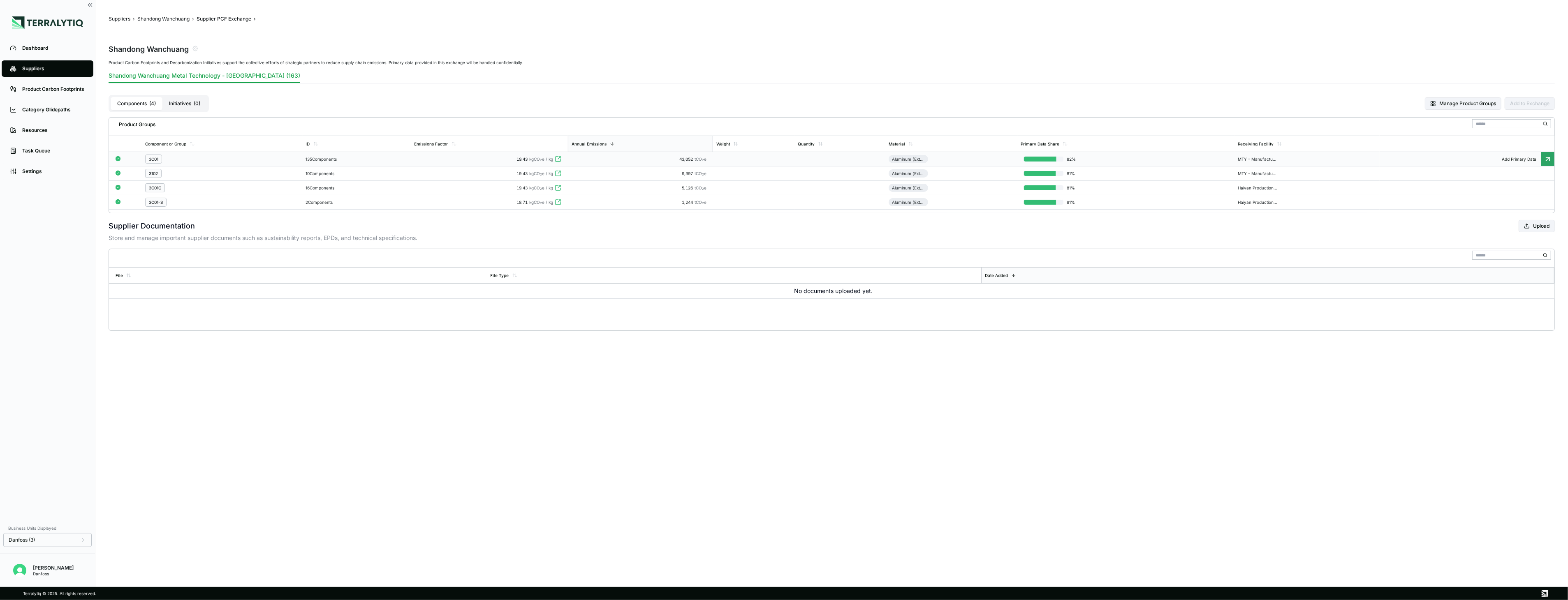
click at [387, 156] on td "135 Components" at bounding box center [357, 159] width 108 height 15
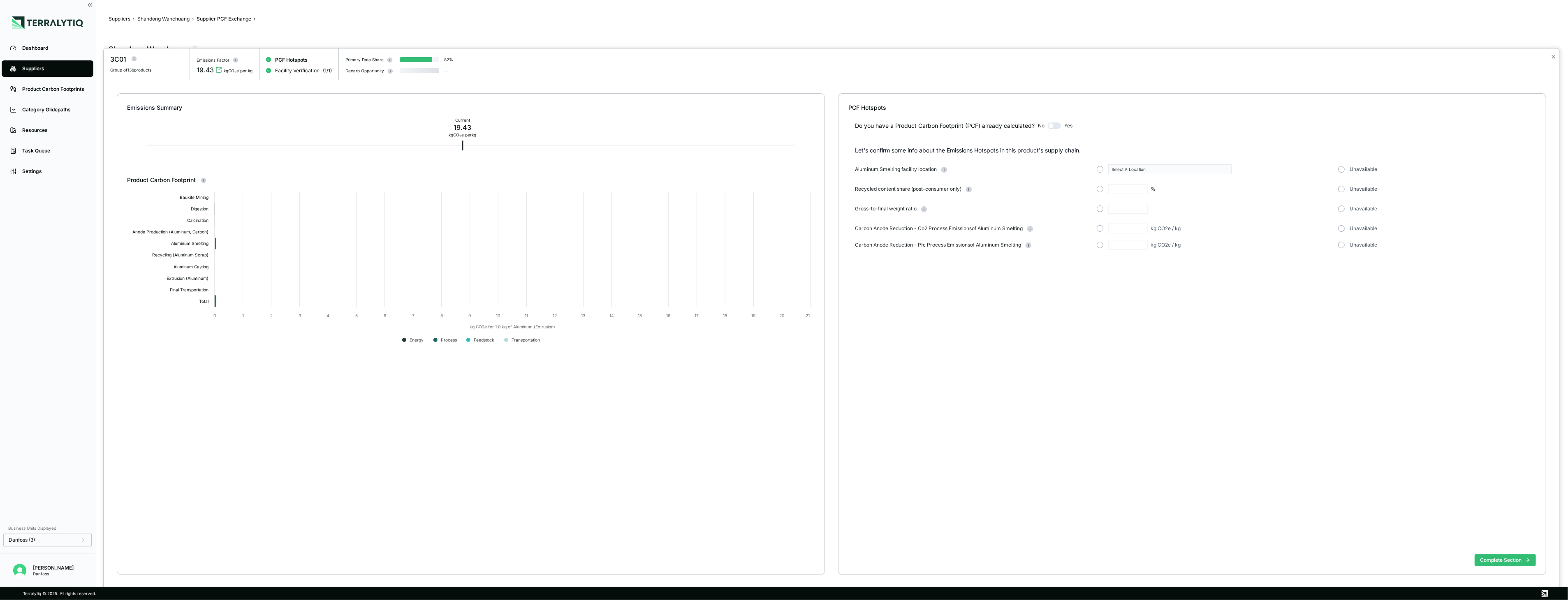
type input "****"
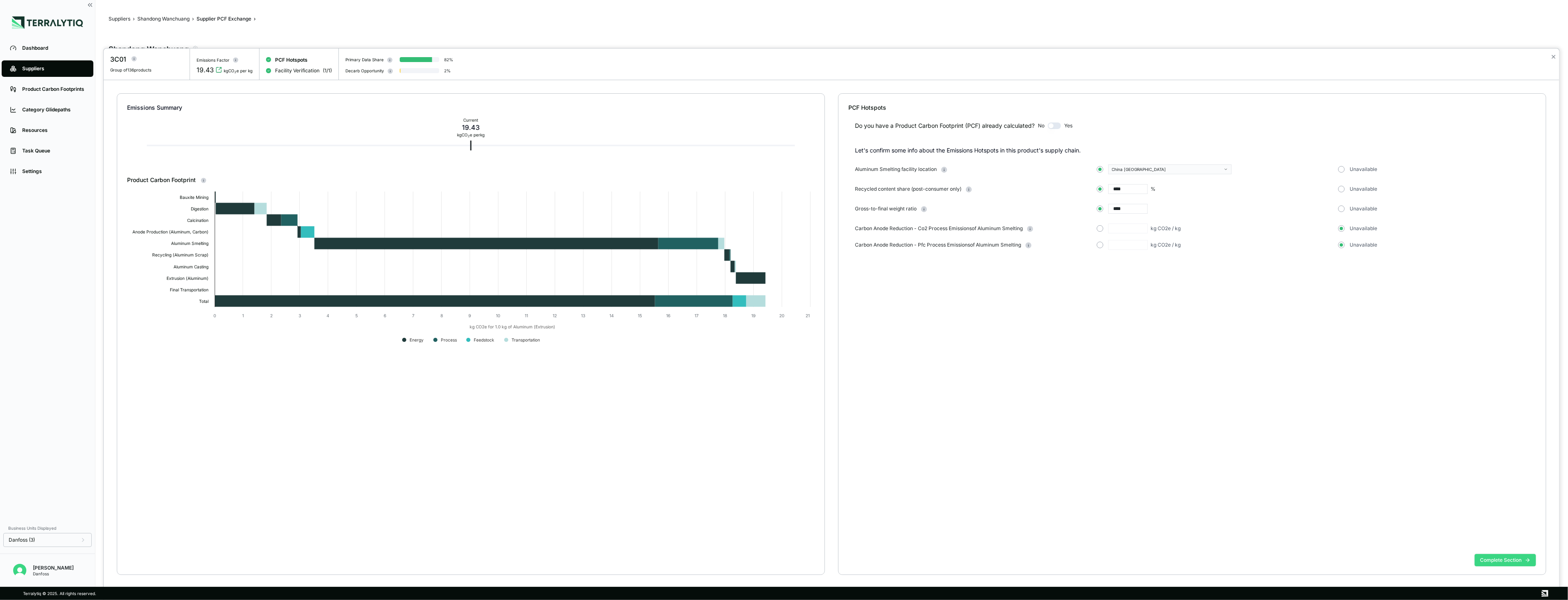
click at [1493, 562] on button "Complete Section" at bounding box center [1505, 560] width 61 height 12
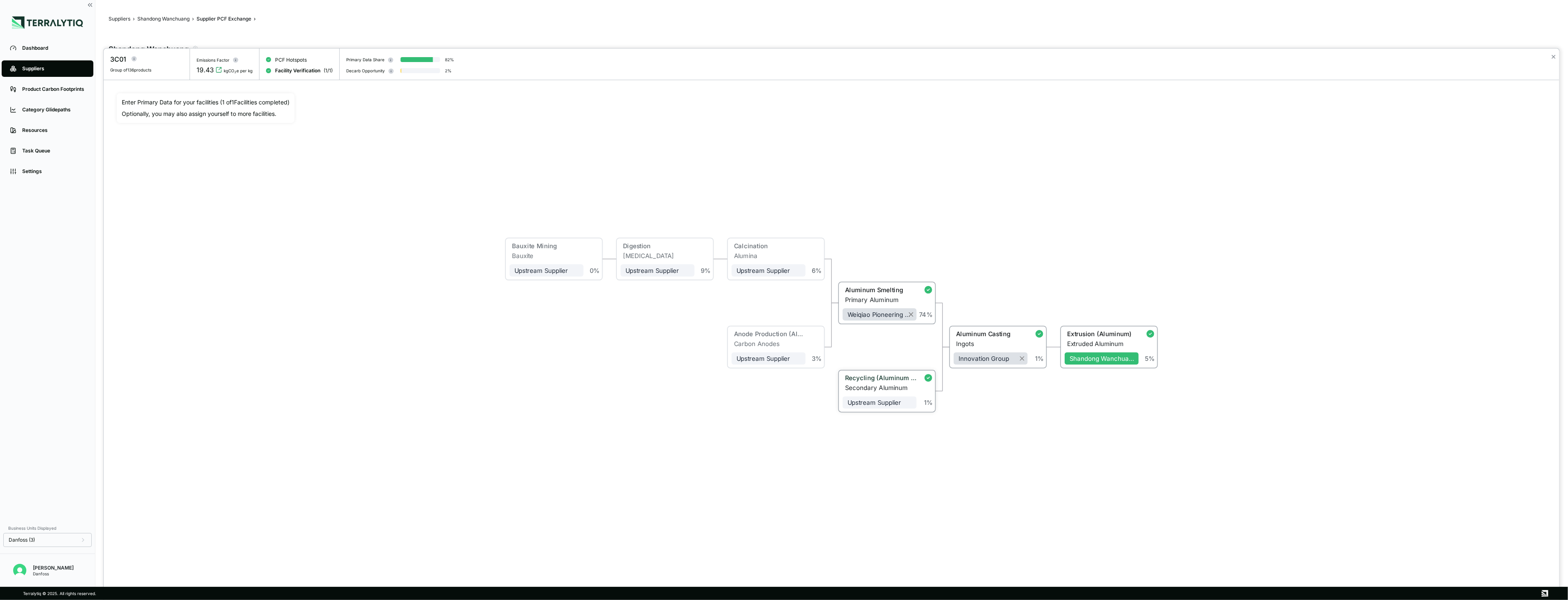
click at [856, 388] on div "Secondary Aluminum" at bounding box center [881, 388] width 72 height 7
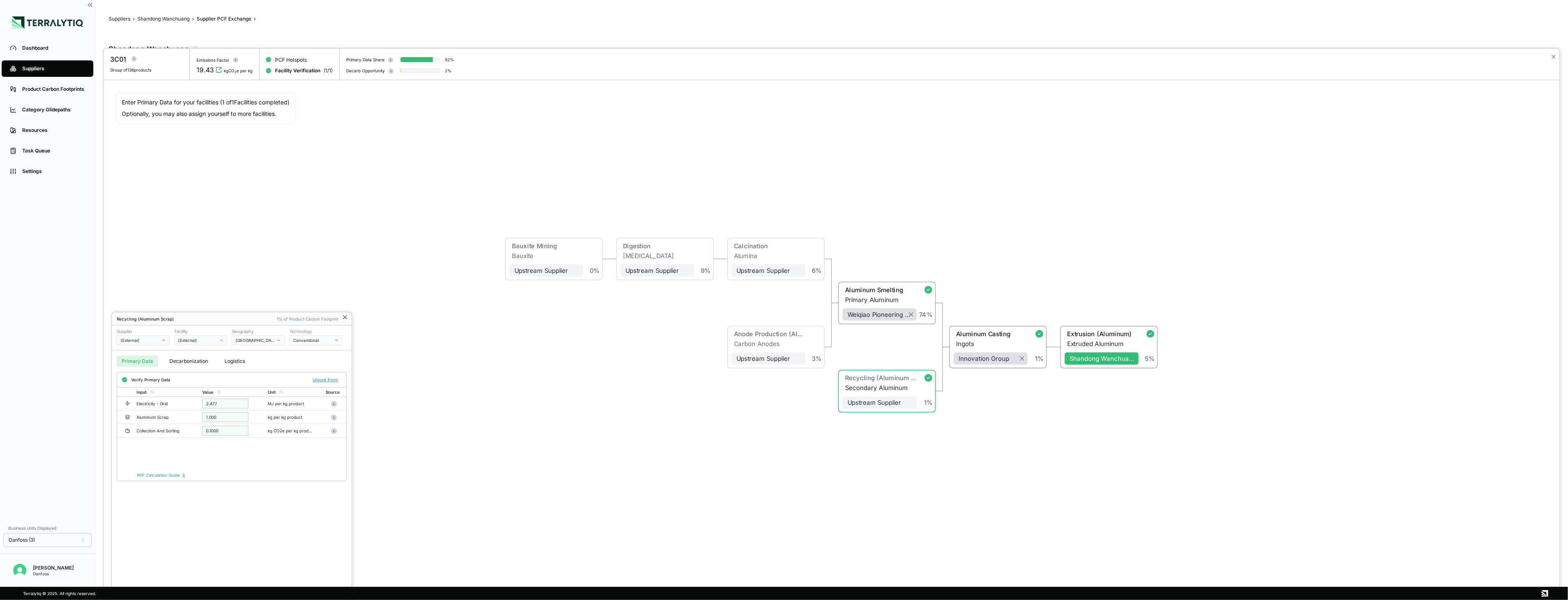
click at [347, 318] on icon at bounding box center [345, 317] width 7 height 7
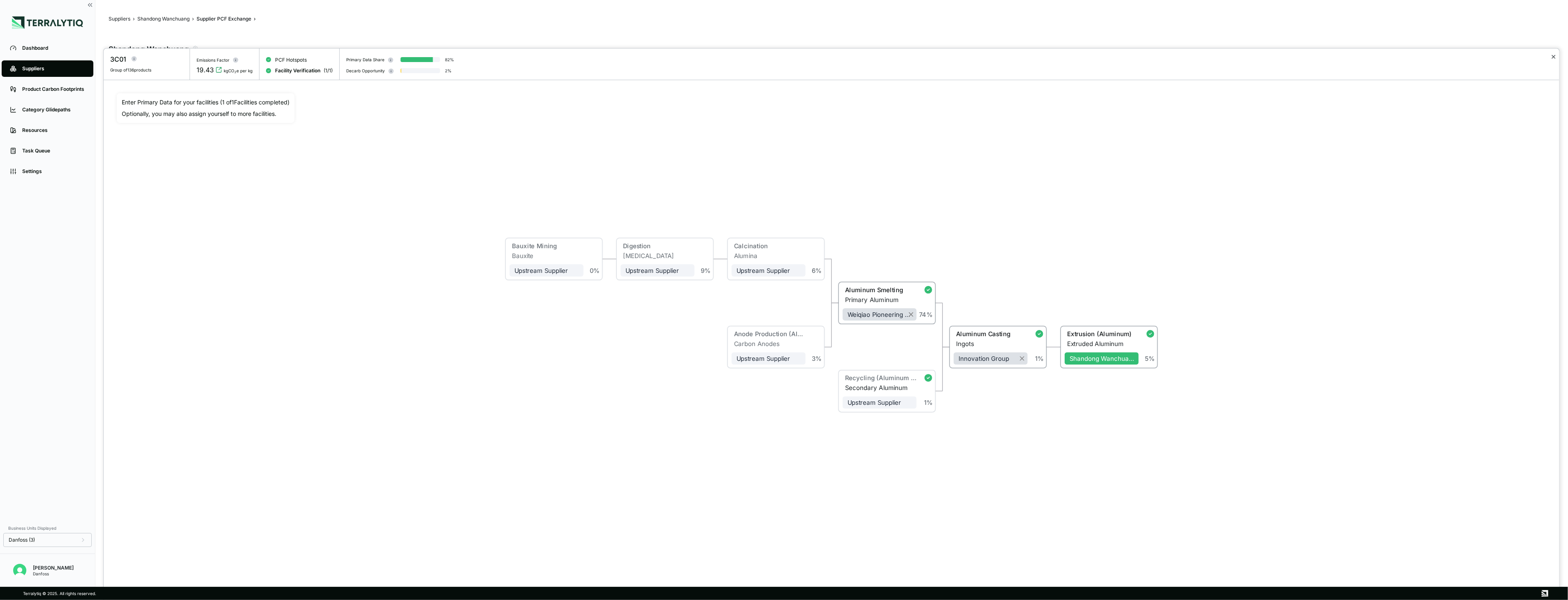
click at [1555, 54] on button "✕" at bounding box center [1553, 57] width 5 height 10
